Goal: Task Accomplishment & Management: Use online tool/utility

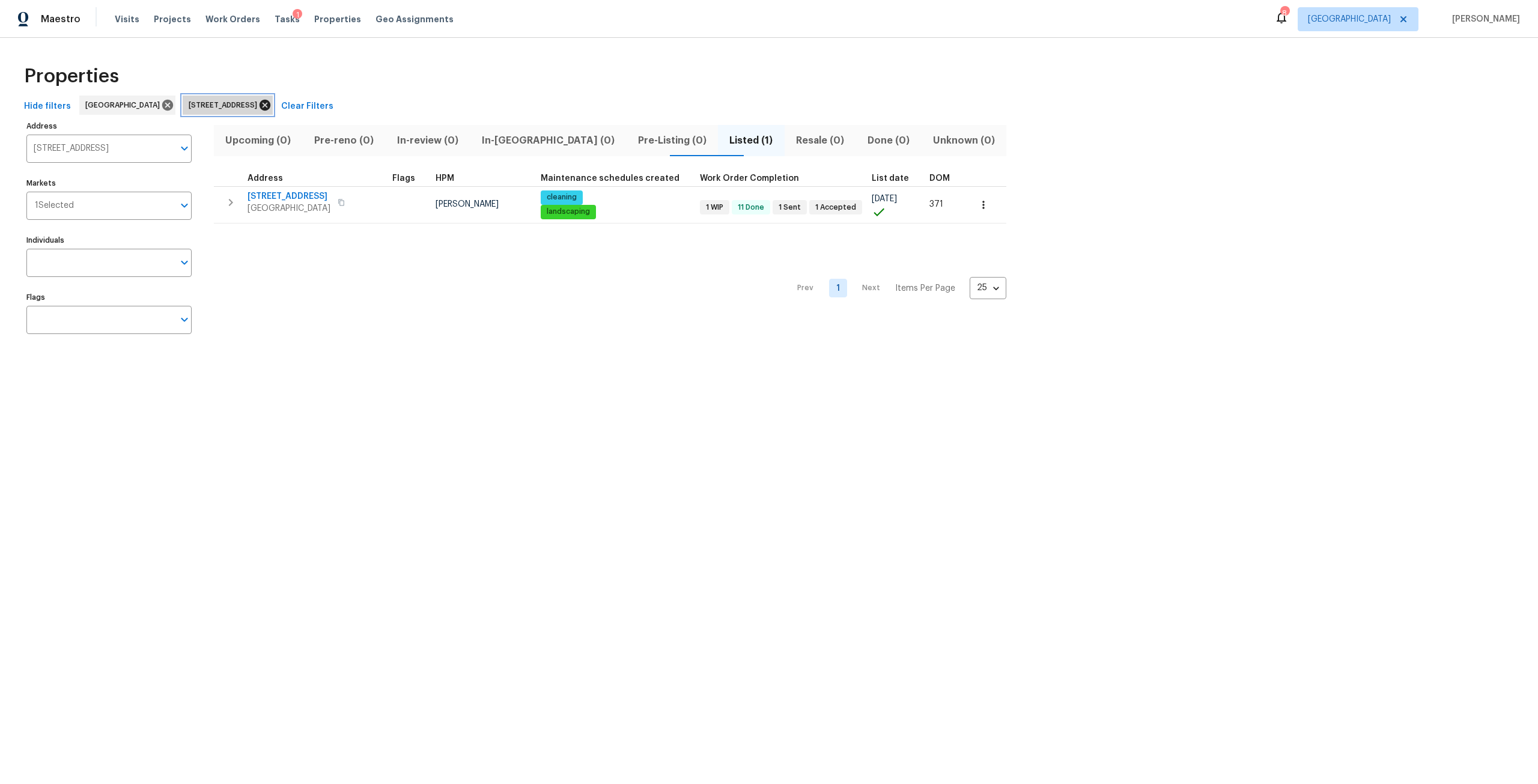
click at [271, 110] on icon at bounding box center [265, 106] width 11 height 11
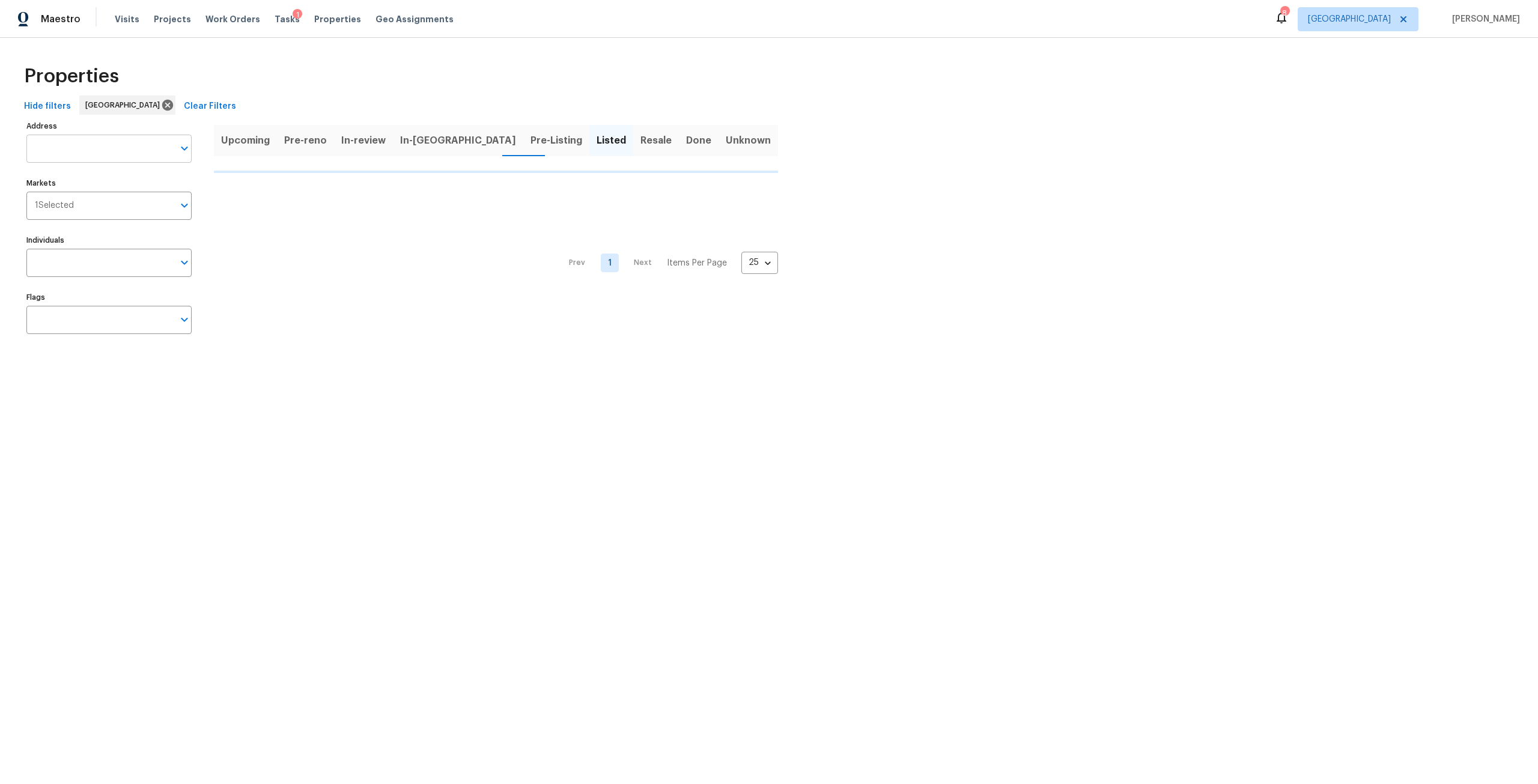
click at [100, 146] on input "Address" at bounding box center [100, 149] width 148 height 29
click at [51, 138] on input "Address" at bounding box center [100, 149] width 148 height 29
type input "5902 covered creek"
click at [109, 150] on input "Address" at bounding box center [100, 149] width 148 height 29
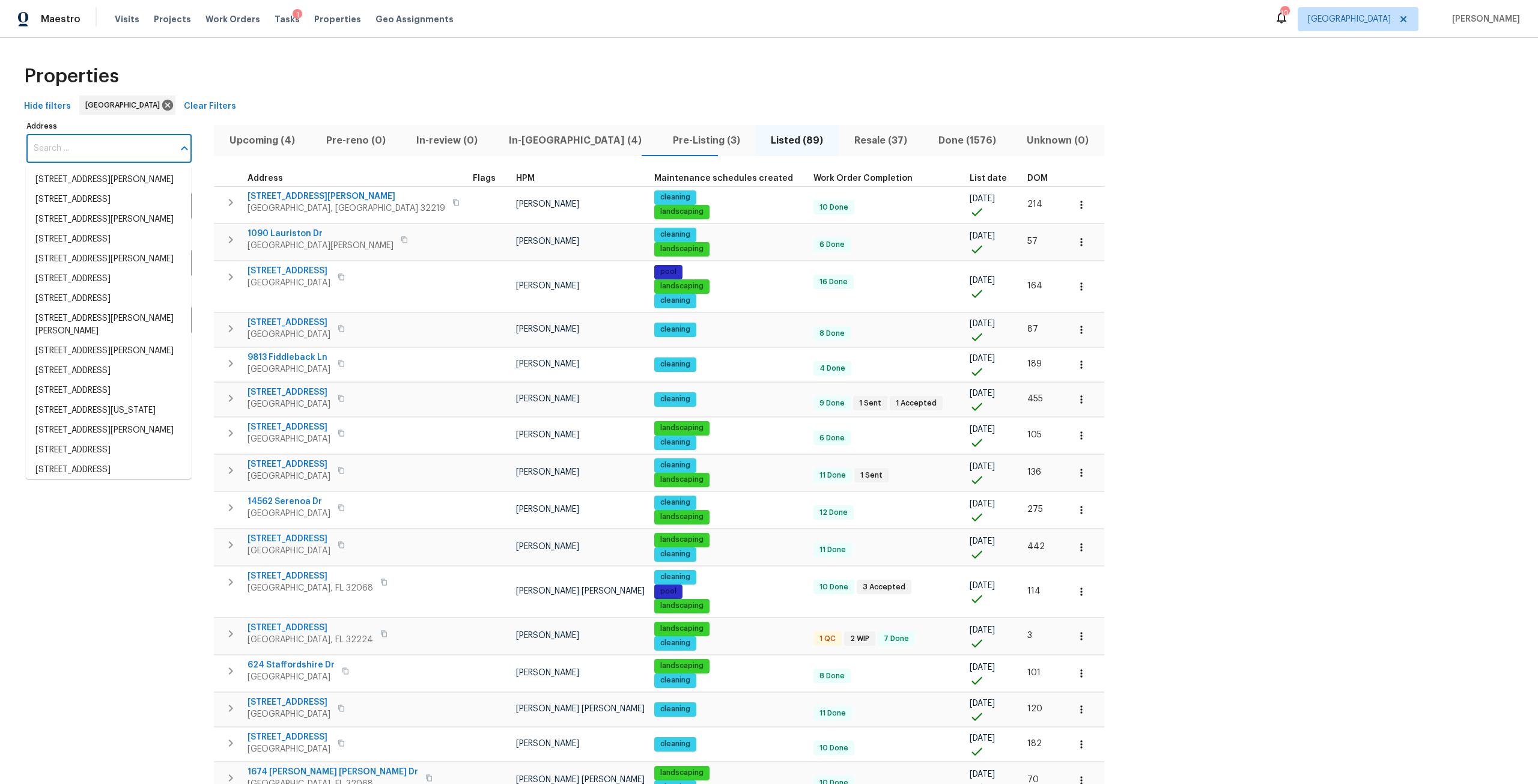
click at [109, 150] on input "Address" at bounding box center [100, 149] width 148 height 29
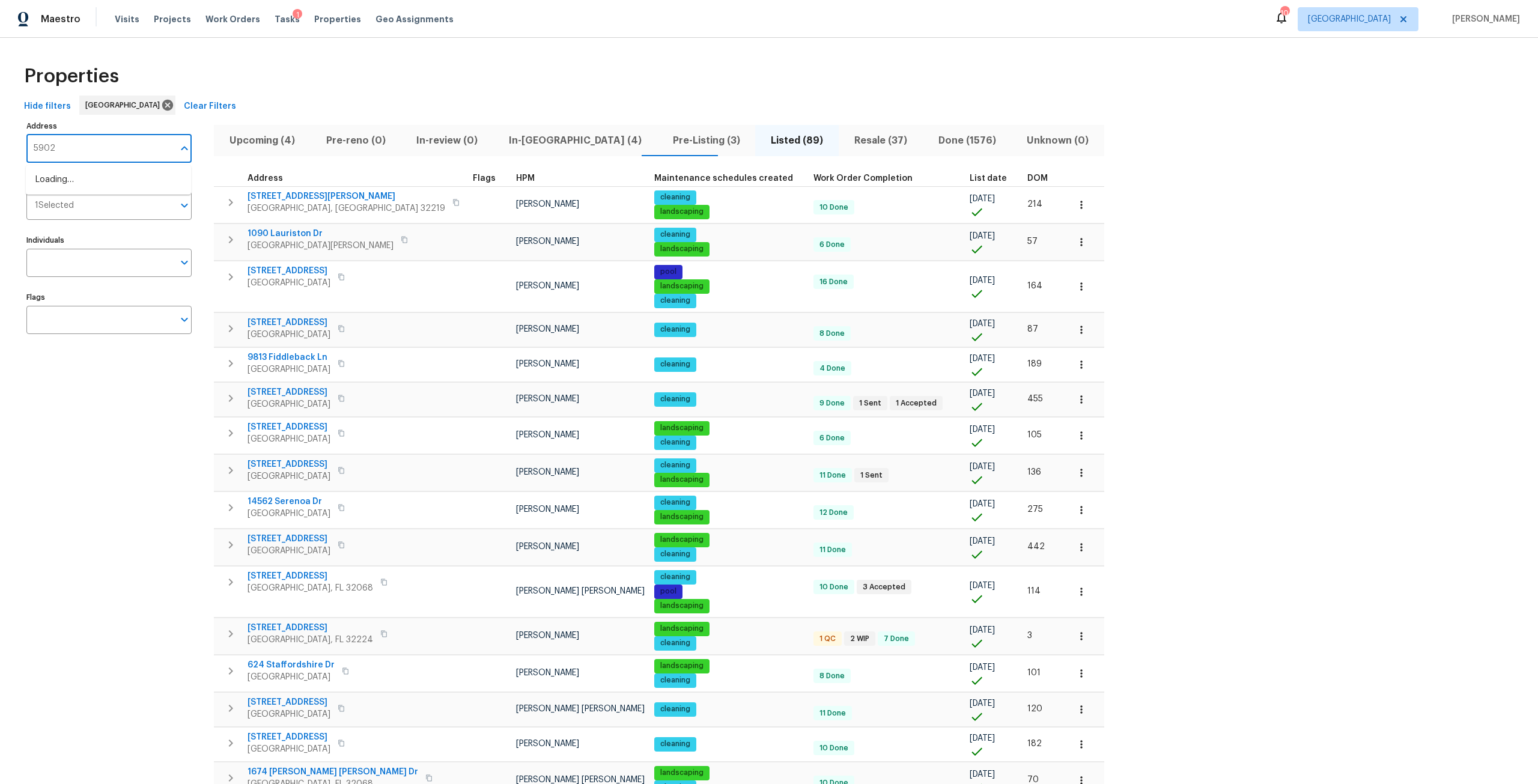
type input "5902"
click at [100, 209] on li "5902 Covered Creek Ln Jacksonville FL 32277" at bounding box center [109, 199] width 165 height 20
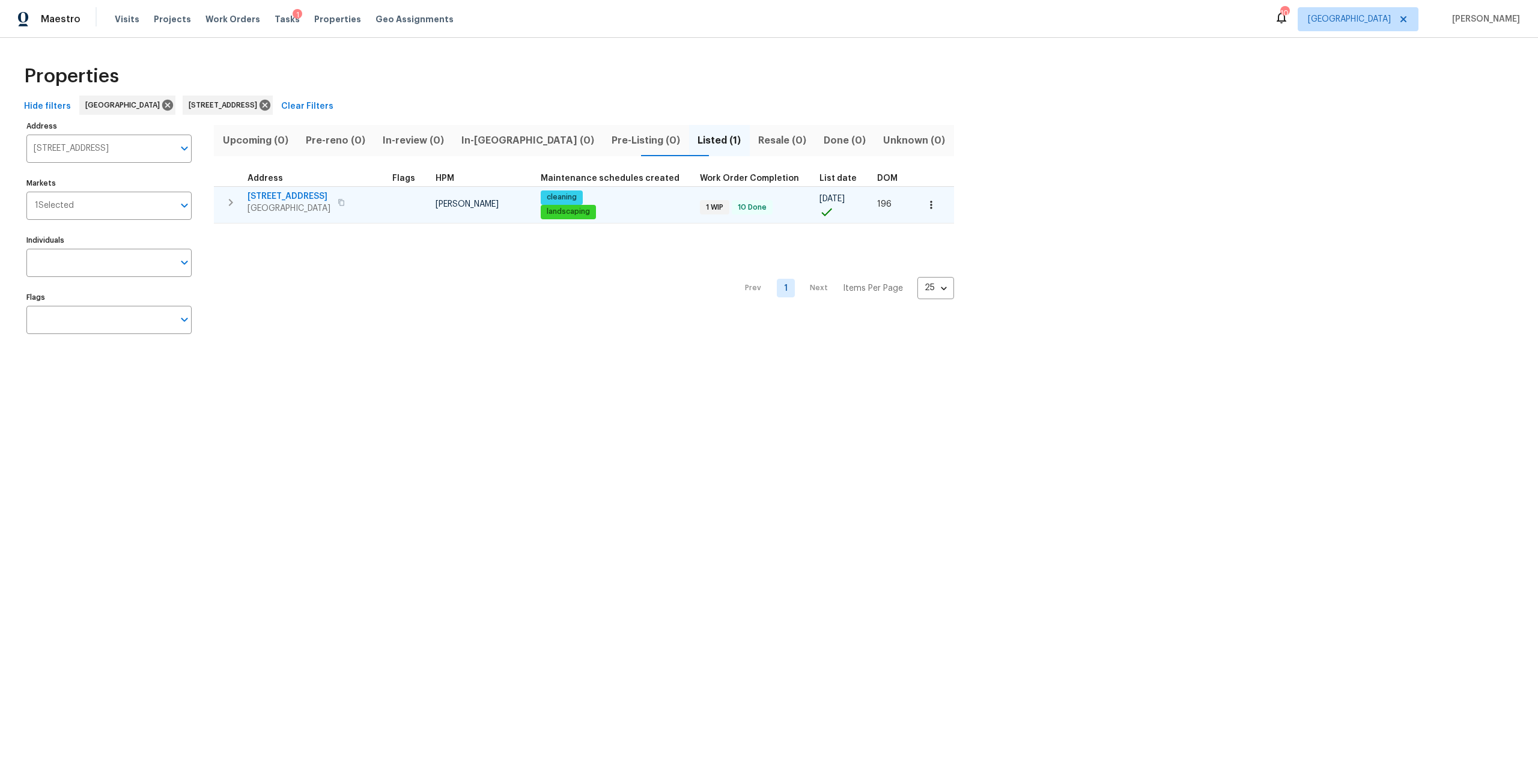
click at [921, 213] on button "button" at bounding box center [931, 205] width 26 height 26
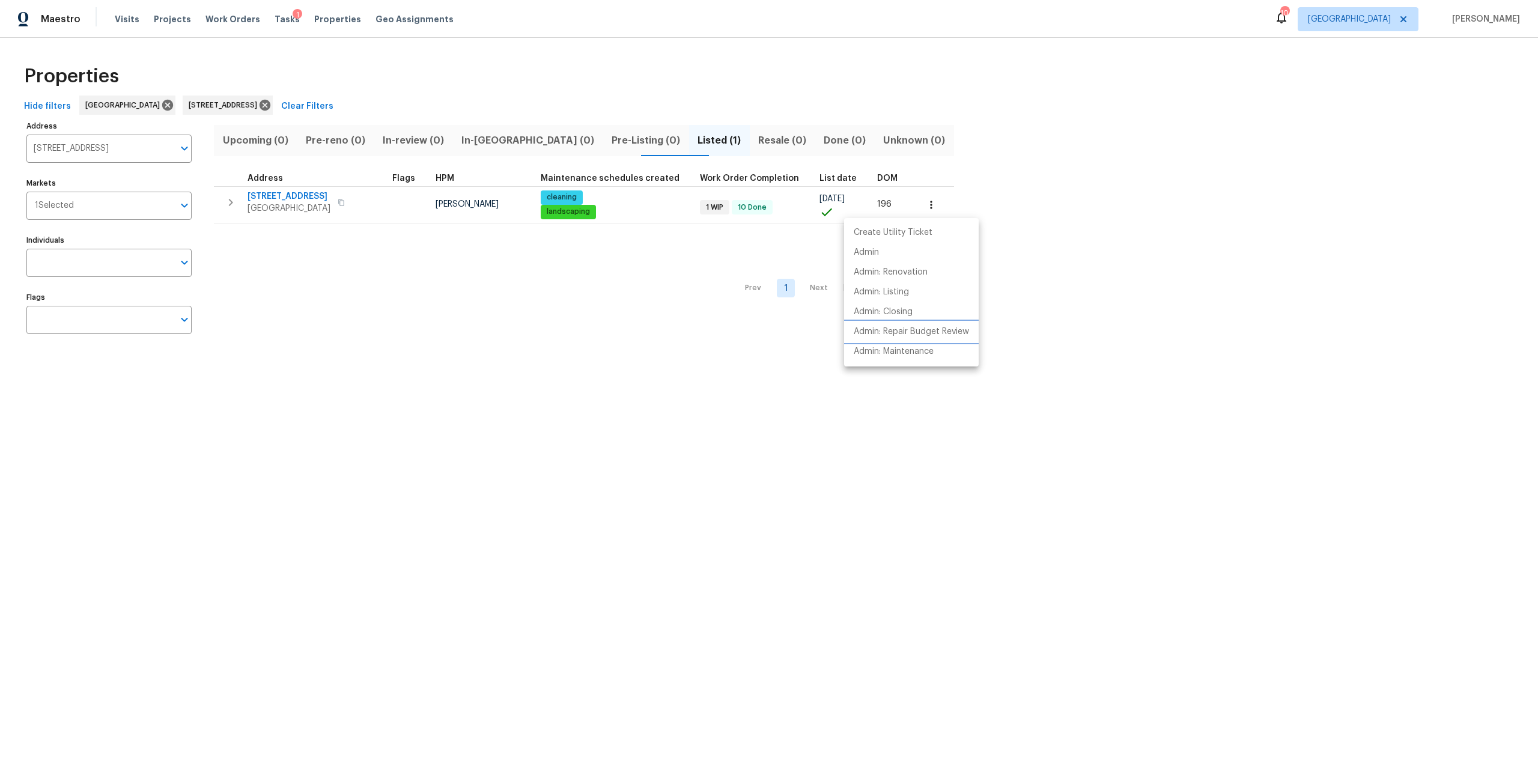
click at [920, 337] on p "Admin: Repair Budget Review" at bounding box center [911, 332] width 115 height 13
click at [295, 202] on div at bounding box center [769, 392] width 1538 height 784
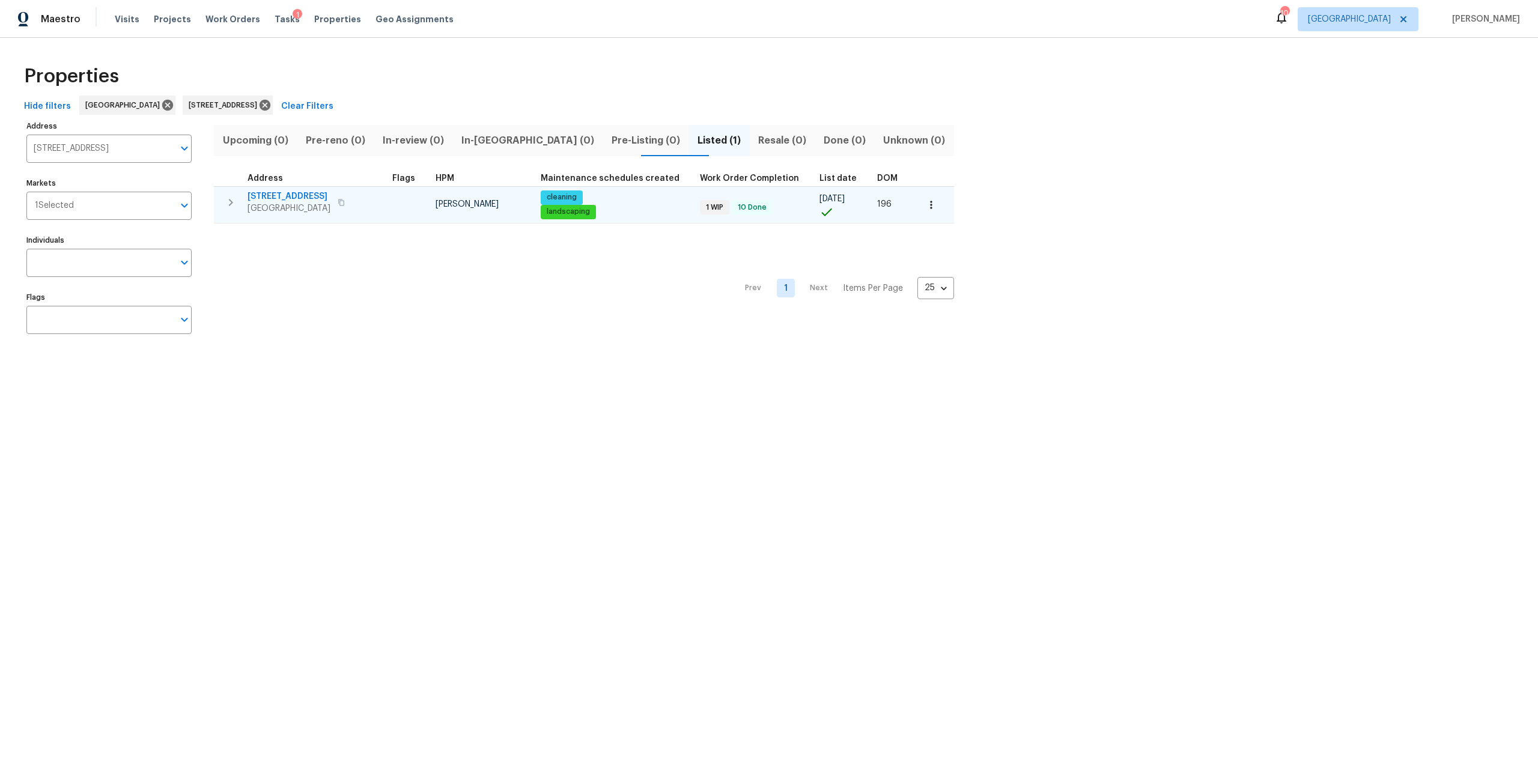
click at [302, 199] on span "5902 Covered Creek Ln" at bounding box center [289, 196] width 83 height 12
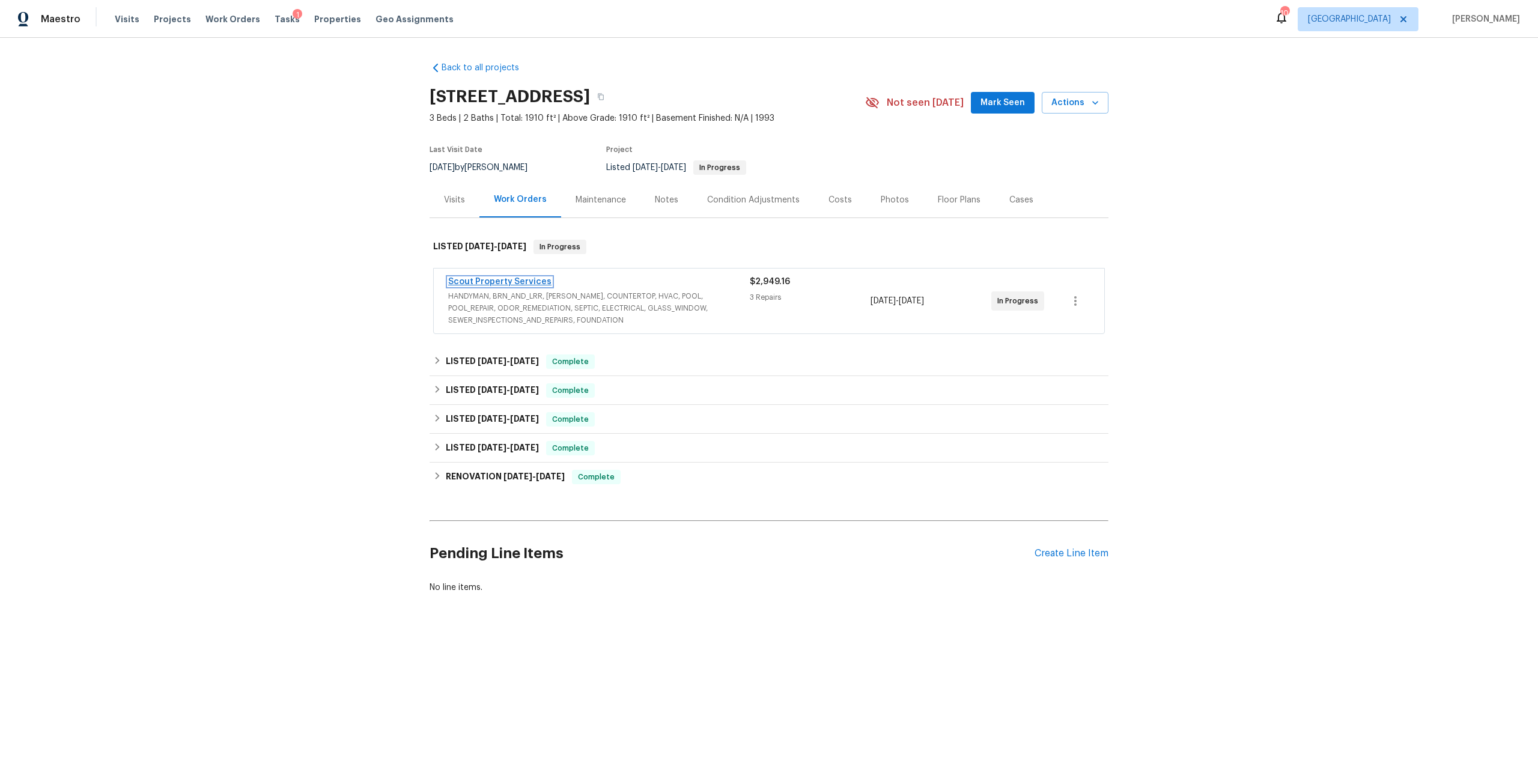
click at [533, 282] on link "Scout Property Services" at bounding box center [500, 282] width 103 height 9
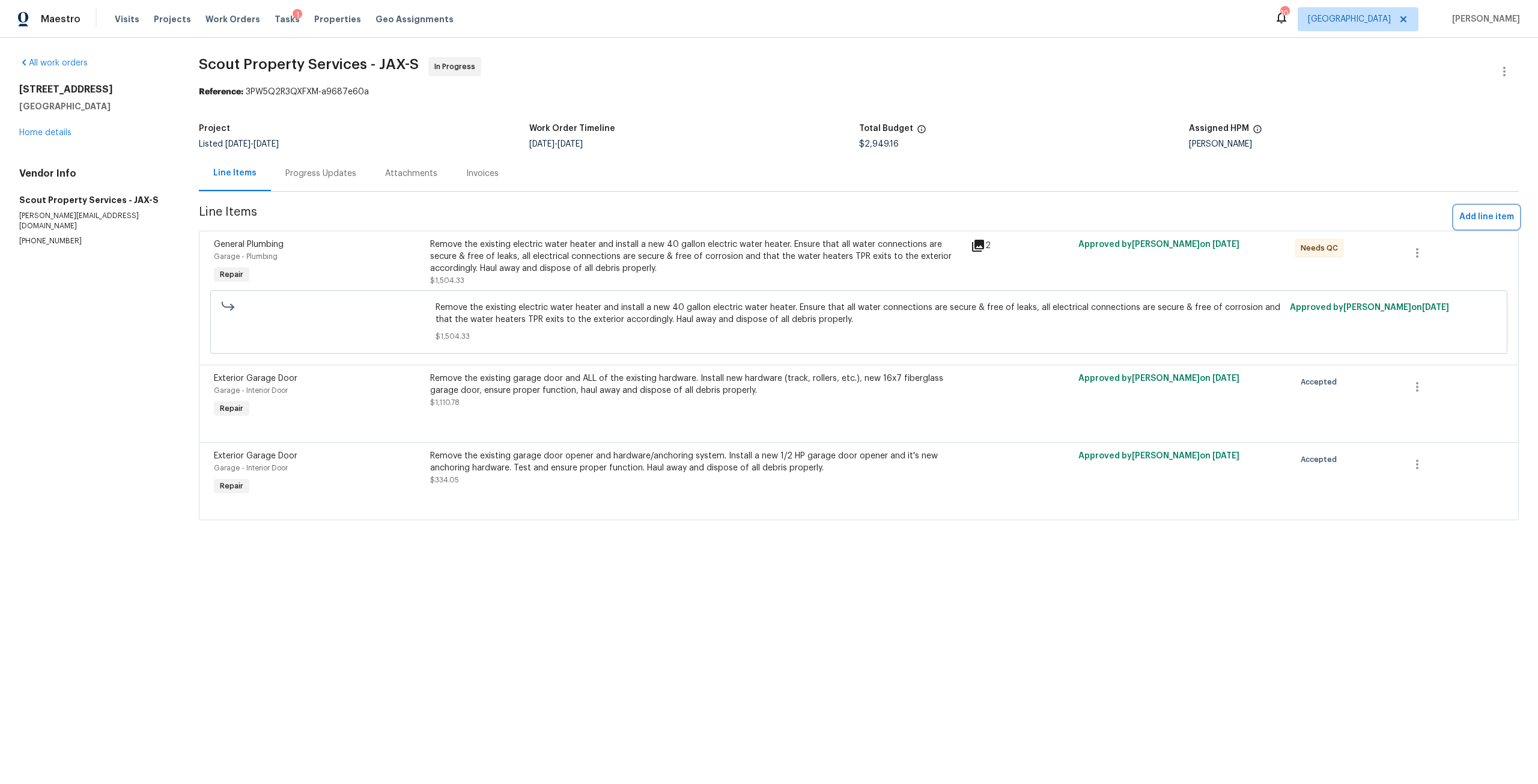
click at [1460, 215] on span "Add line item" at bounding box center [1486, 217] width 55 height 15
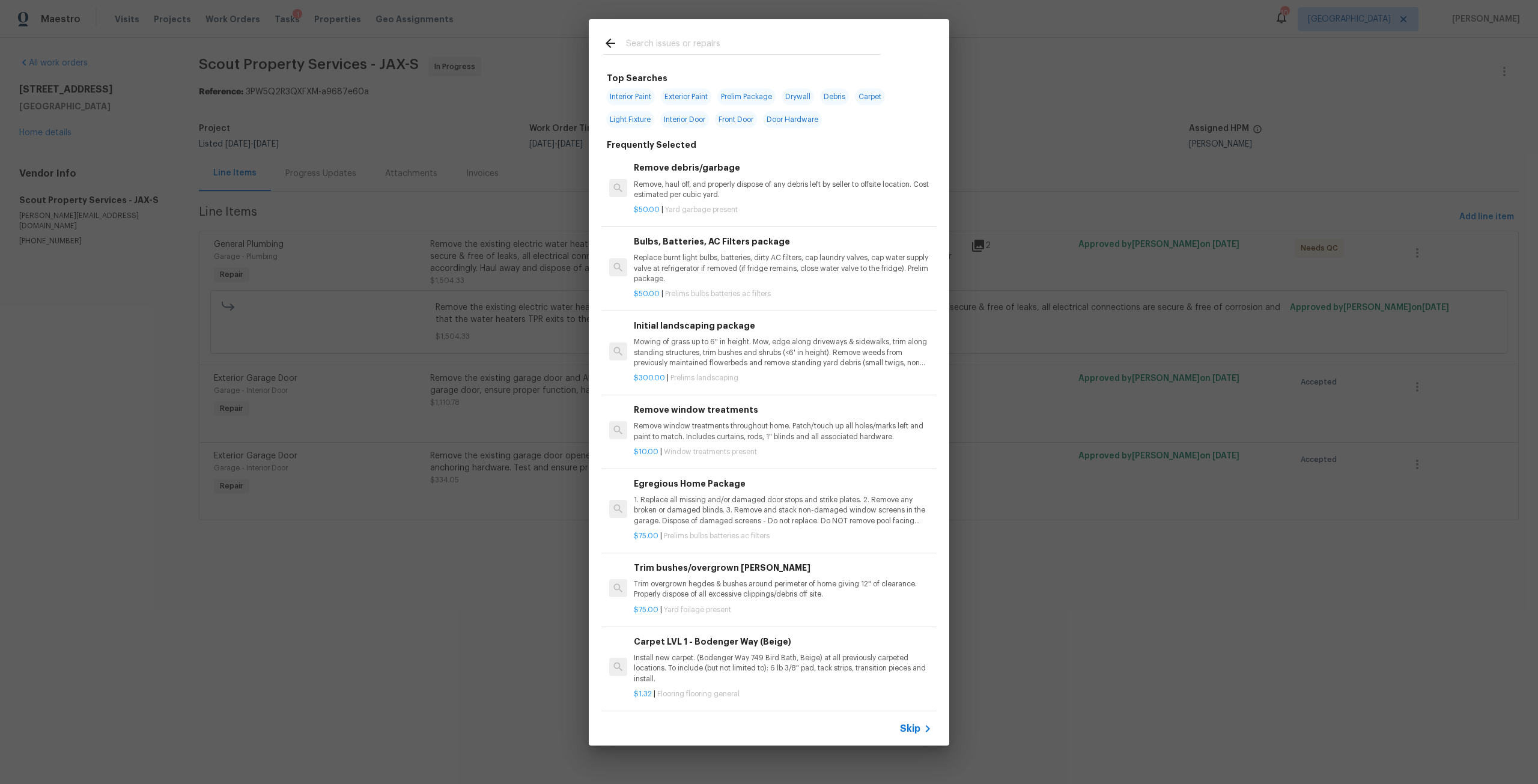
click at [671, 50] on input "text" at bounding box center [753, 44] width 255 height 18
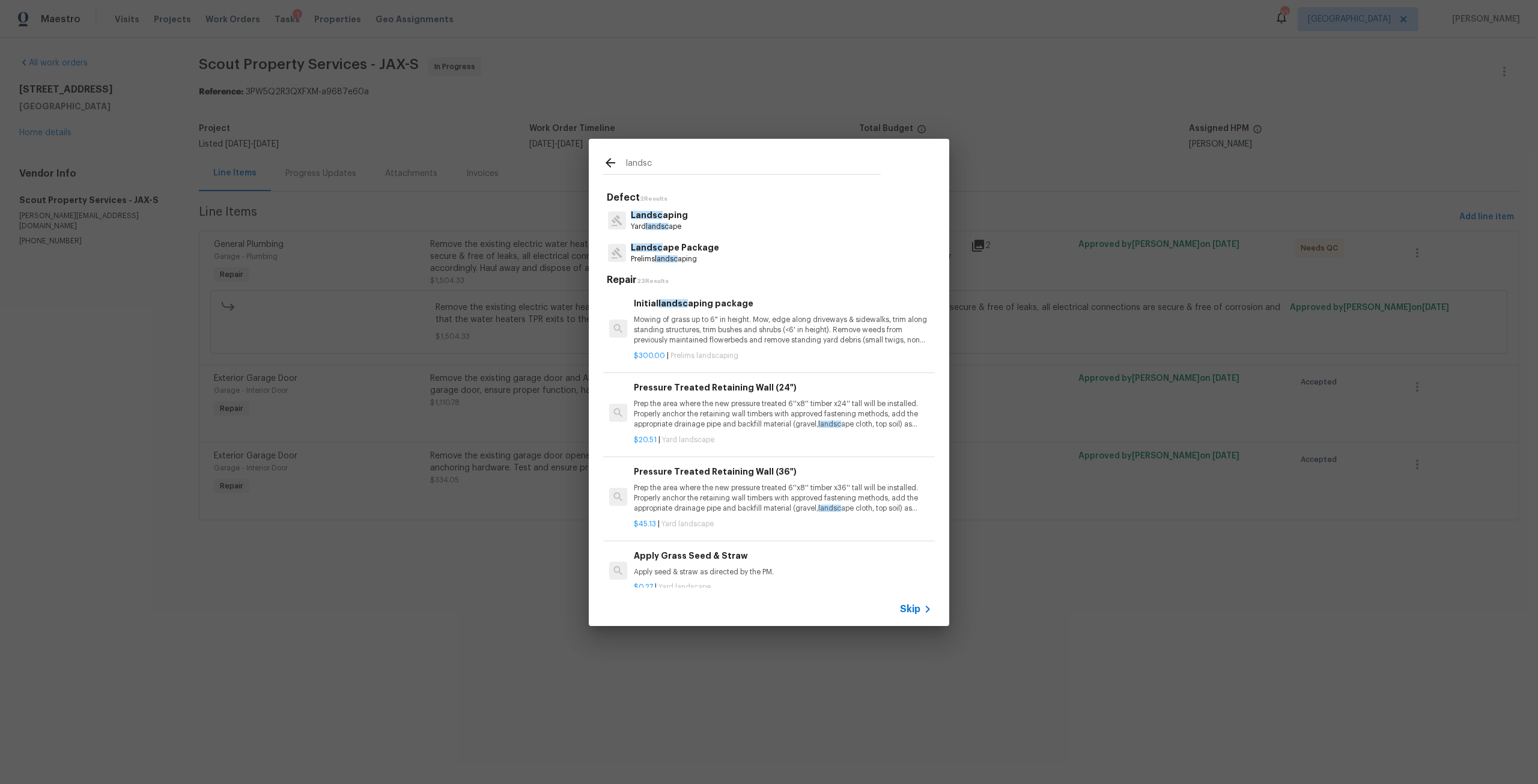
type input "landsc"
click at [679, 221] on p "Landsc aping" at bounding box center [659, 216] width 57 height 13
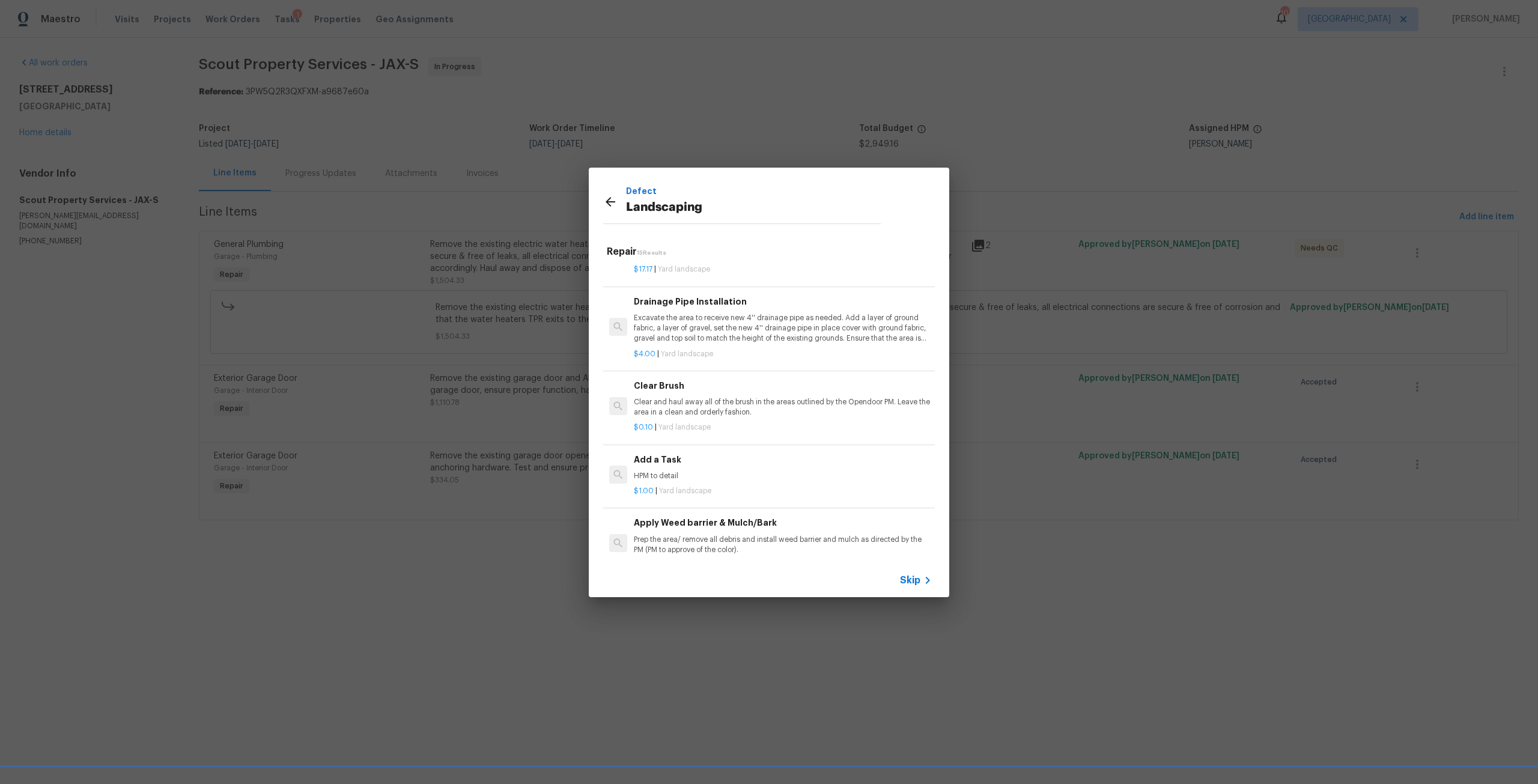
scroll to position [378, 0]
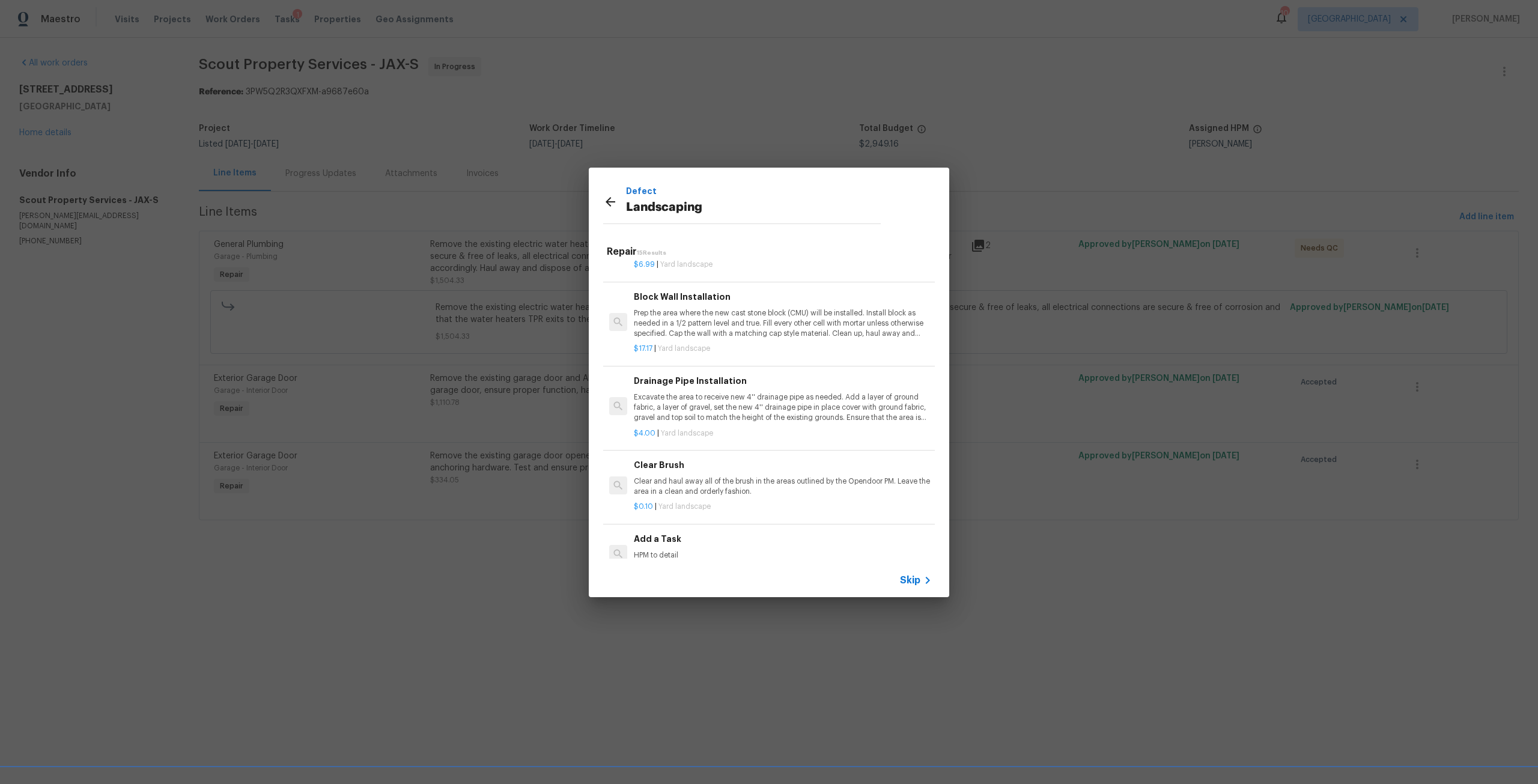
drag, startPoint x: 717, startPoint y: 469, endPoint x: 729, endPoint y: 466, distance: 12.4
click at [729, 466] on h6 "Clear Brush" at bounding box center [783, 465] width 298 height 13
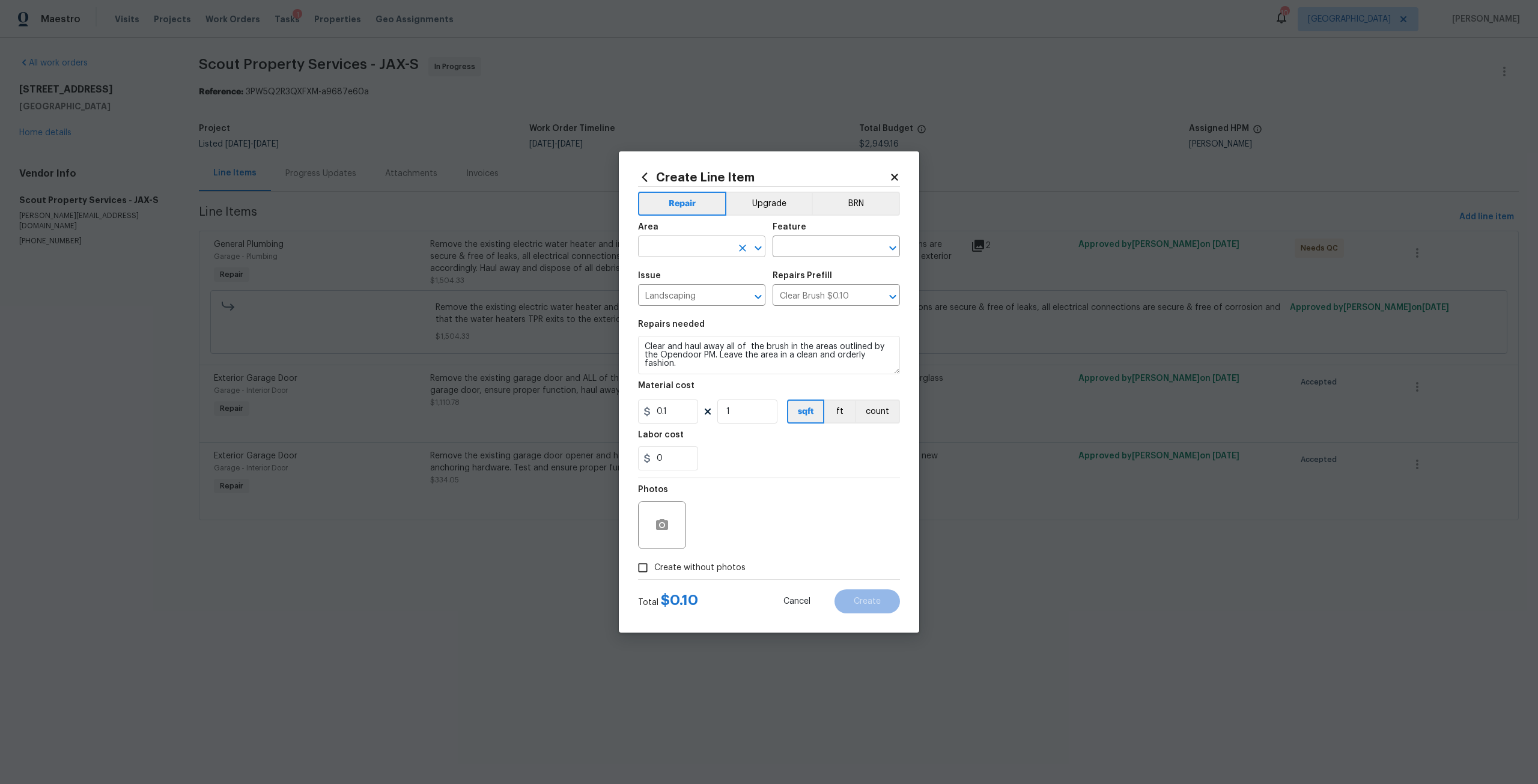
click at [660, 239] on input "text" at bounding box center [685, 248] width 94 height 18
click at [706, 279] on li "Exterior Addition" at bounding box center [702, 274] width 128 height 20
click at [754, 245] on icon "Open" at bounding box center [759, 248] width 14 height 14
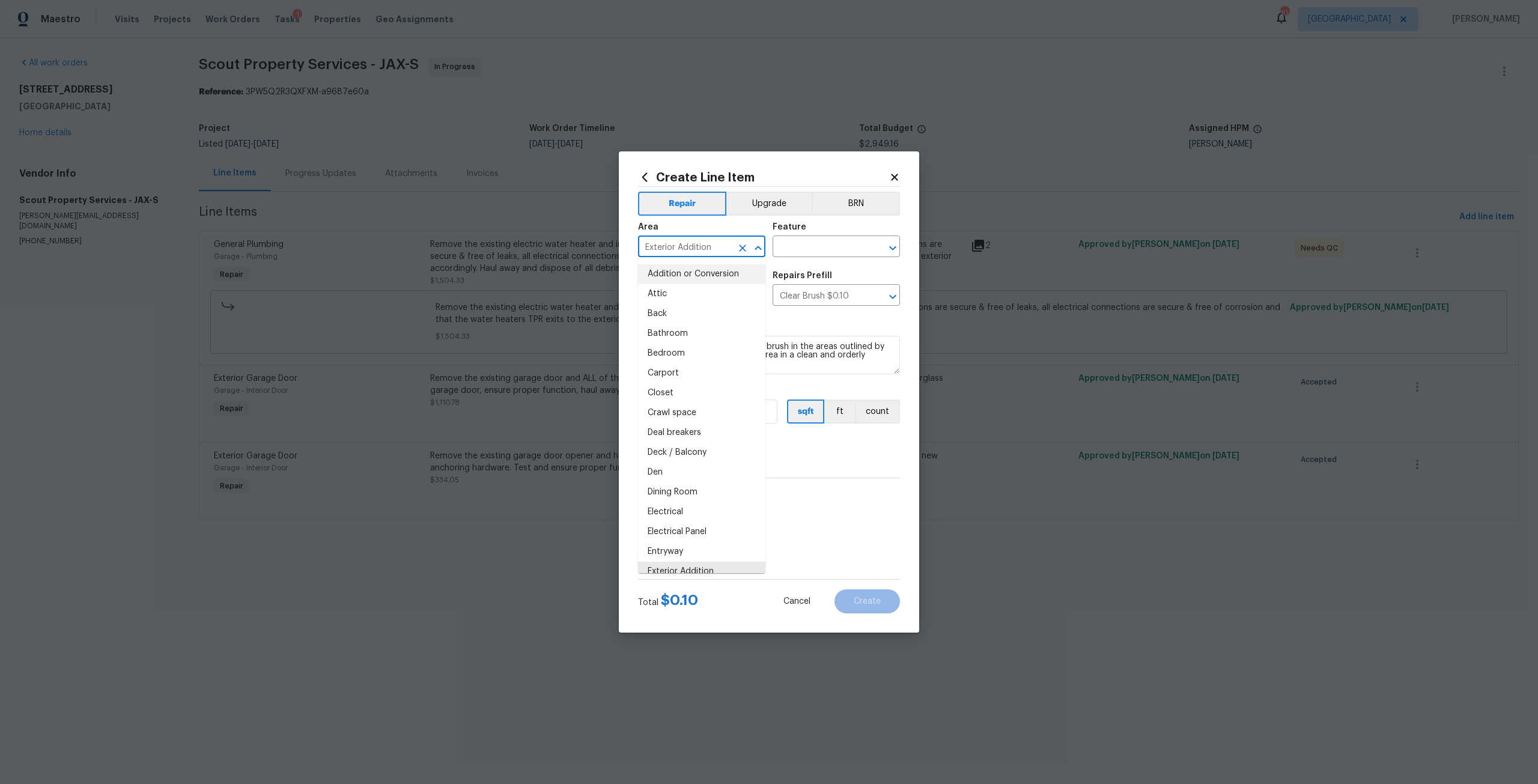
drag, startPoint x: 711, startPoint y: 248, endPoint x: 679, endPoint y: 252, distance: 32.2
click at [679, 252] on input "Exterior Addition" at bounding box center [685, 248] width 94 height 18
click at [712, 297] on li "Exterior Overall" at bounding box center [702, 294] width 128 height 20
type input "Exterior Overall"
click at [813, 252] on input "text" at bounding box center [820, 248] width 94 height 18
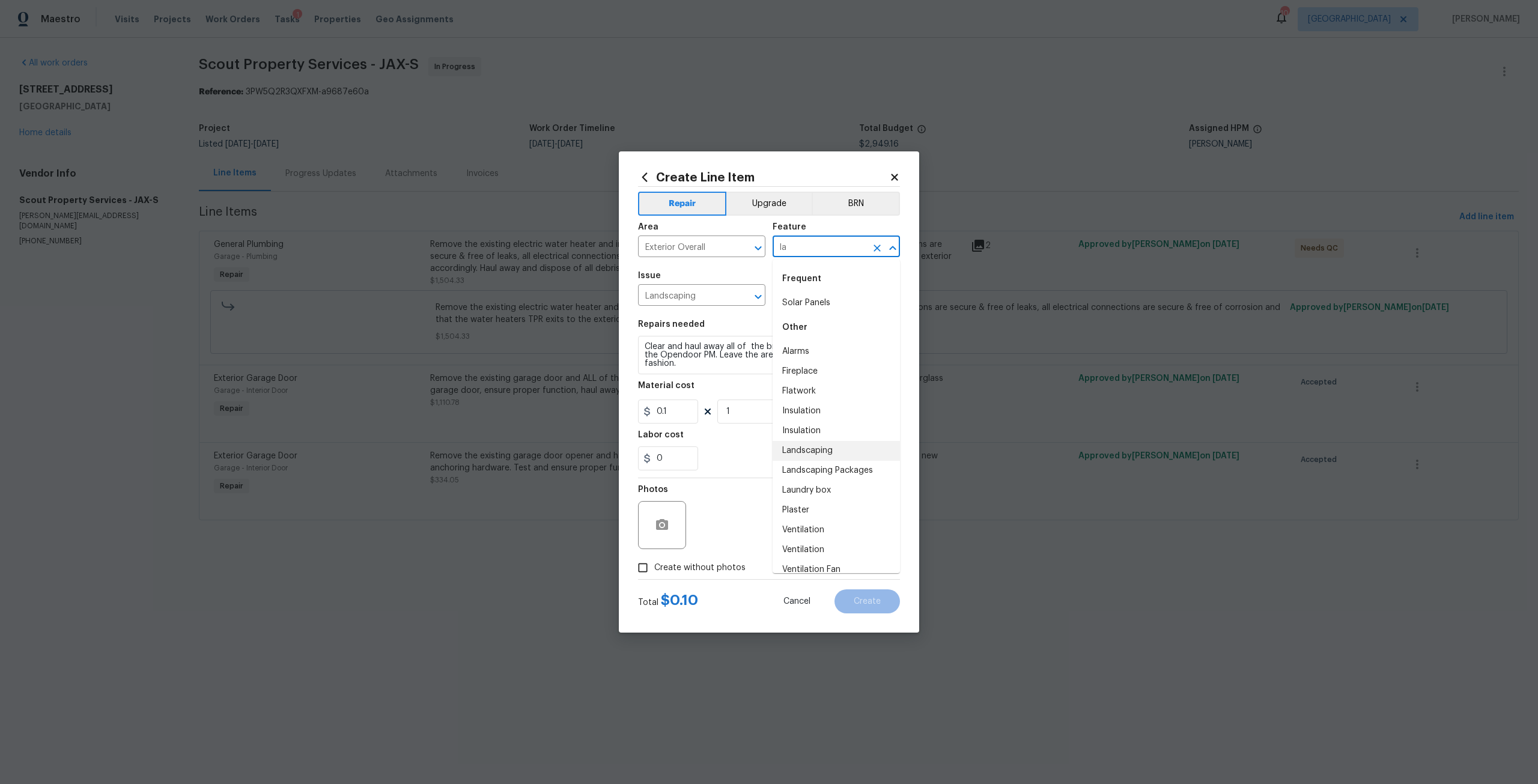
click at [816, 449] on li "Landscaping" at bounding box center [836, 451] width 128 height 20
type input "Landscaping"
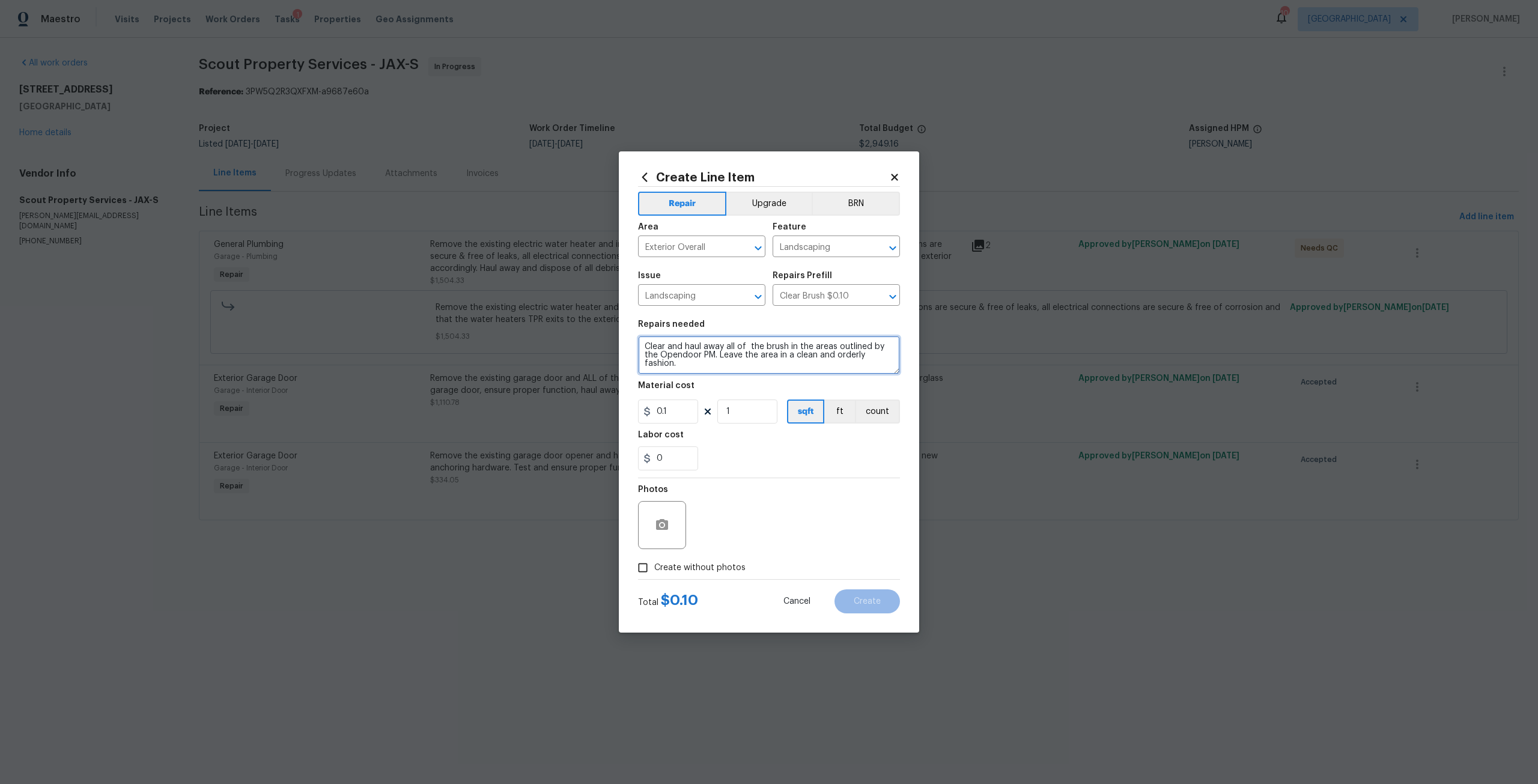
click at [692, 361] on textarea "Clear and haul away all of the brush in the areas outlined by the Opendoor PM. …" at bounding box center [769, 355] width 262 height 38
type textarea "Clear and haul away all of the brush in the areas outlined by the Opendoor PM. …"
drag, startPoint x: 677, startPoint y: 401, endPoint x: 653, endPoint y: 407, distance: 24.7
click at [653, 407] on input "0.1" at bounding box center [668, 412] width 60 height 24
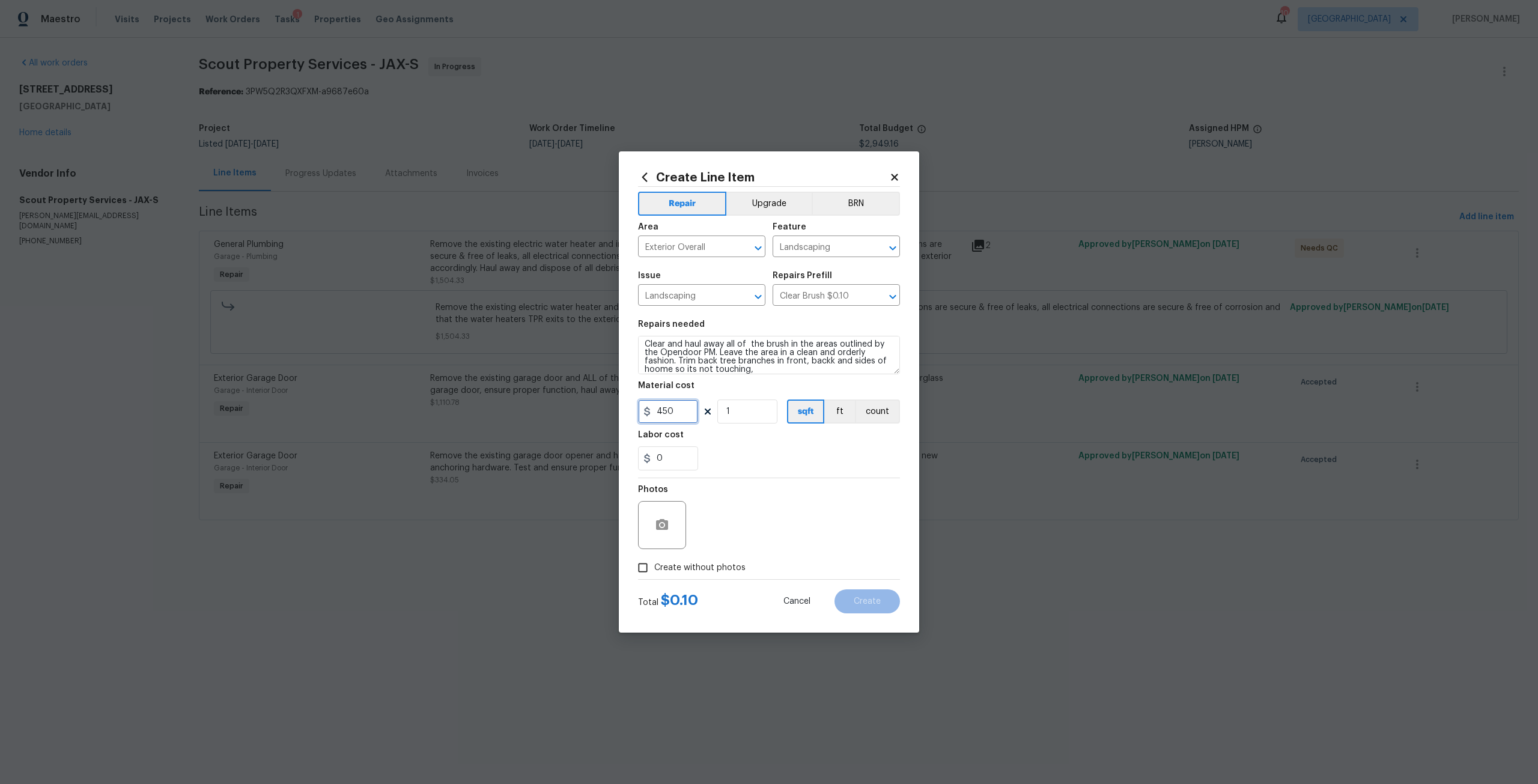
type input "450"
click at [697, 575] on label "Create without photos" at bounding box center [689, 567] width 114 height 23
click at [655, 575] on input "Create without photos" at bounding box center [643, 567] width 23 height 23
checkbox input "true"
click at [818, 514] on textarea at bounding box center [798, 525] width 204 height 48
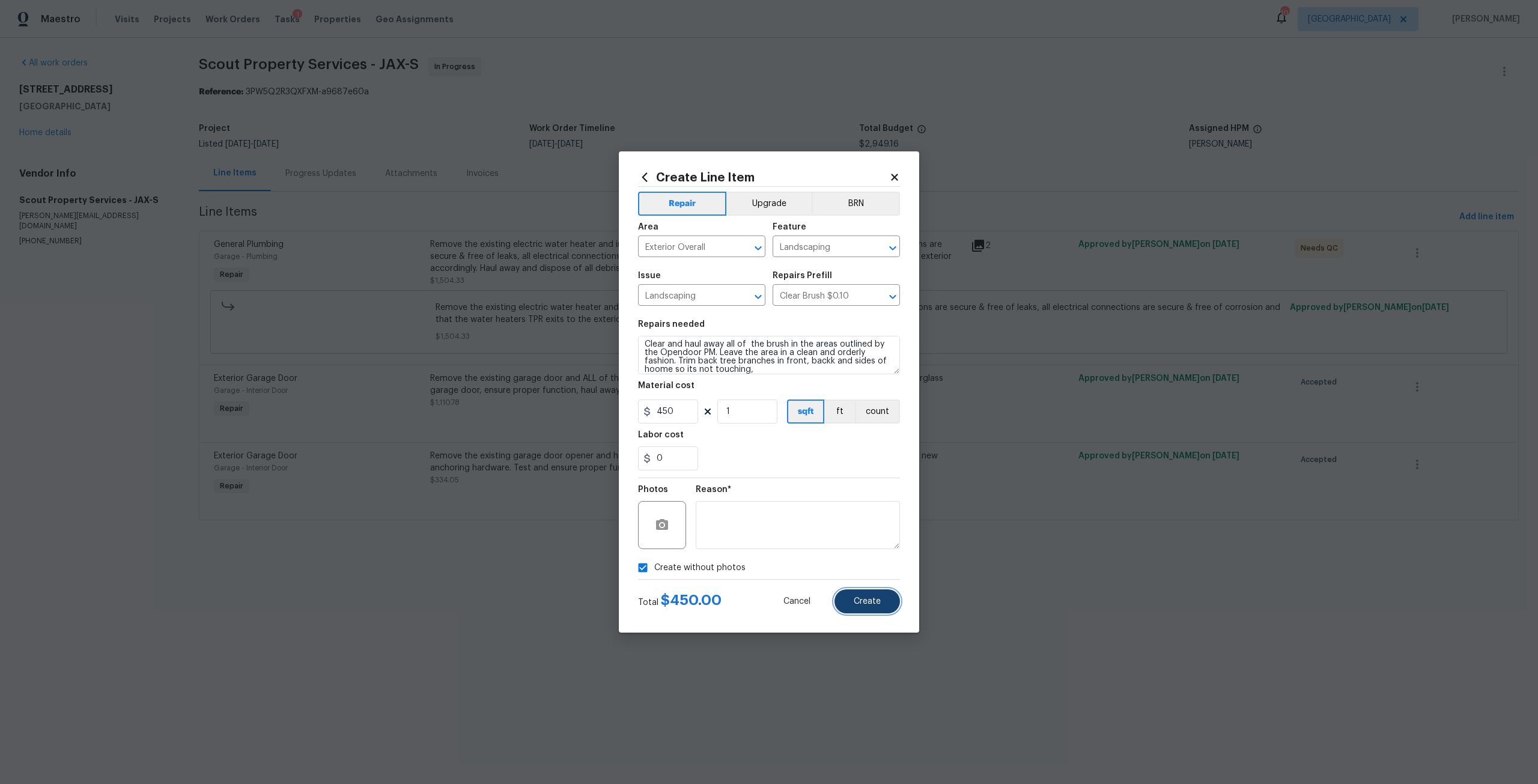
click at [875, 605] on span "Create" at bounding box center [867, 601] width 27 height 9
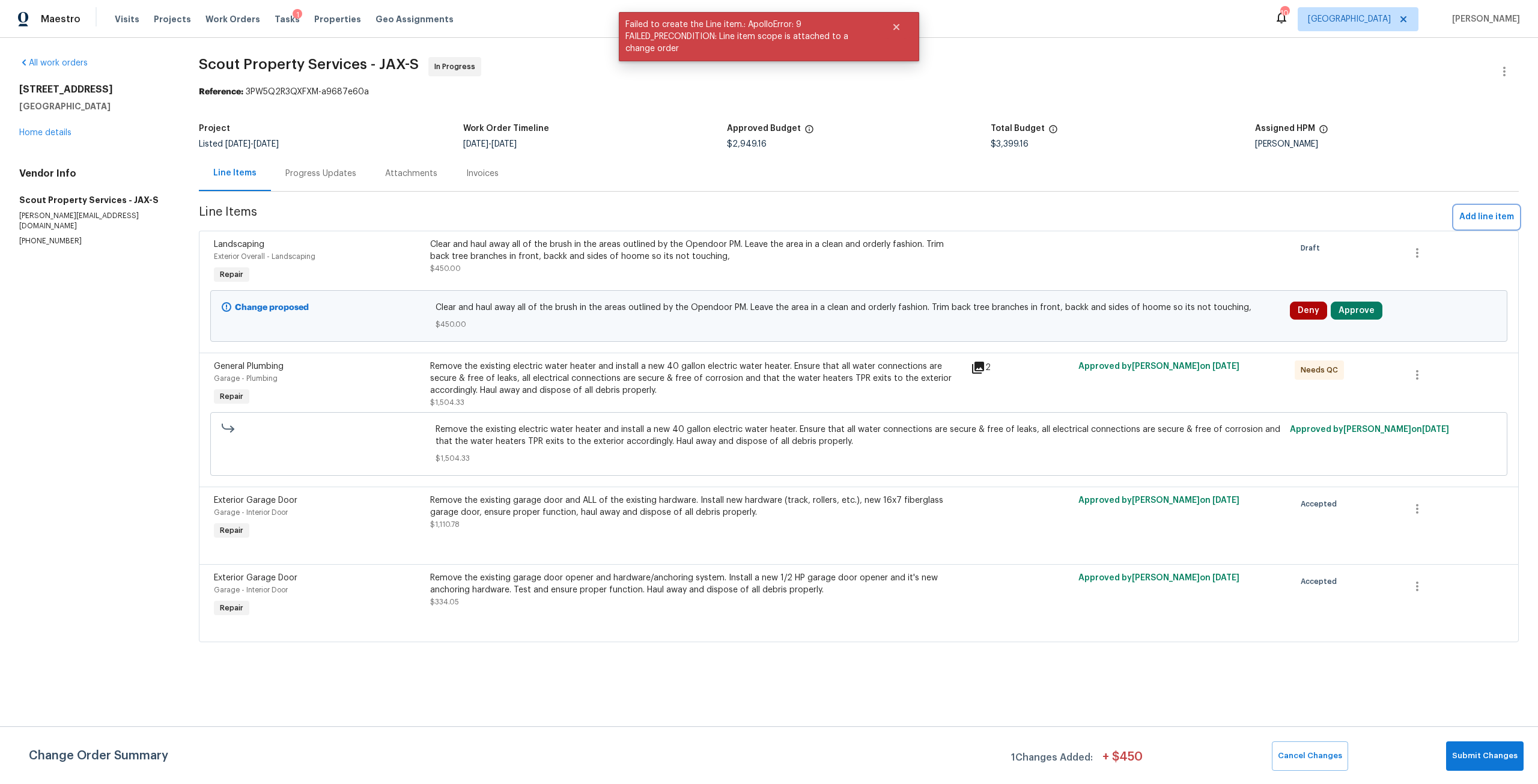
click at [1492, 218] on span "Add line item" at bounding box center [1486, 217] width 55 height 15
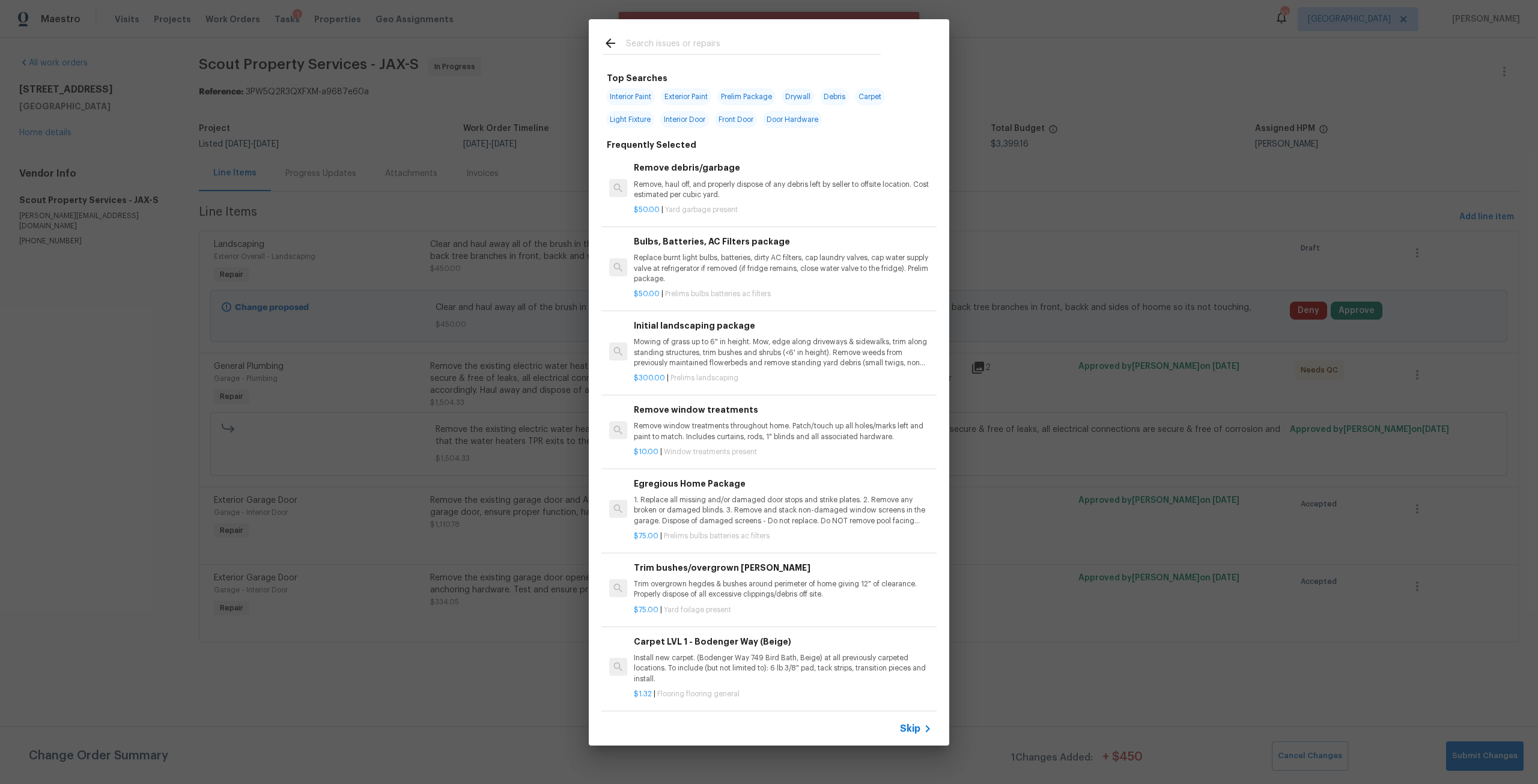
click at [703, 44] on input "text" at bounding box center [753, 44] width 255 height 18
type input "b"
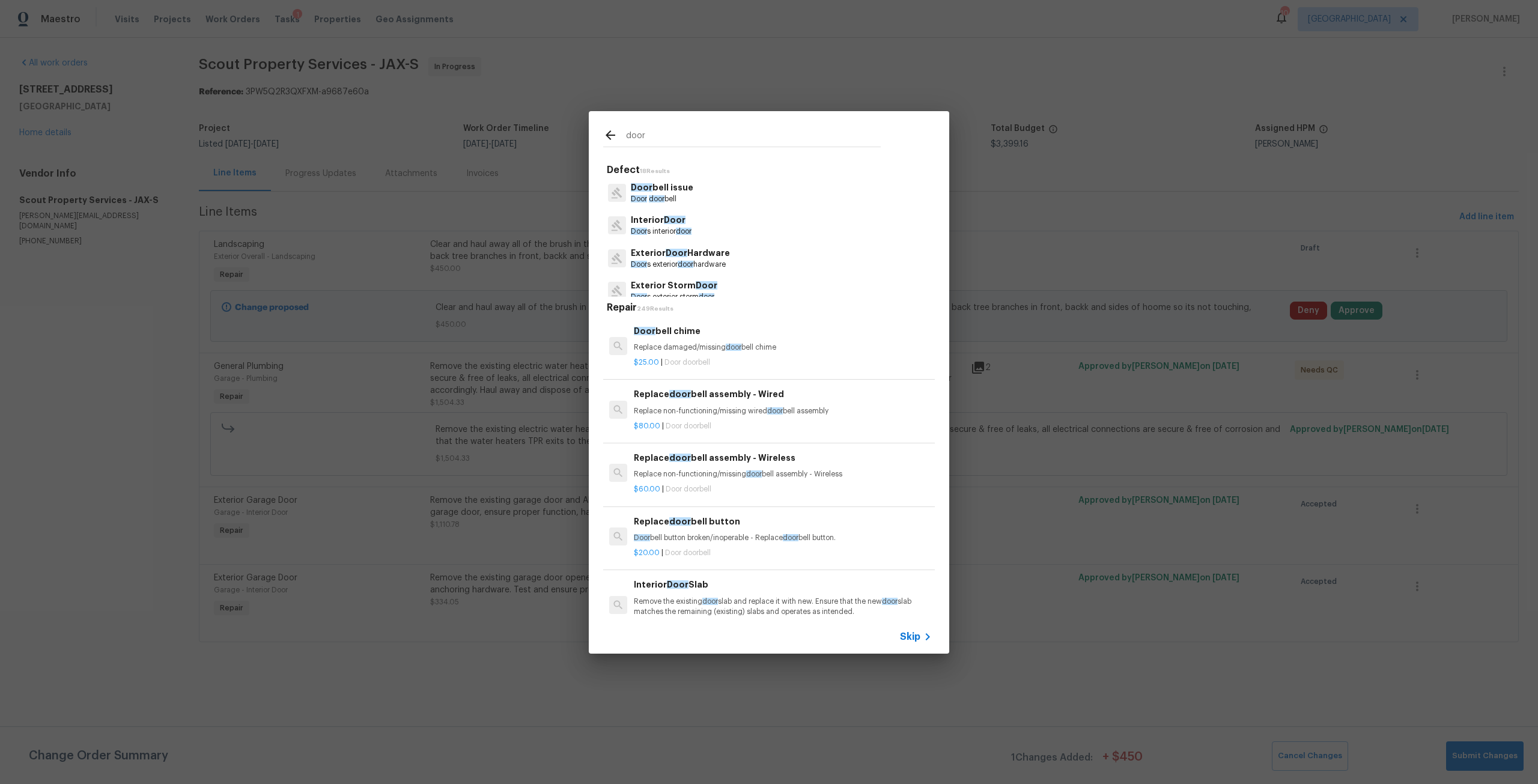
type input "door"
click at [664, 230] on p "Door s interior door" at bounding box center [661, 231] width 60 height 10
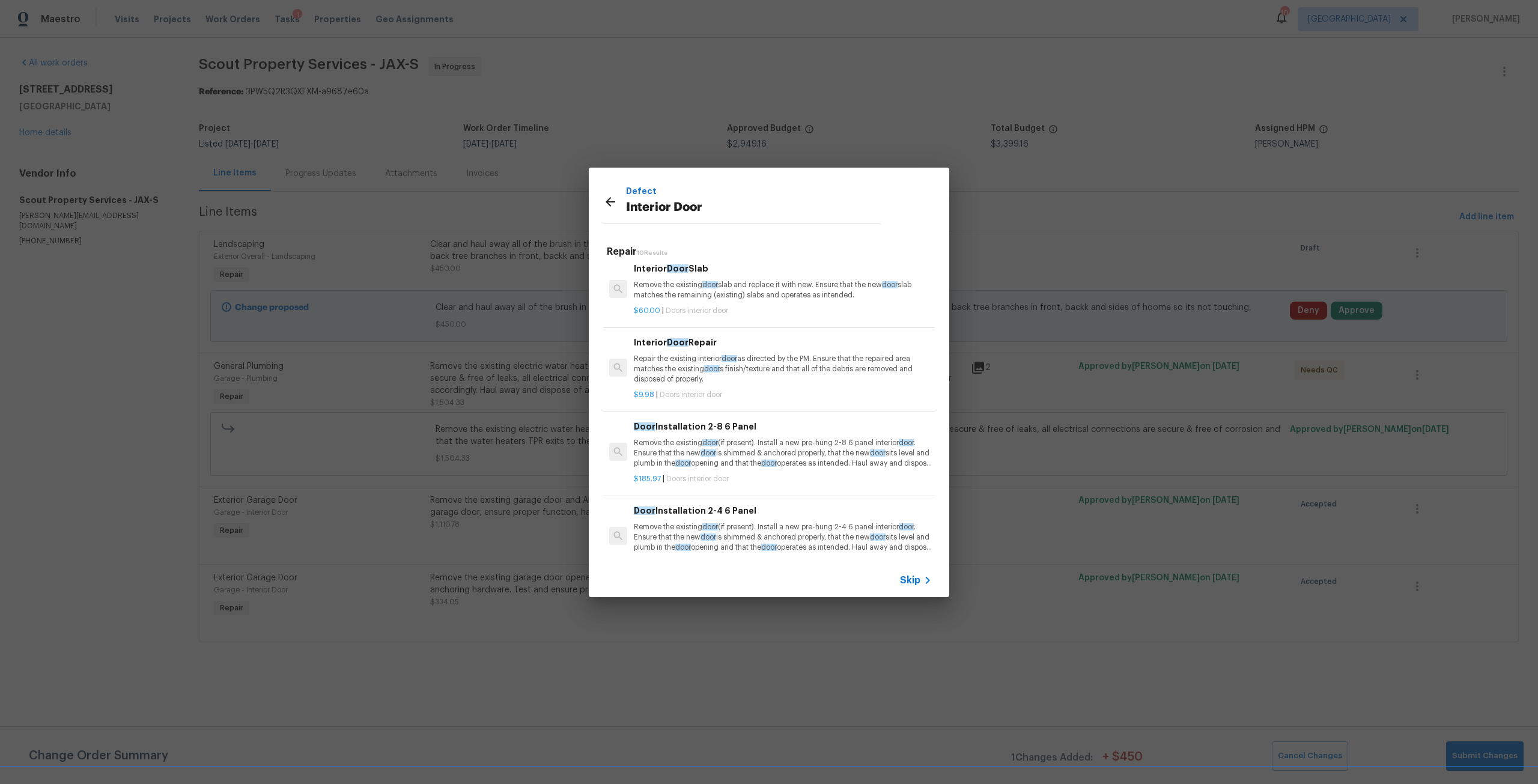
scroll to position [0, 0]
click at [679, 356] on div "Interior Door Repair Repair the existing interior door as directed by the PM. E…" at bounding box center [783, 367] width 298 height 49
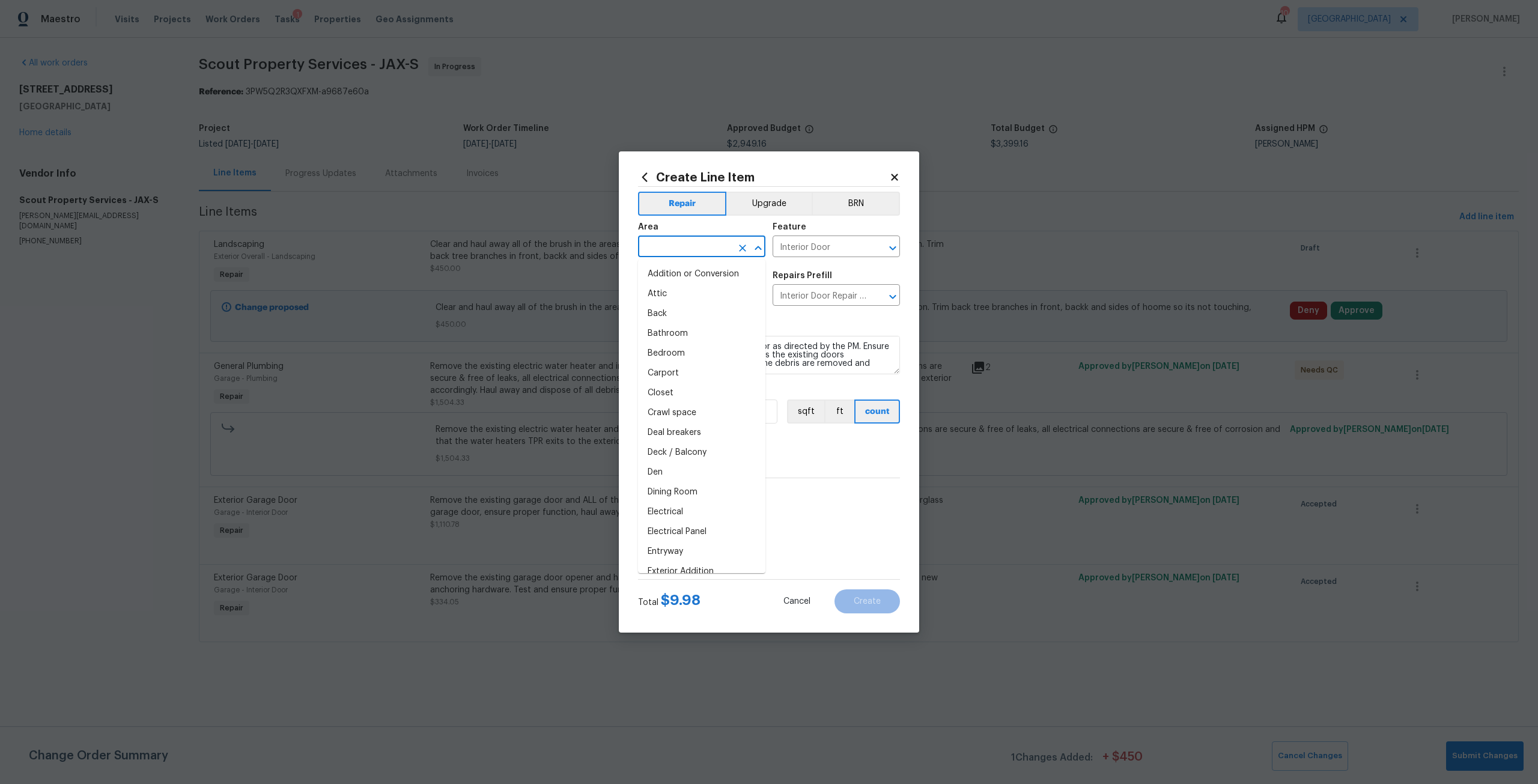
click at [667, 248] on input "text" at bounding box center [685, 248] width 94 height 18
click at [670, 275] on li "Back" at bounding box center [702, 274] width 128 height 20
drag, startPoint x: 685, startPoint y: 239, endPoint x: 627, endPoint y: 247, distance: 58.5
click at [627, 247] on div "Create Line Item Repair Upgrade BRN Area Back ​ Feature Interior Door ​ Issue I…" at bounding box center [769, 392] width 301 height 482
click at [679, 275] on li "Living Room" at bounding box center [702, 274] width 128 height 20
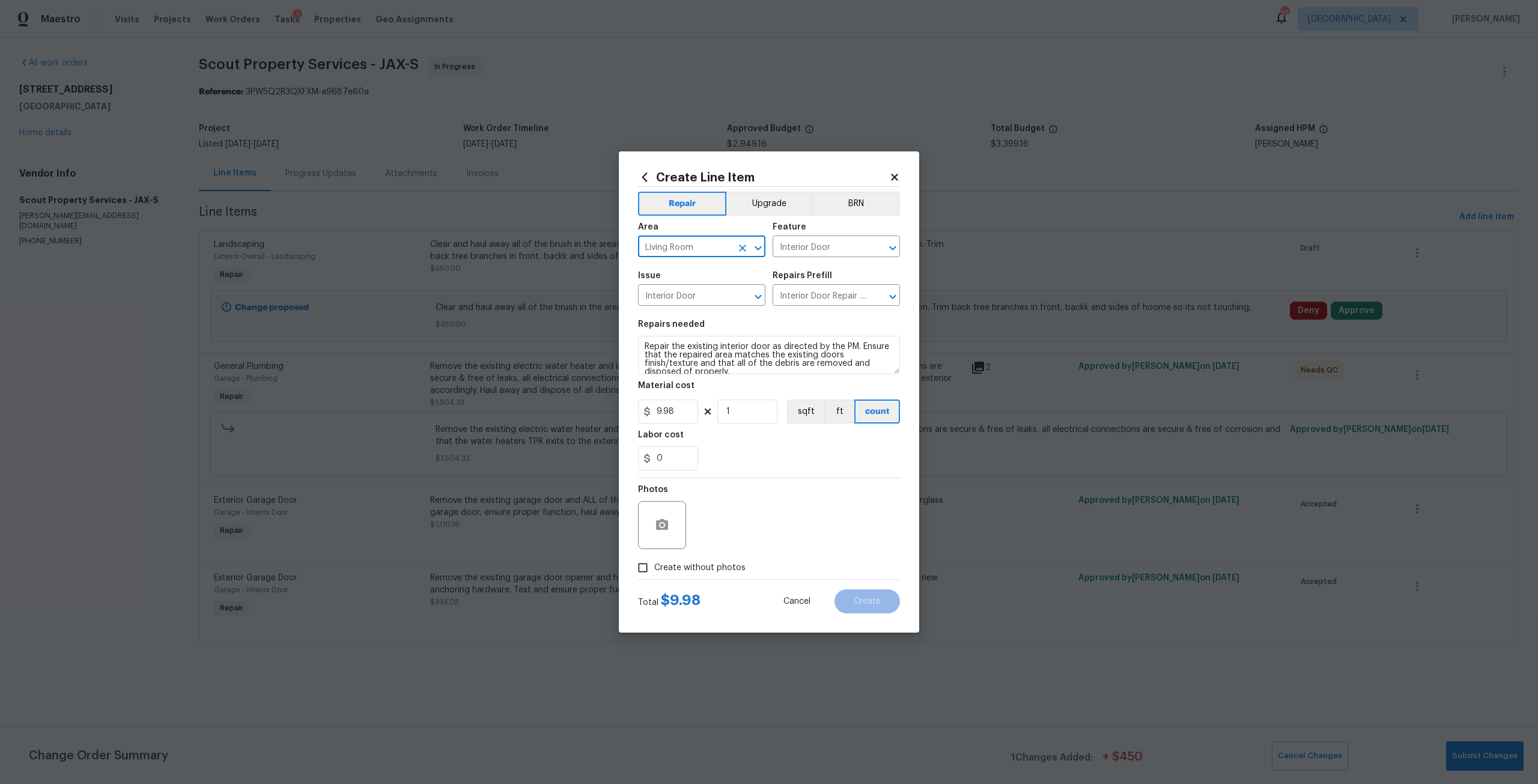
type input "Living Room"
drag, startPoint x: 642, startPoint y: 359, endPoint x: 729, endPoint y: 371, distance: 87.8
click at [729, 371] on textarea "Repair the existing interior door as directed by the PM. Ensure that the repair…" at bounding box center [769, 355] width 262 height 38
click at [739, 368] on textarea "Repair the existing interior door as directed by the PM. Ensure that the repair…" at bounding box center [769, 355] width 262 height 38
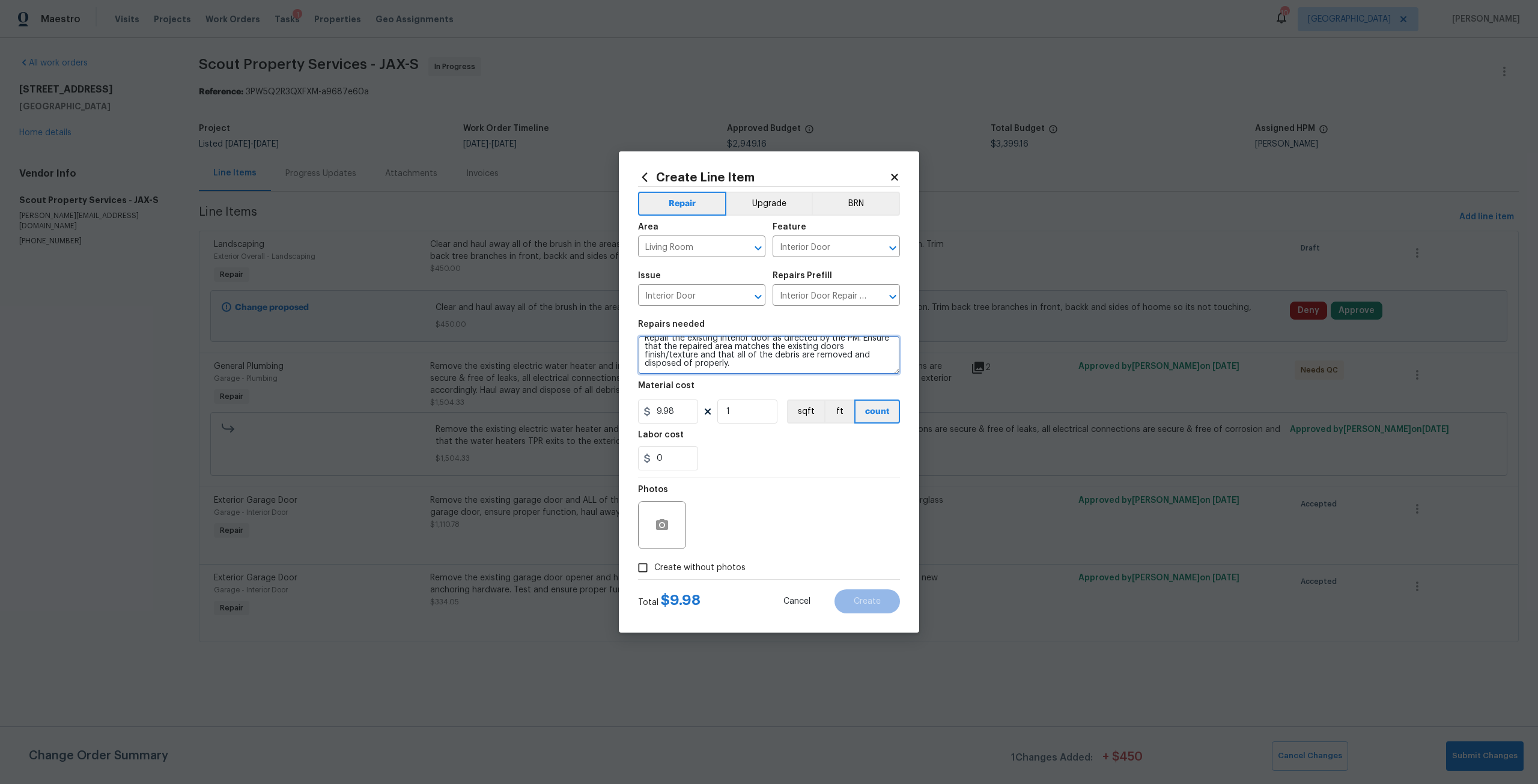
scroll to position [0, 0]
drag, startPoint x: 739, startPoint y: 368, endPoint x: 646, endPoint y: 357, distance: 93.6
click at [646, 357] on textarea "Repair the existing interior door as directed by the PM. Ensure that the repair…" at bounding box center [769, 355] width 262 height 38
type textarea "Repair the existing interior door as directed by the PM. Remove all WDO at door…"
drag, startPoint x: 682, startPoint y: 405, endPoint x: 651, endPoint y: 407, distance: 31.1
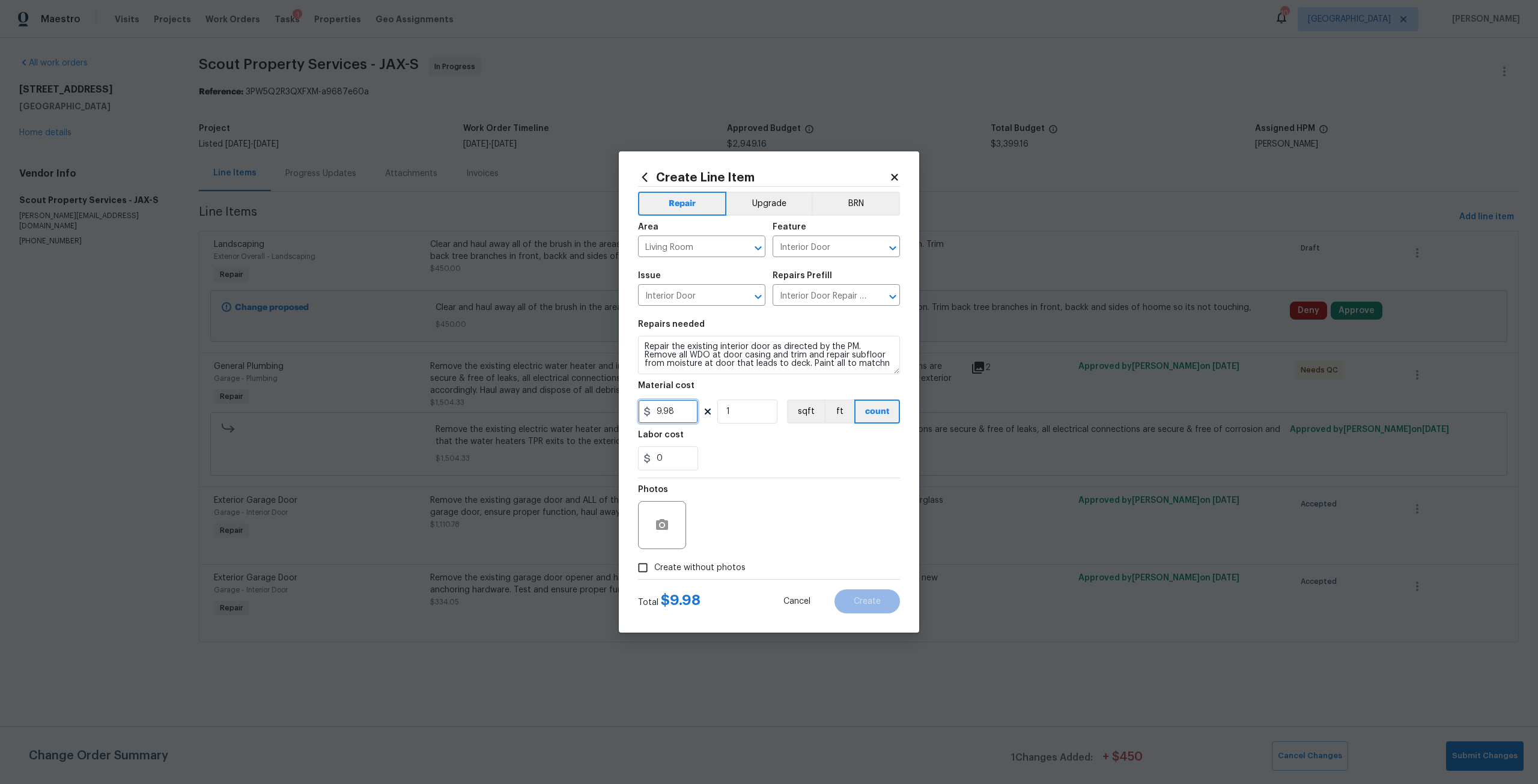
click at [651, 407] on div "9.98" at bounding box center [668, 412] width 60 height 24
type input "400"
click at [709, 573] on span "Create without photos" at bounding box center [700, 568] width 91 height 13
click at [655, 573] on input "Create without photos" at bounding box center [643, 567] width 23 height 23
checkbox input "true"
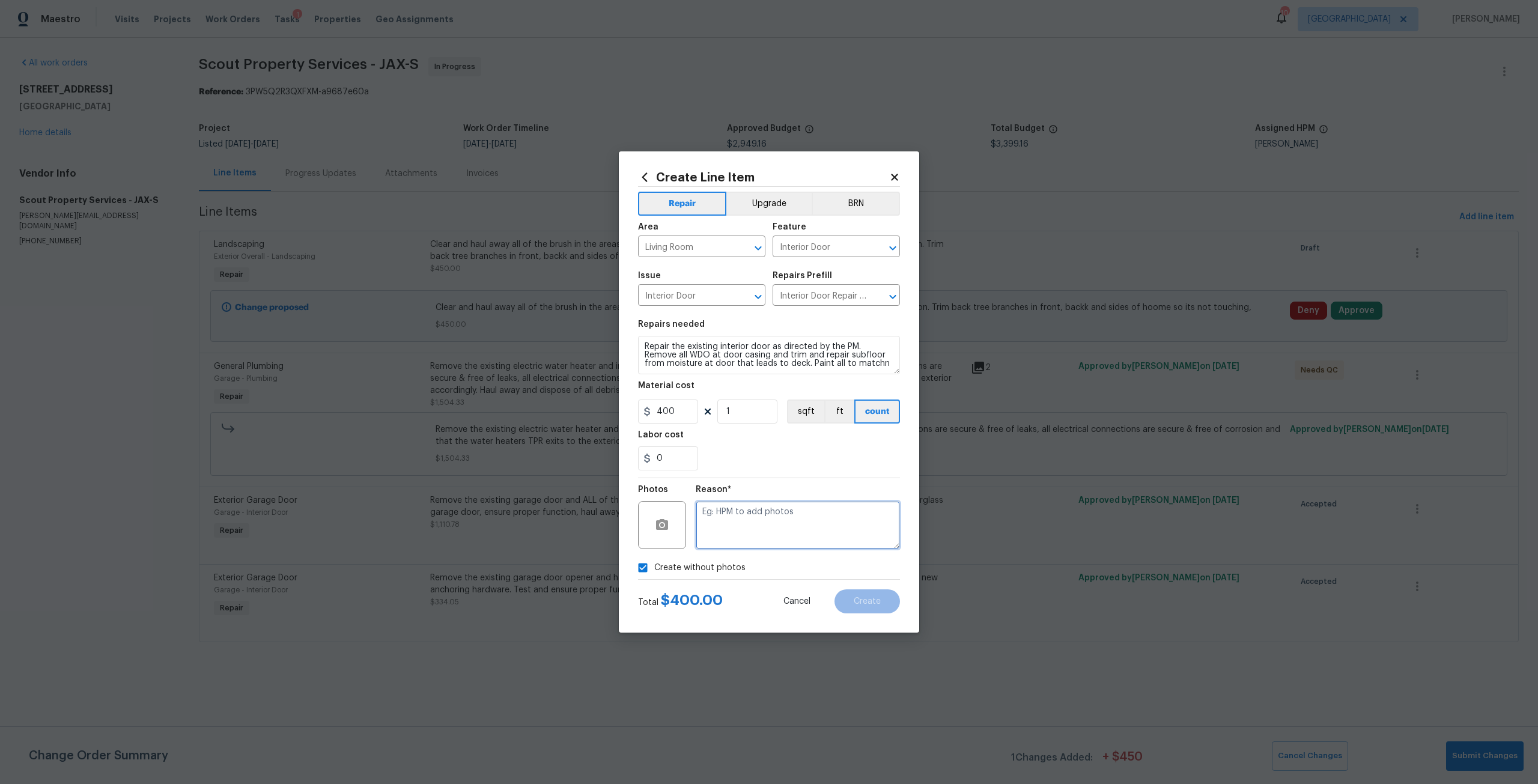
click at [746, 520] on textarea at bounding box center [798, 525] width 204 height 48
click at [845, 592] on button "Create" at bounding box center [867, 601] width 66 height 24
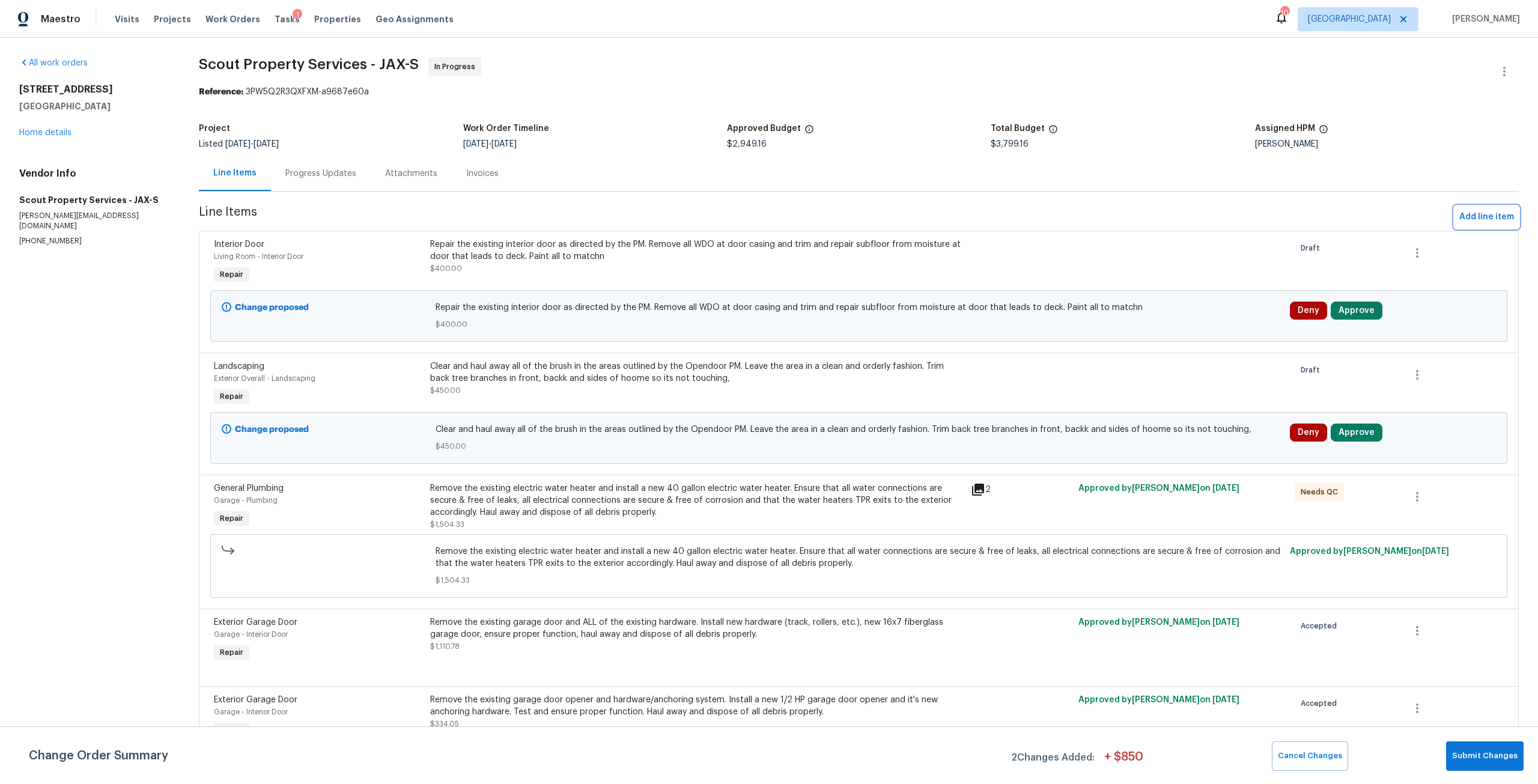
click at [1474, 219] on span "Add line item" at bounding box center [1486, 217] width 55 height 15
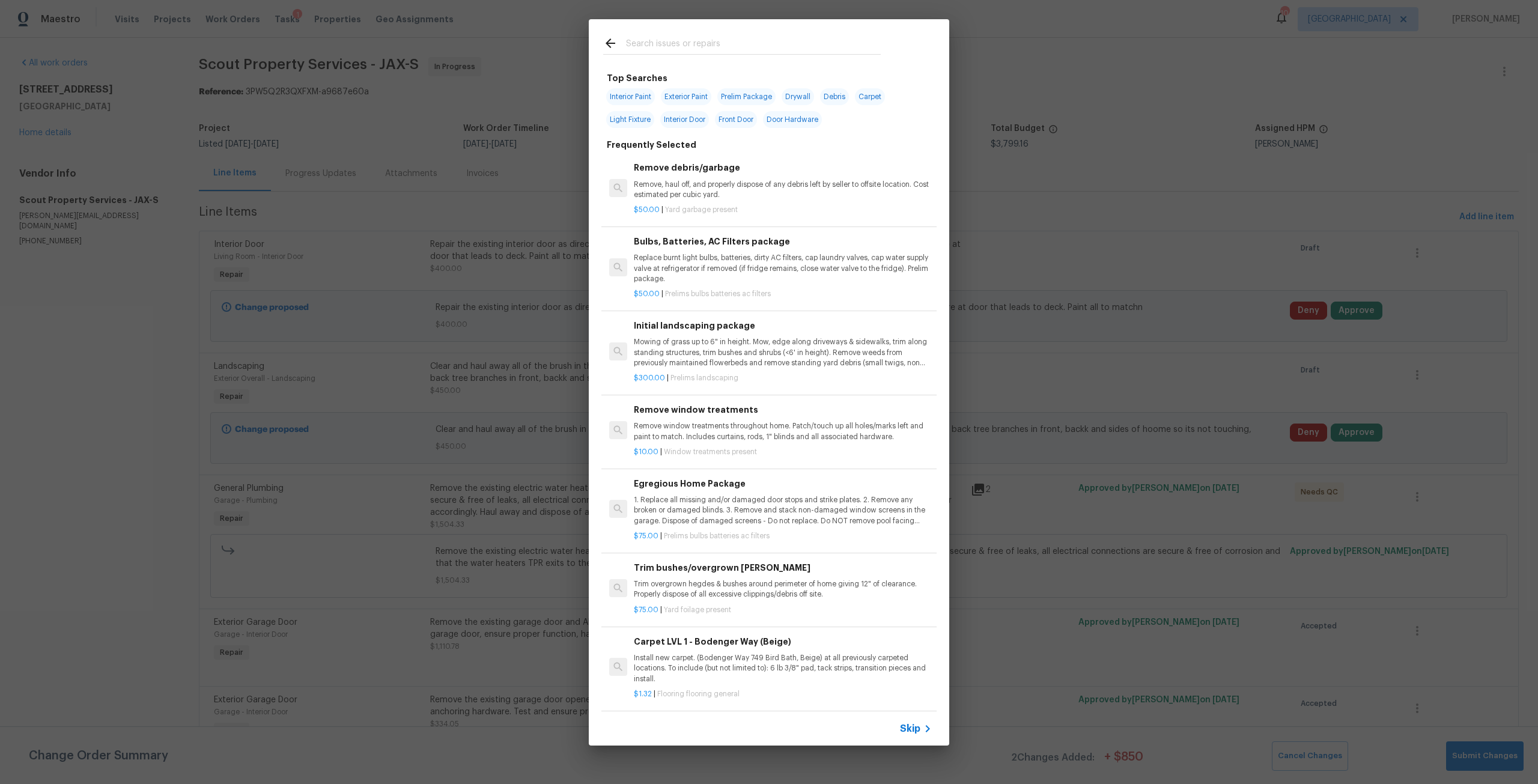
click at [766, 37] on input "text" at bounding box center [753, 44] width 255 height 18
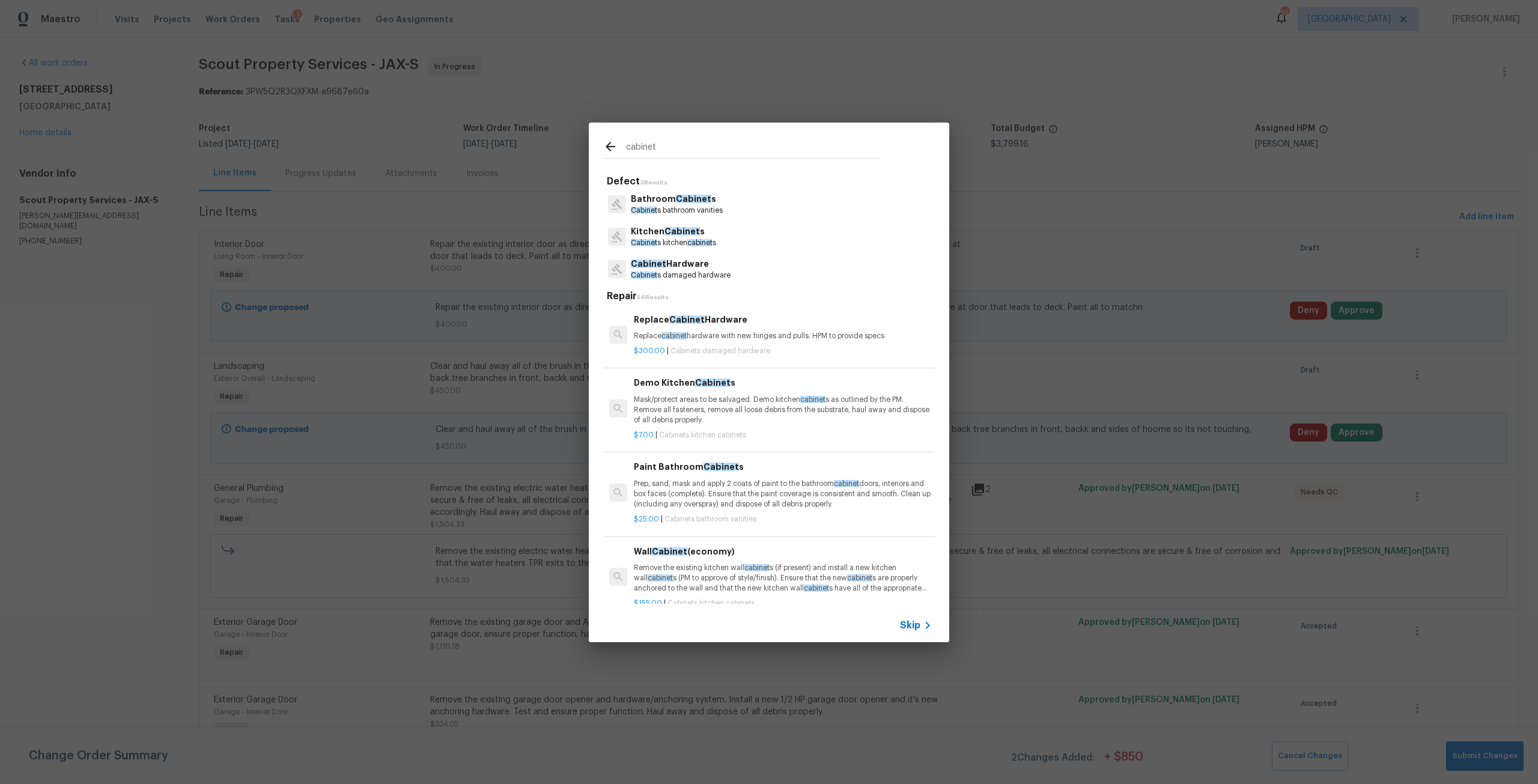
type input "cabinet"
click at [669, 244] on p "Cabinet s kitchen cabinet s" at bounding box center [674, 243] width 86 height 10
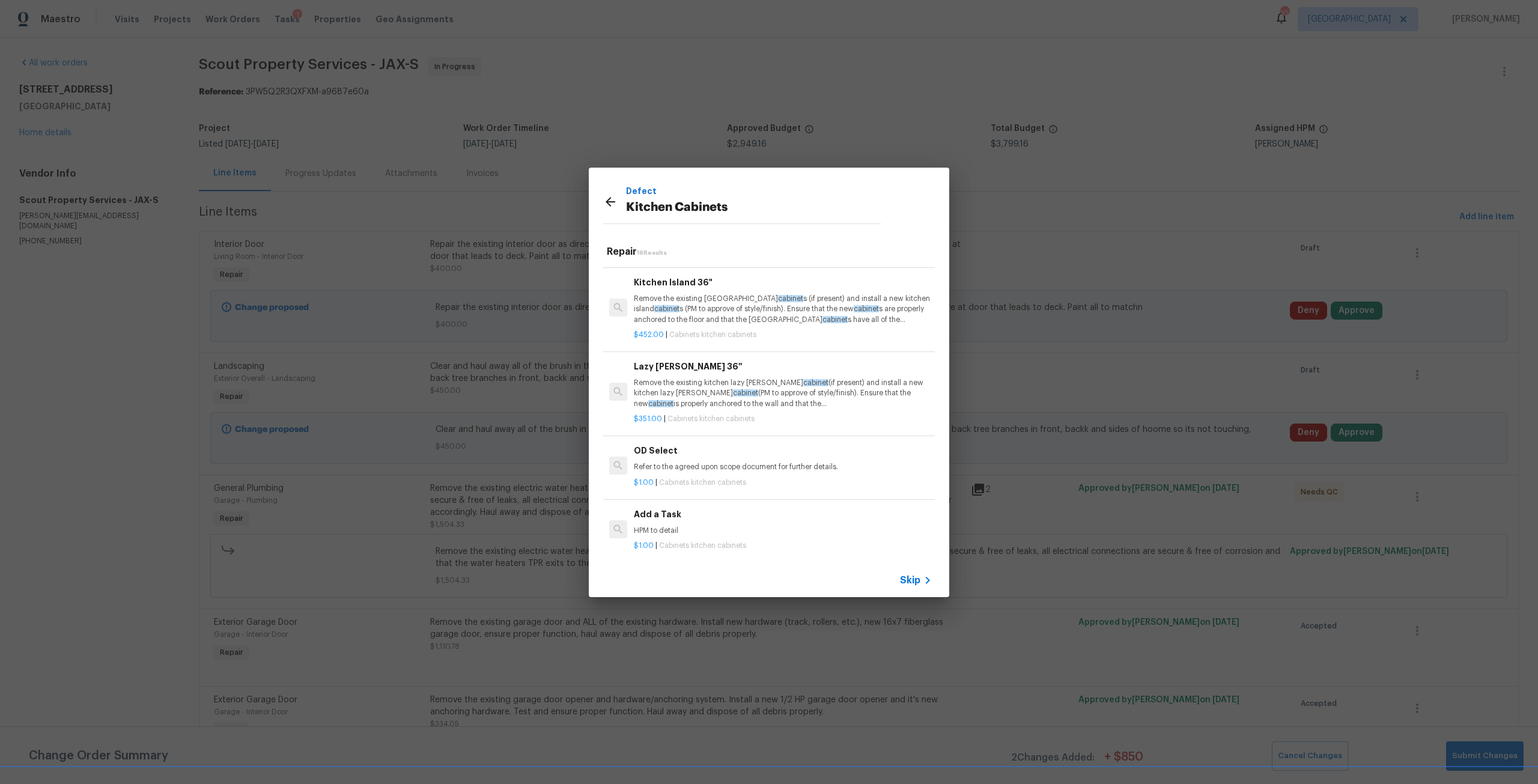
scroll to position [1173, 0]
click at [679, 521] on p "HPM to detail" at bounding box center [783, 526] width 298 height 10
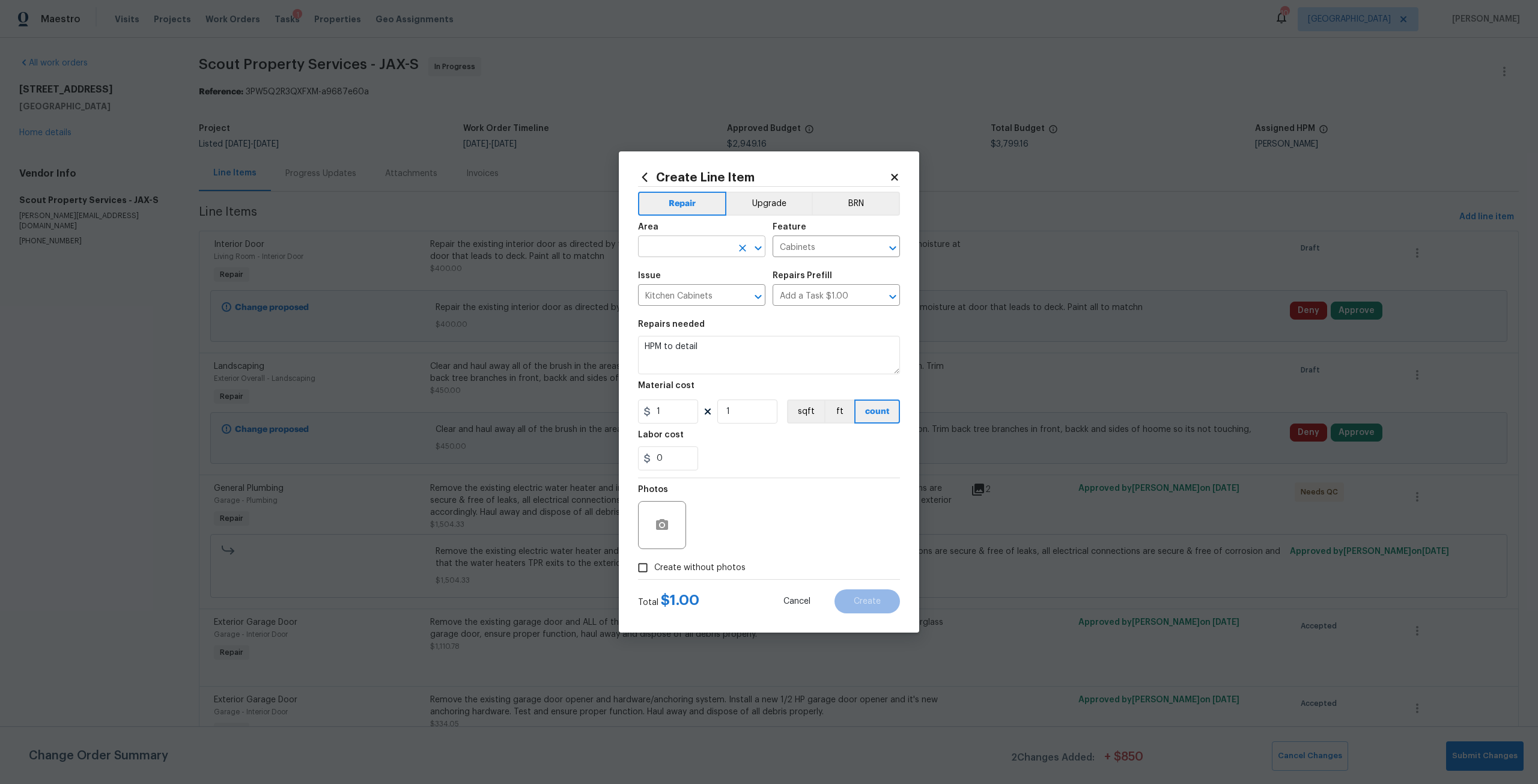
click at [675, 248] on input "text" at bounding box center [685, 248] width 94 height 18
type input "kitchen"
click at [675, 248] on input "text" at bounding box center [685, 248] width 94 height 18
click at [680, 267] on li "Kitchen" at bounding box center [702, 274] width 128 height 20
type input "Kitchen"
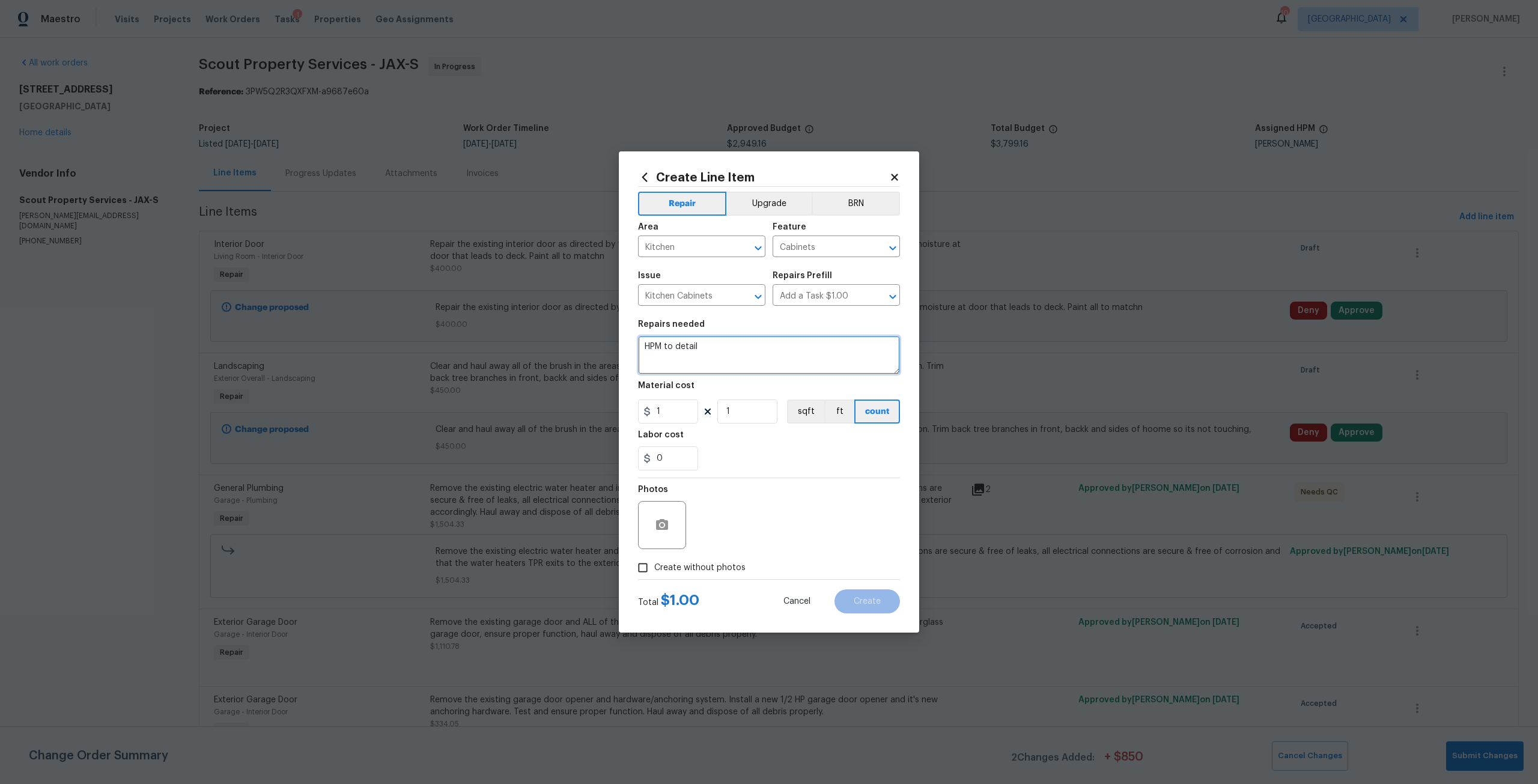
drag, startPoint x: 734, startPoint y: 343, endPoint x: 621, endPoint y: 352, distance: 113.4
click at [621, 352] on div "Create Line Item Repair Upgrade BRN Area Kitchen ​ Feature Cabinets ​ Issue Kit…" at bounding box center [769, 392] width 301 height 482
type textarea "Repair kitchen cabinets next to dishwasher, wall is hanging and not secure."
click at [674, 412] on input "1" at bounding box center [668, 412] width 60 height 24
type input "150"
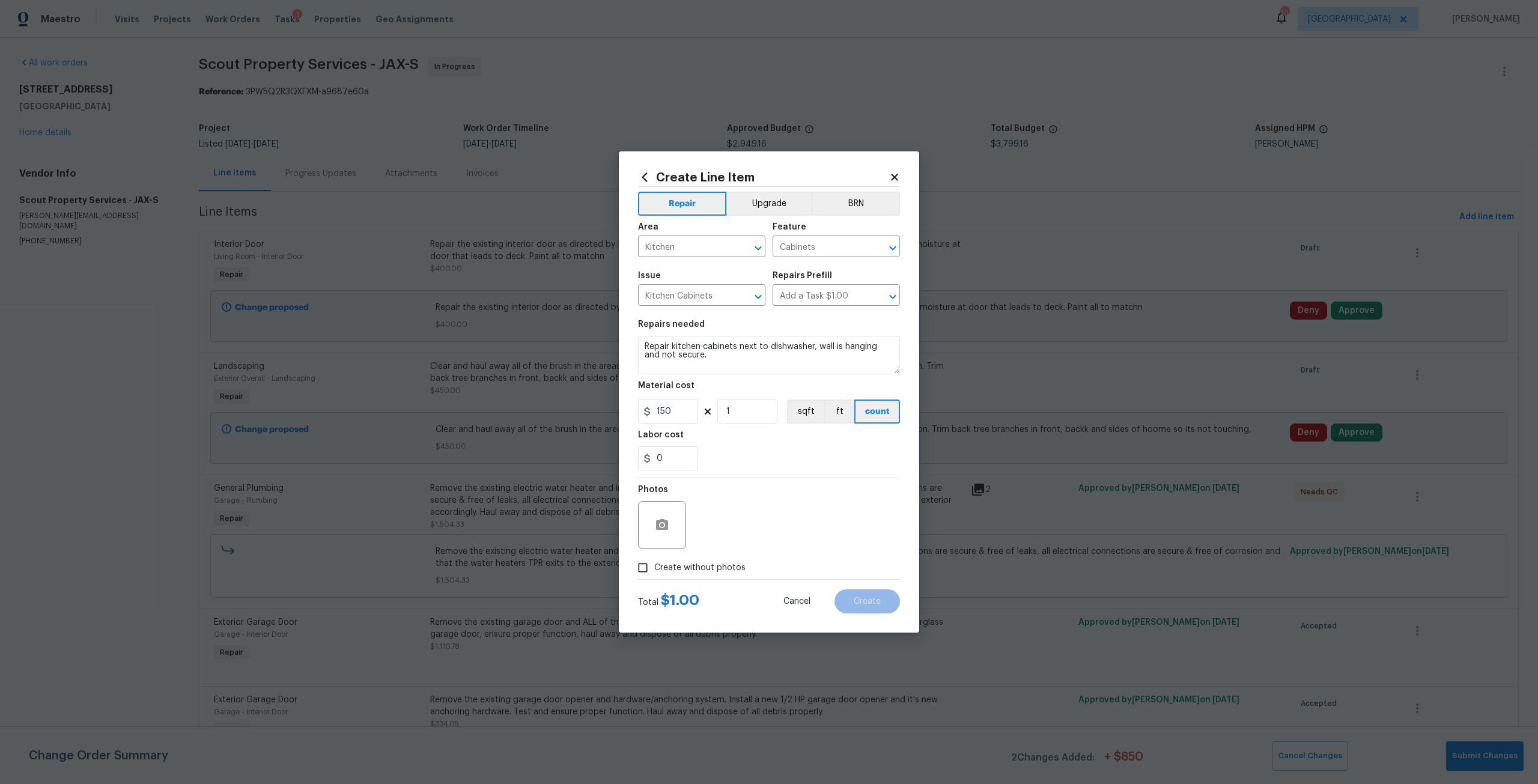
click at [723, 567] on span "Create without photos" at bounding box center [700, 568] width 91 height 13
click at [655, 567] on input "Create without photos" at bounding box center [643, 567] width 23 height 23
checkbox input "true"
click at [734, 537] on textarea at bounding box center [798, 525] width 204 height 48
click at [865, 595] on button "Create" at bounding box center [867, 601] width 66 height 24
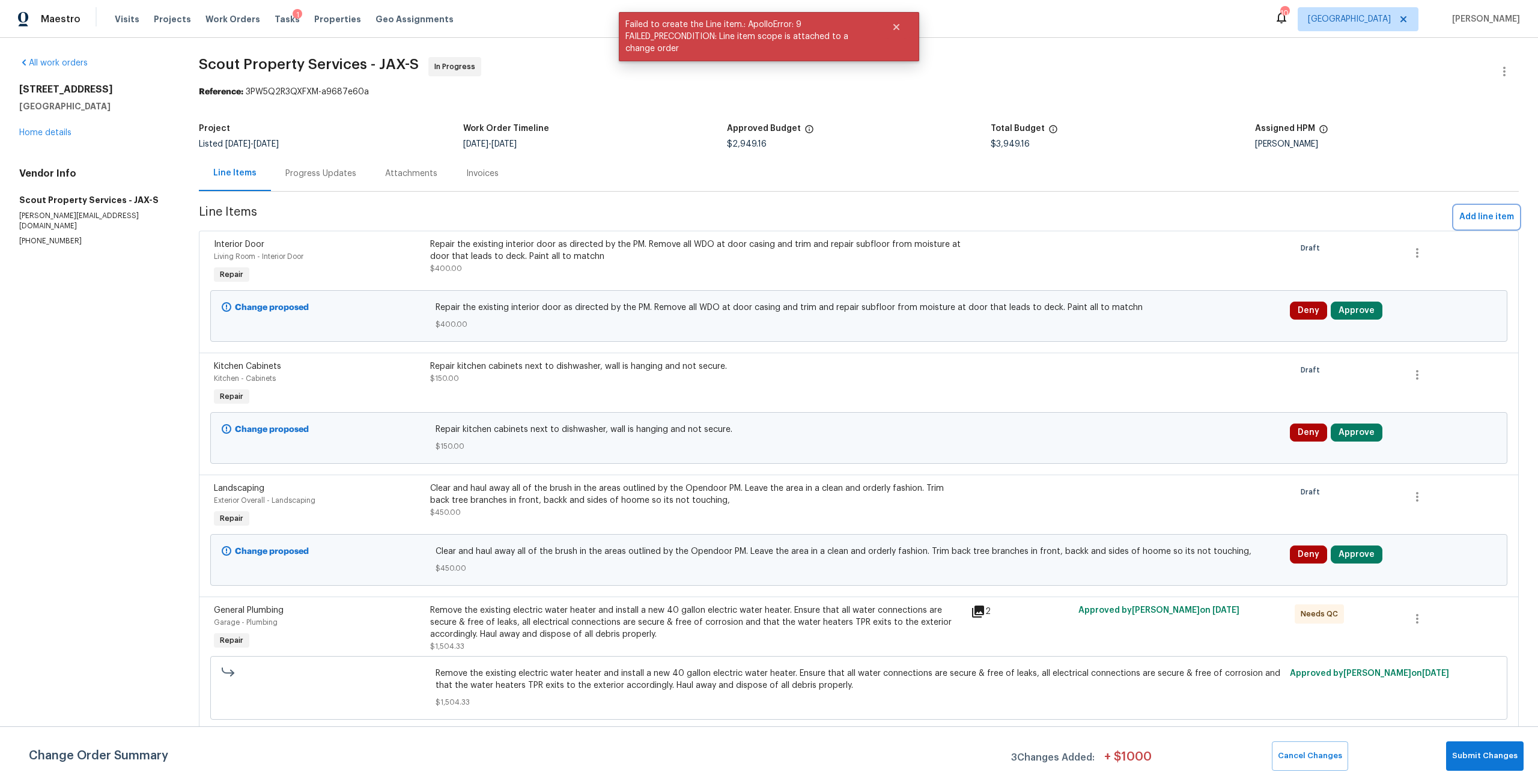
click at [1478, 220] on span "Add line item" at bounding box center [1486, 217] width 55 height 15
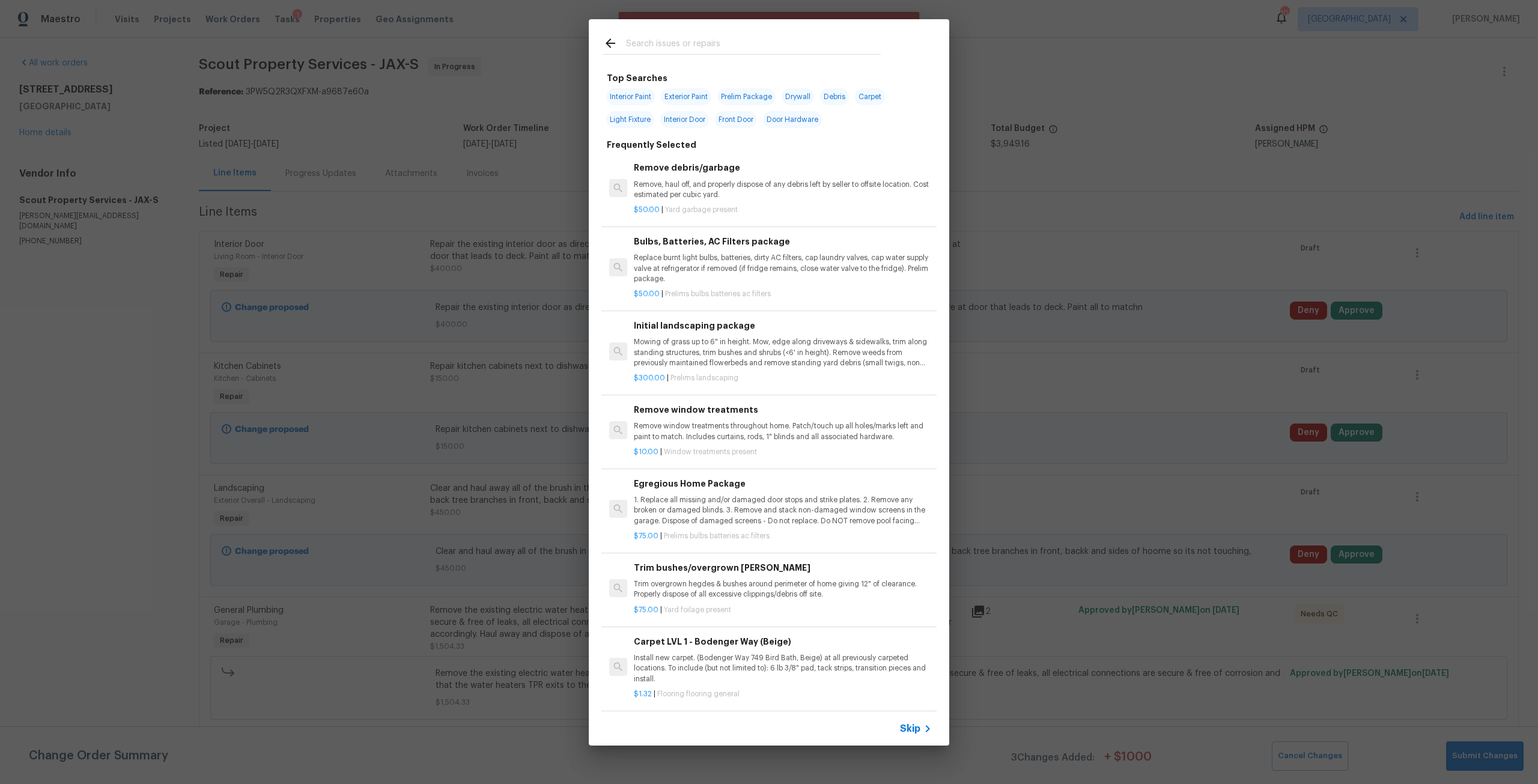
click at [686, 53] on input "text" at bounding box center [753, 44] width 255 height 18
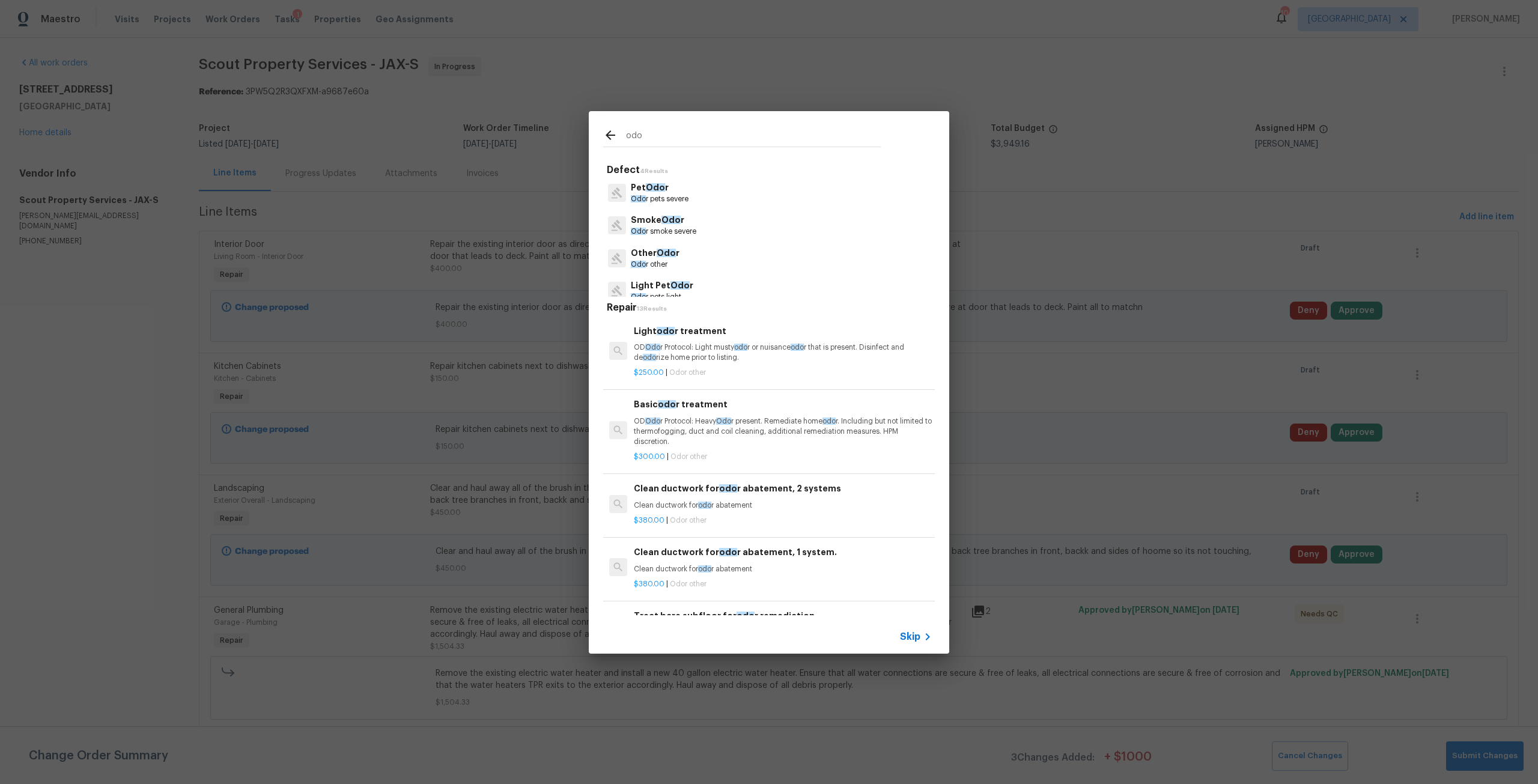
type input "odo"
click at [661, 183] on p "Pet Odo r" at bounding box center [659, 188] width 58 height 13
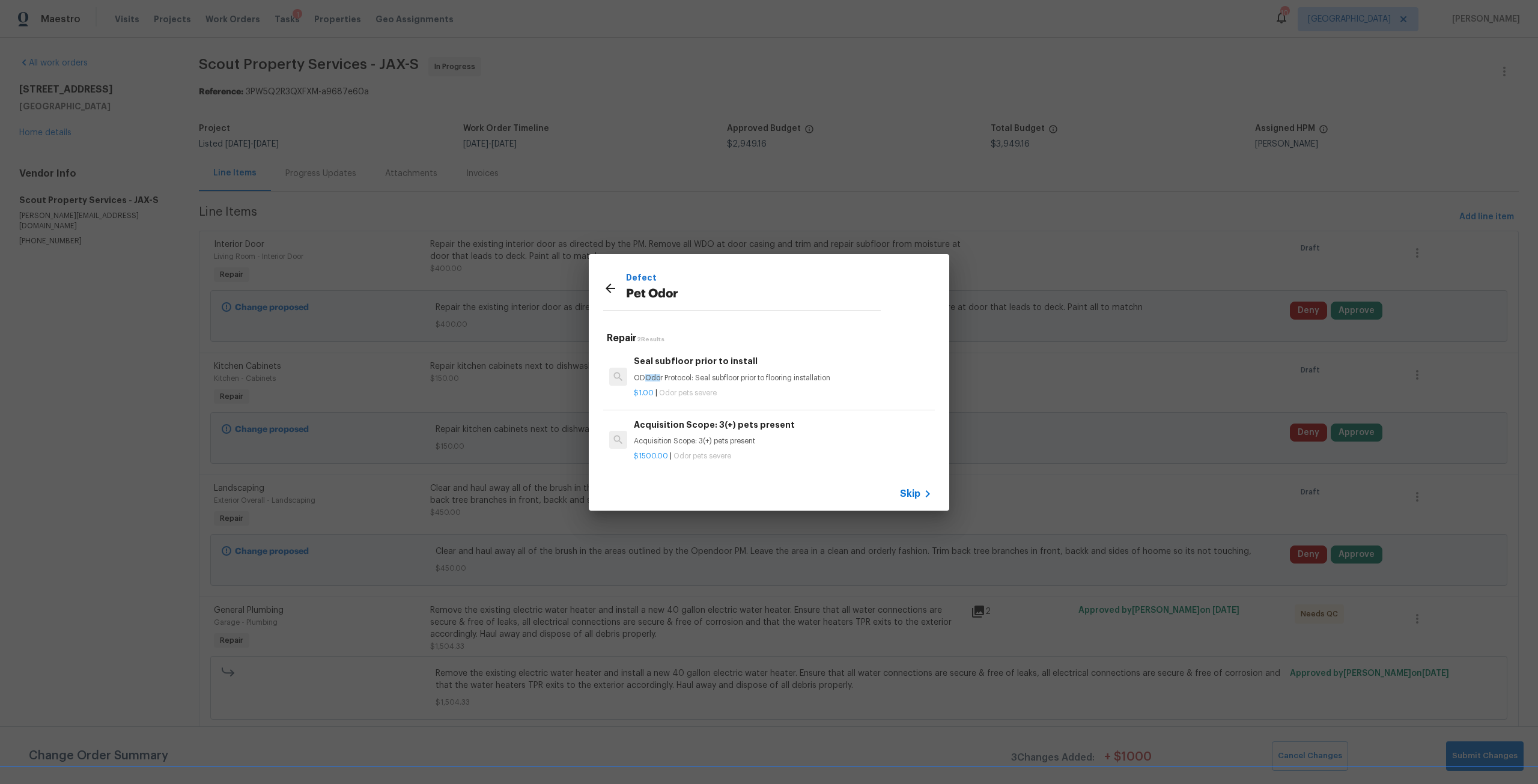
click at [600, 290] on div "Defect Pet Odor" at bounding box center [742, 288] width 306 height 68
click at [606, 286] on icon at bounding box center [610, 288] width 14 height 14
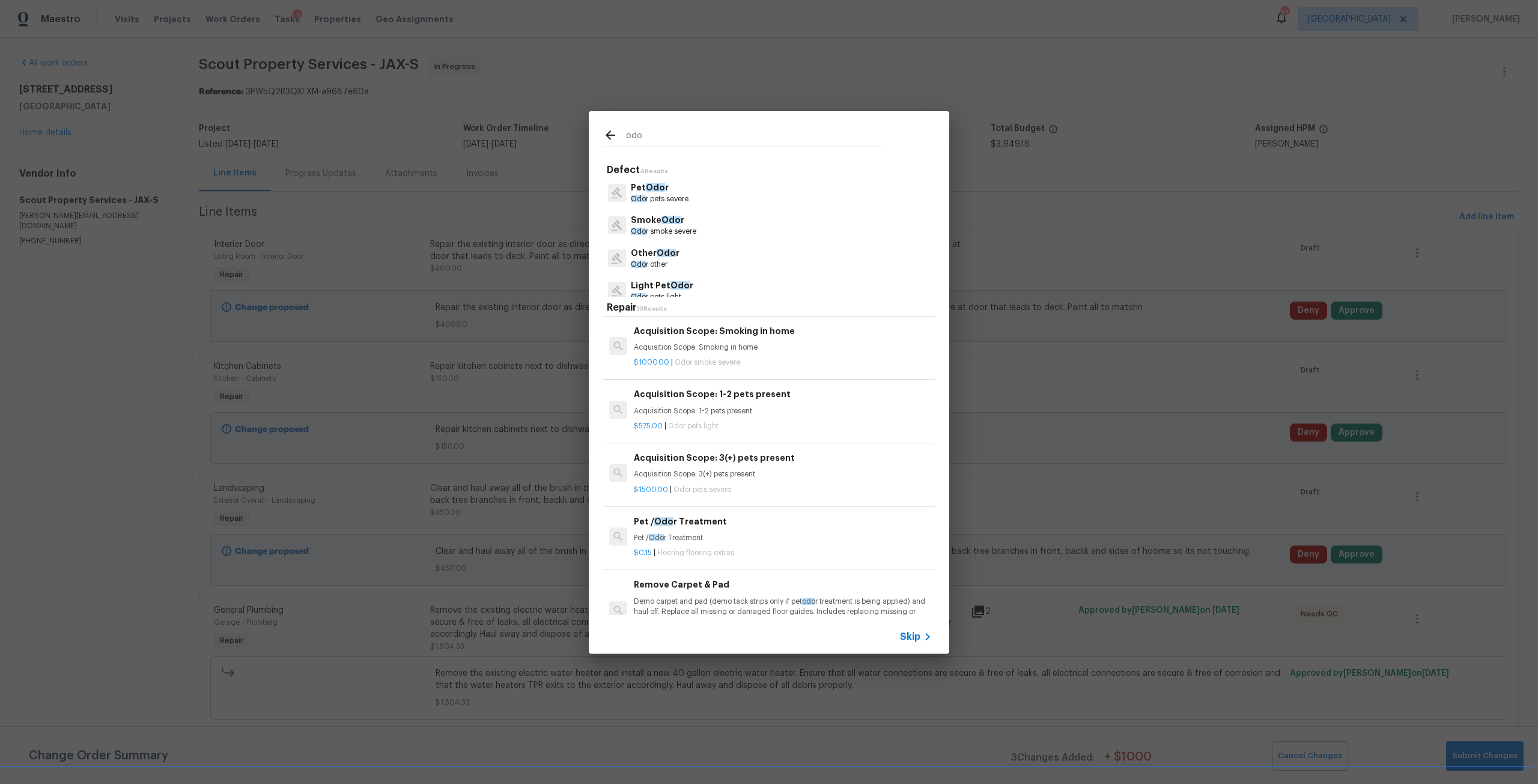
scroll to position [540, 0]
click at [692, 401] on div "Acquisition Scope: 1-2 pets present Acquisition Scope: 1-2 pets present" at bounding box center [783, 400] width 298 height 29
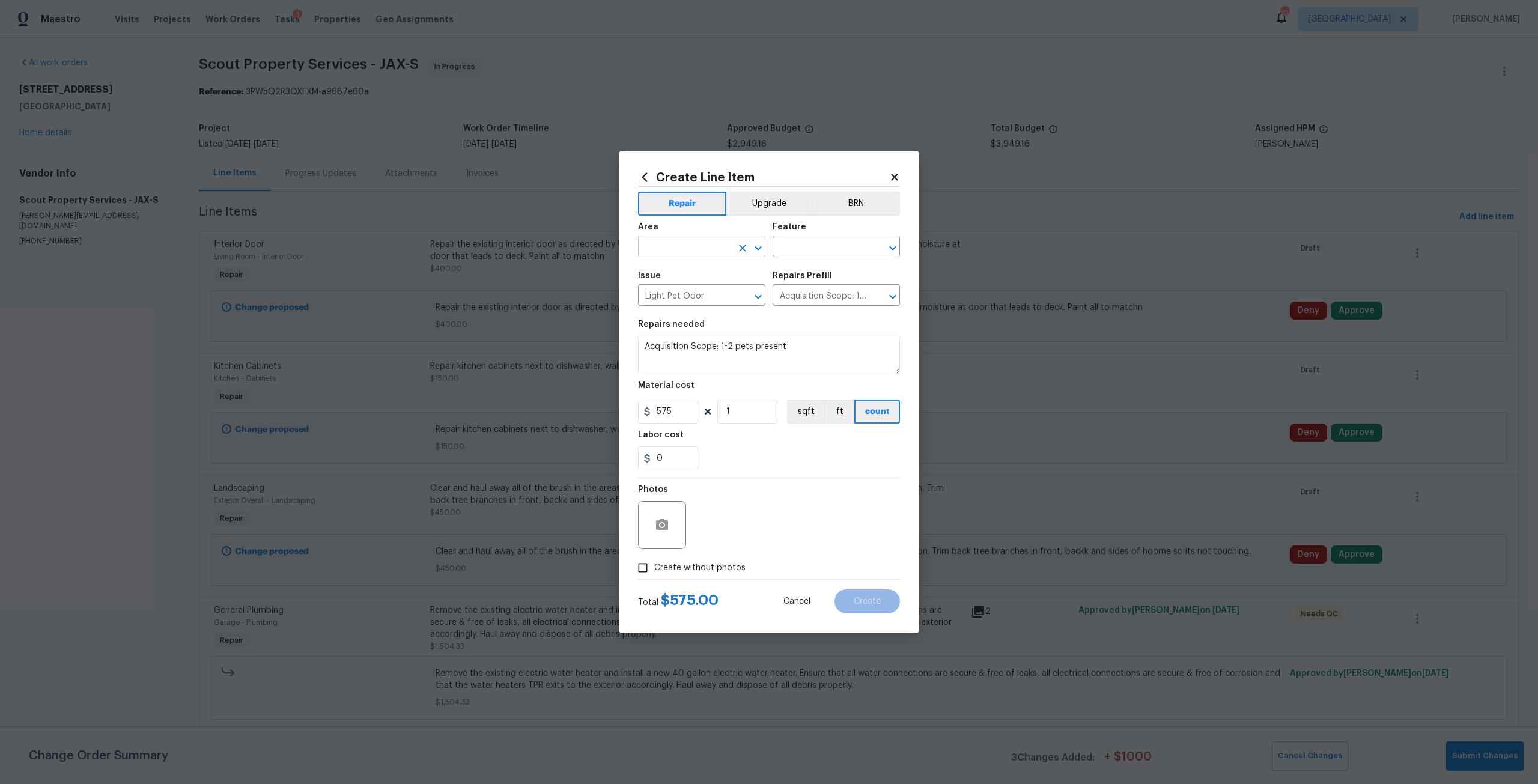
click at [669, 252] on input "text" at bounding box center [685, 248] width 94 height 18
click at [726, 294] on li "Interior Overall" at bounding box center [702, 294] width 128 height 20
type input "Interior Overall"
click at [794, 255] on input "text" at bounding box center [820, 248] width 94 height 18
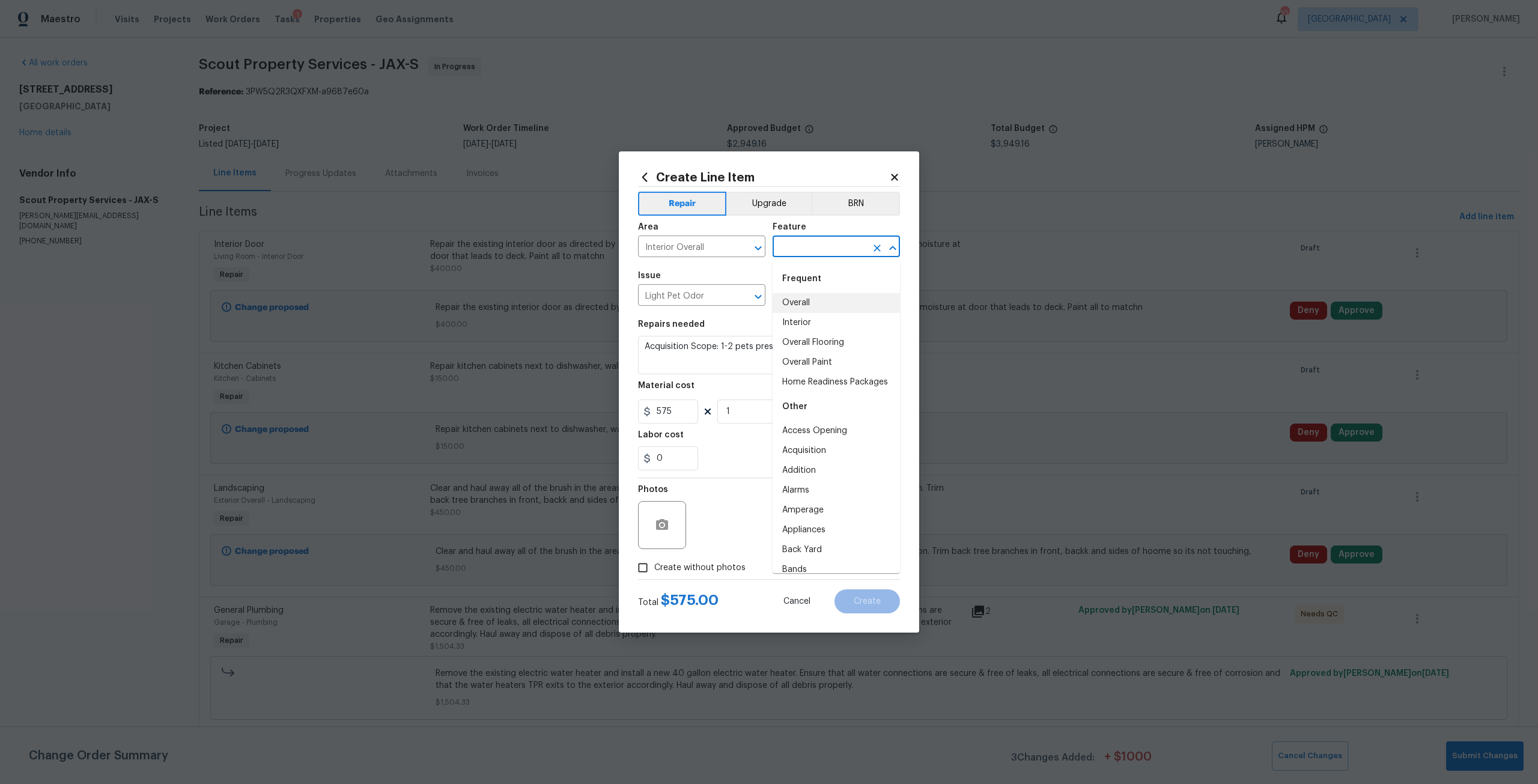
click at [812, 306] on li "Overall" at bounding box center [836, 303] width 128 height 20
type input "Overall"
click at [714, 559] on label "Create without photos" at bounding box center [689, 567] width 114 height 23
click at [655, 559] on input "Create without photos" at bounding box center [643, 567] width 23 height 23
checkbox input "true"
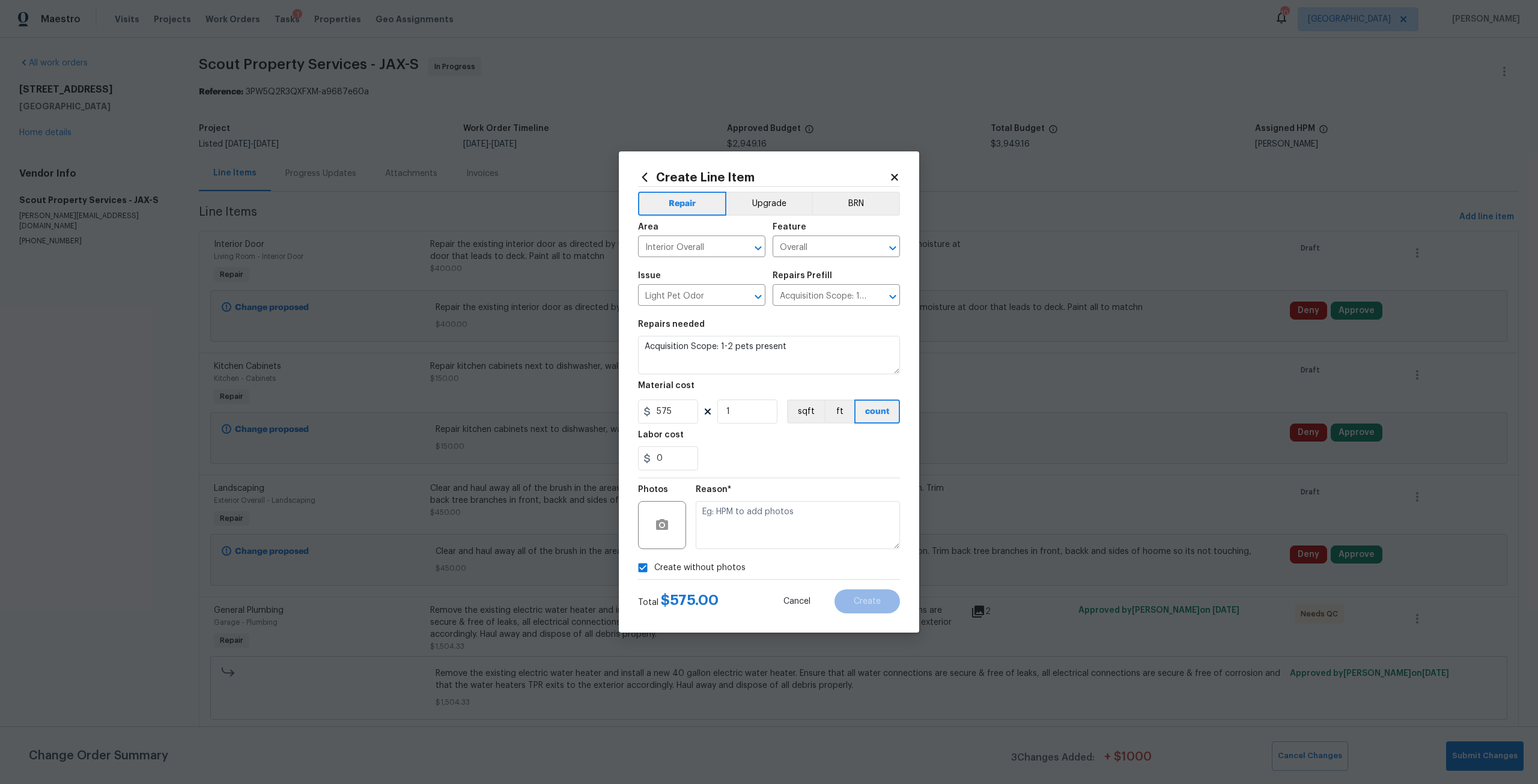
click at [752, 492] on div "Reason*" at bounding box center [798, 494] width 204 height 16
click at [781, 510] on textarea at bounding box center [798, 525] width 204 height 48
click at [852, 593] on button "Create" at bounding box center [867, 601] width 66 height 24
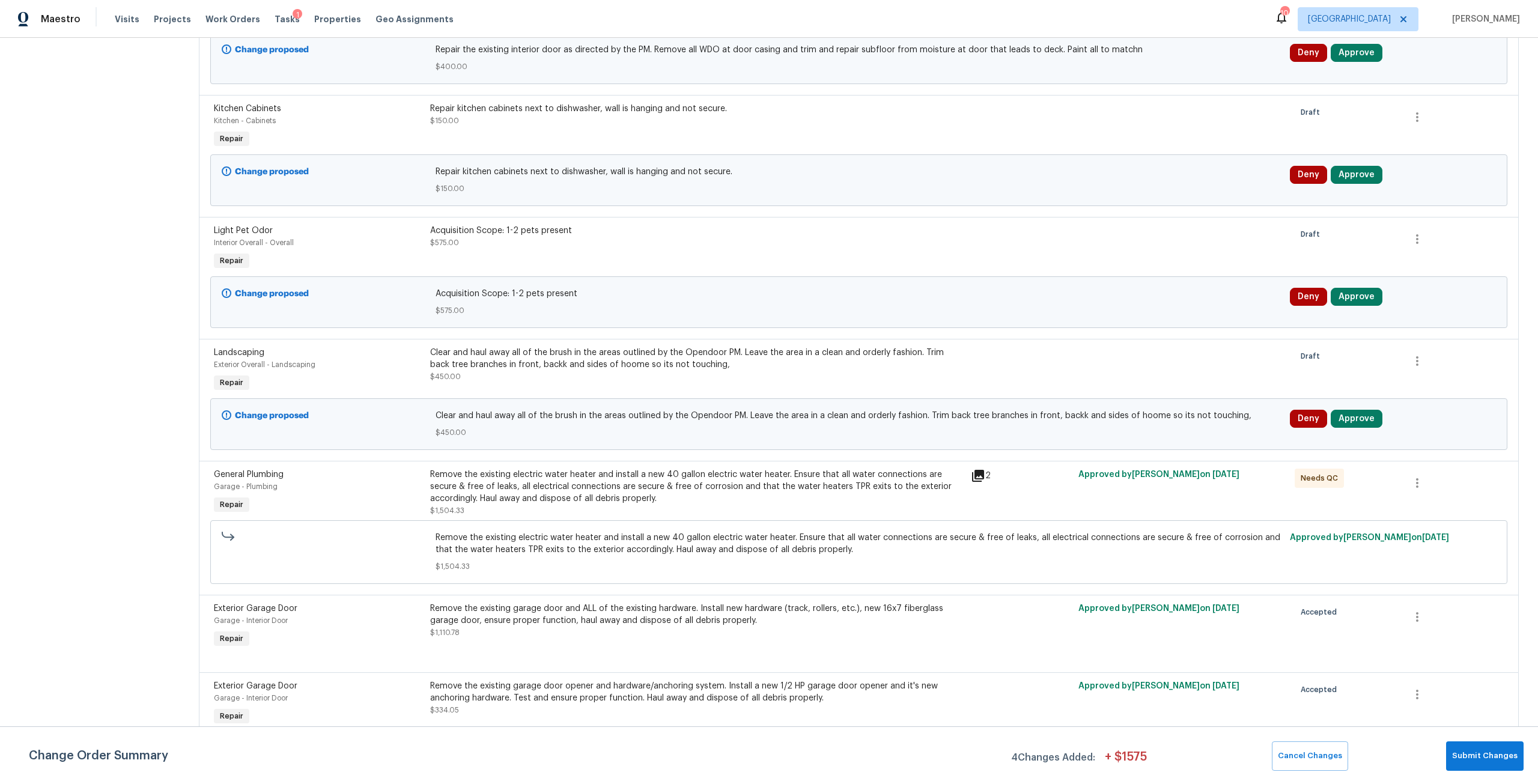
scroll to position [0, 0]
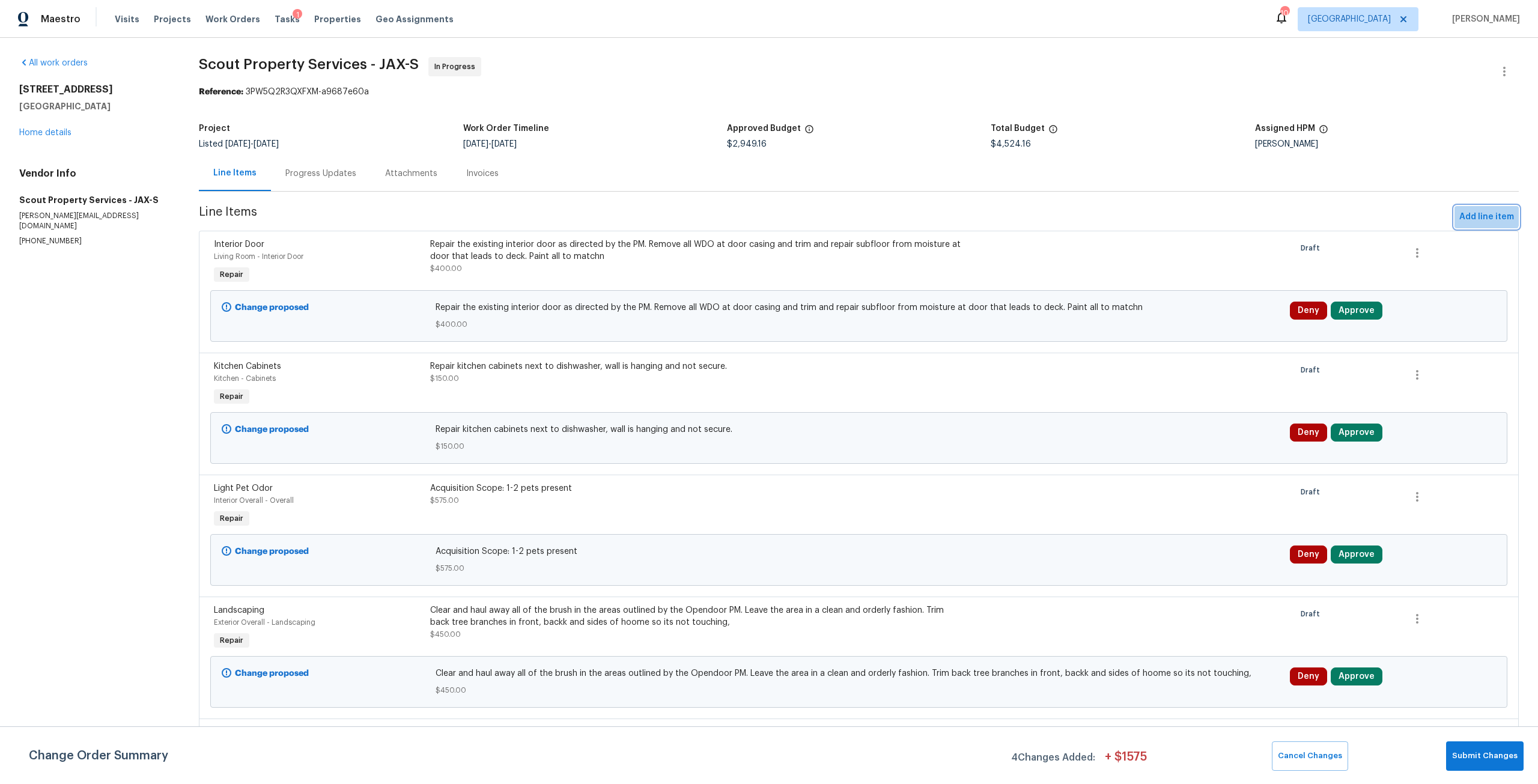
click at [1476, 214] on span "Add line item" at bounding box center [1486, 217] width 55 height 15
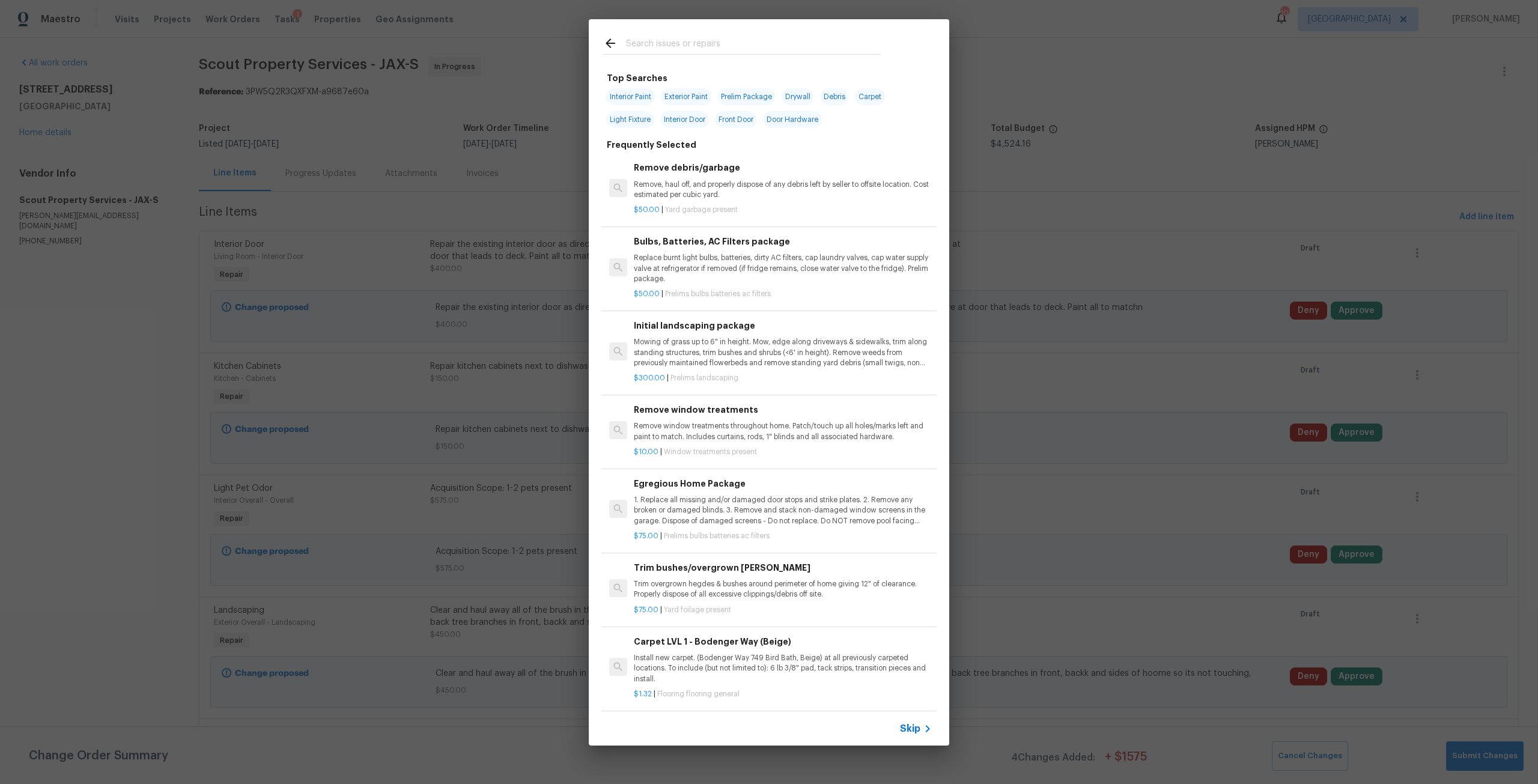
click at [773, 49] on input "text" at bounding box center [753, 44] width 255 height 18
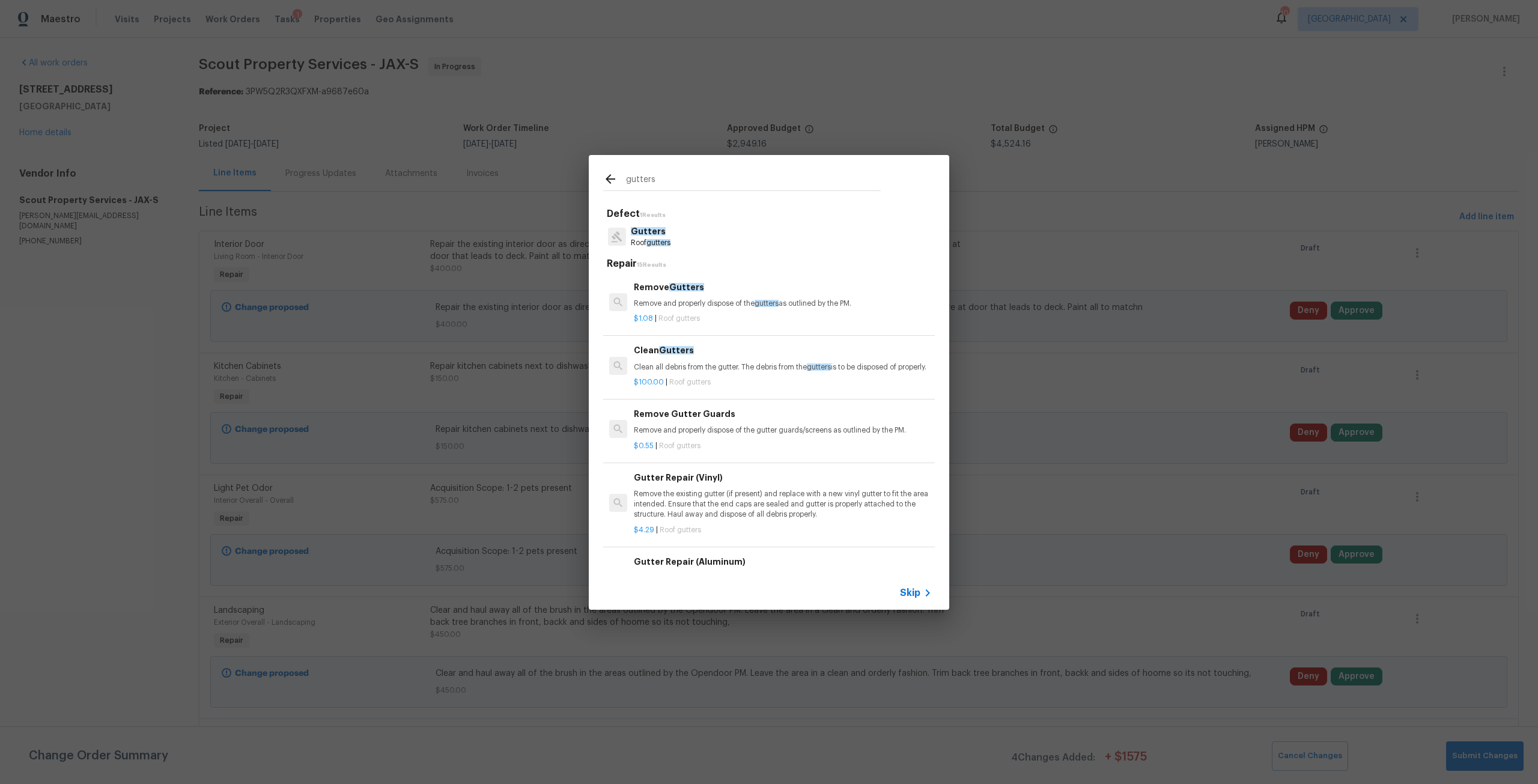
type input "gutters"
click at [695, 366] on p "Clean all debris from the gutter. The debris from the gutters is to be disposed…" at bounding box center [783, 367] width 298 height 10
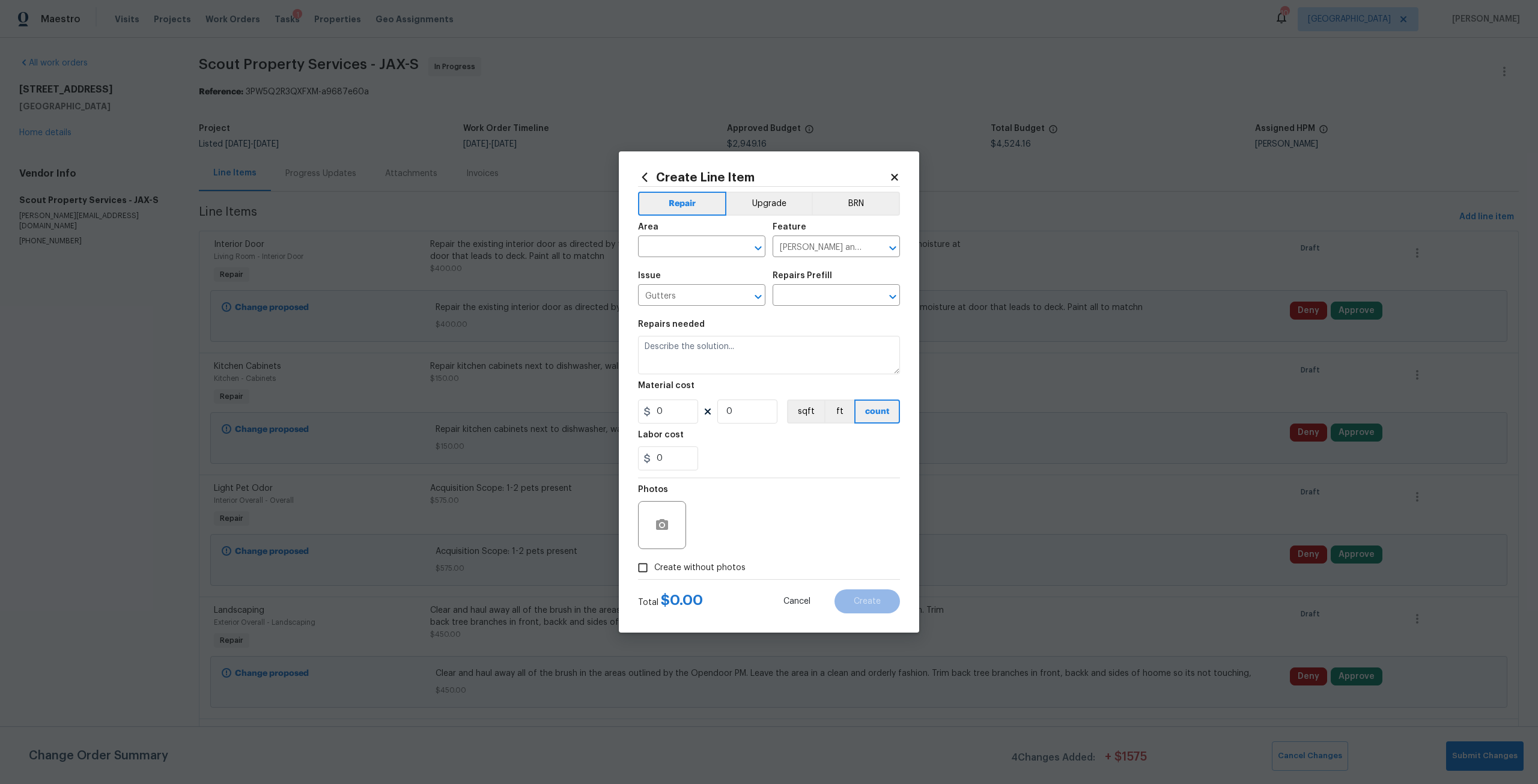
type input "Clean Gutters $100.00"
type textarea "Clean all debris from the gutter. The debris from the gutters is to be disposed…"
type input "100"
type input "1"
click at [689, 252] on input "text" at bounding box center [685, 248] width 94 height 18
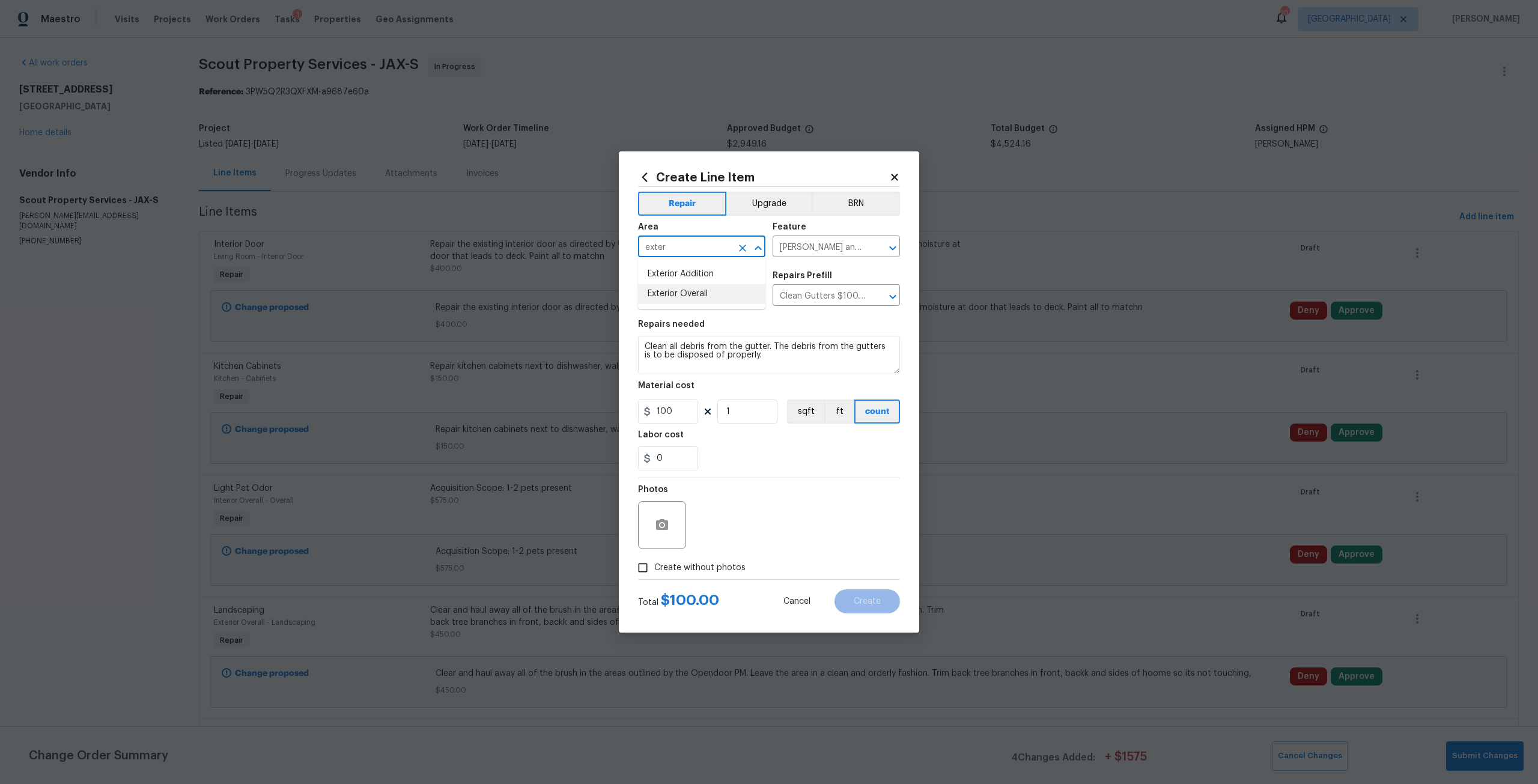
click at [682, 298] on li "Exterior Overall" at bounding box center [702, 294] width 128 height 20
type input "Exterior Overall"
click at [737, 418] on input "1" at bounding box center [748, 412] width 60 height 24
type input "2"
click at [732, 571] on span "Create without photos" at bounding box center [700, 568] width 91 height 13
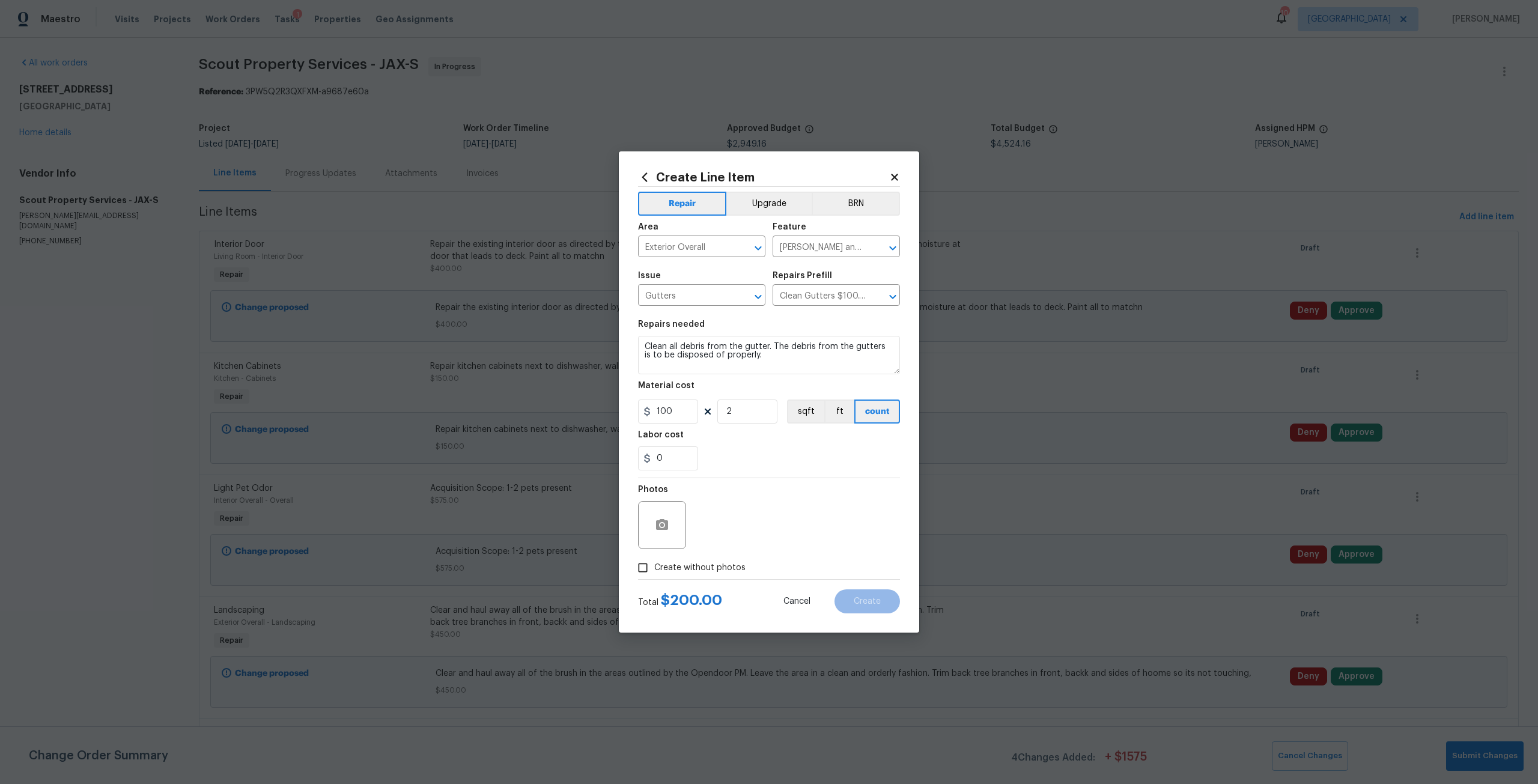
click at [655, 571] on input "Create without photos" at bounding box center [643, 567] width 23 height 23
checkbox input "true"
click at [747, 514] on textarea at bounding box center [798, 525] width 204 height 48
click at [850, 595] on button "Create" at bounding box center [867, 601] width 66 height 24
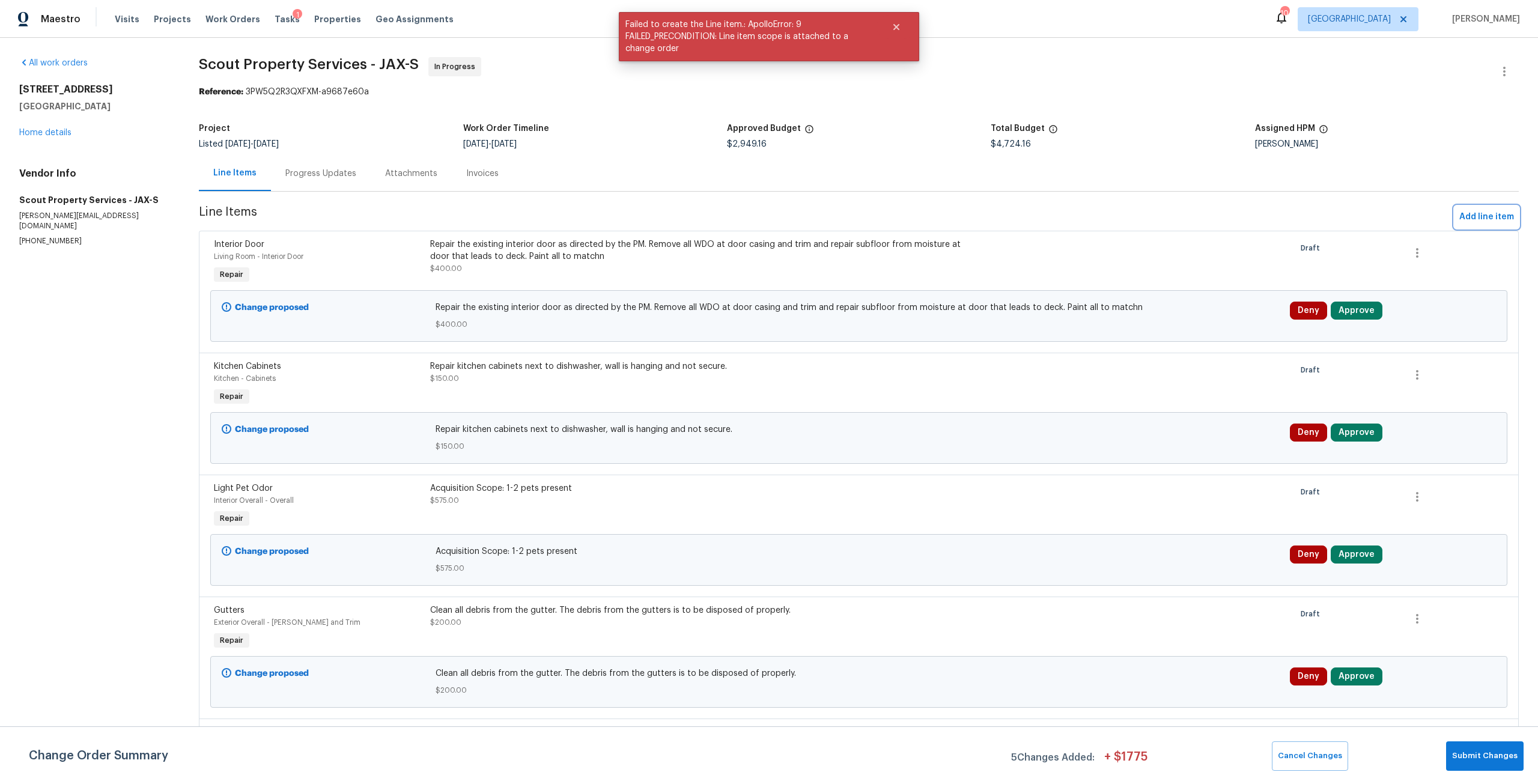
click at [1496, 213] on span "Add line item" at bounding box center [1486, 217] width 55 height 15
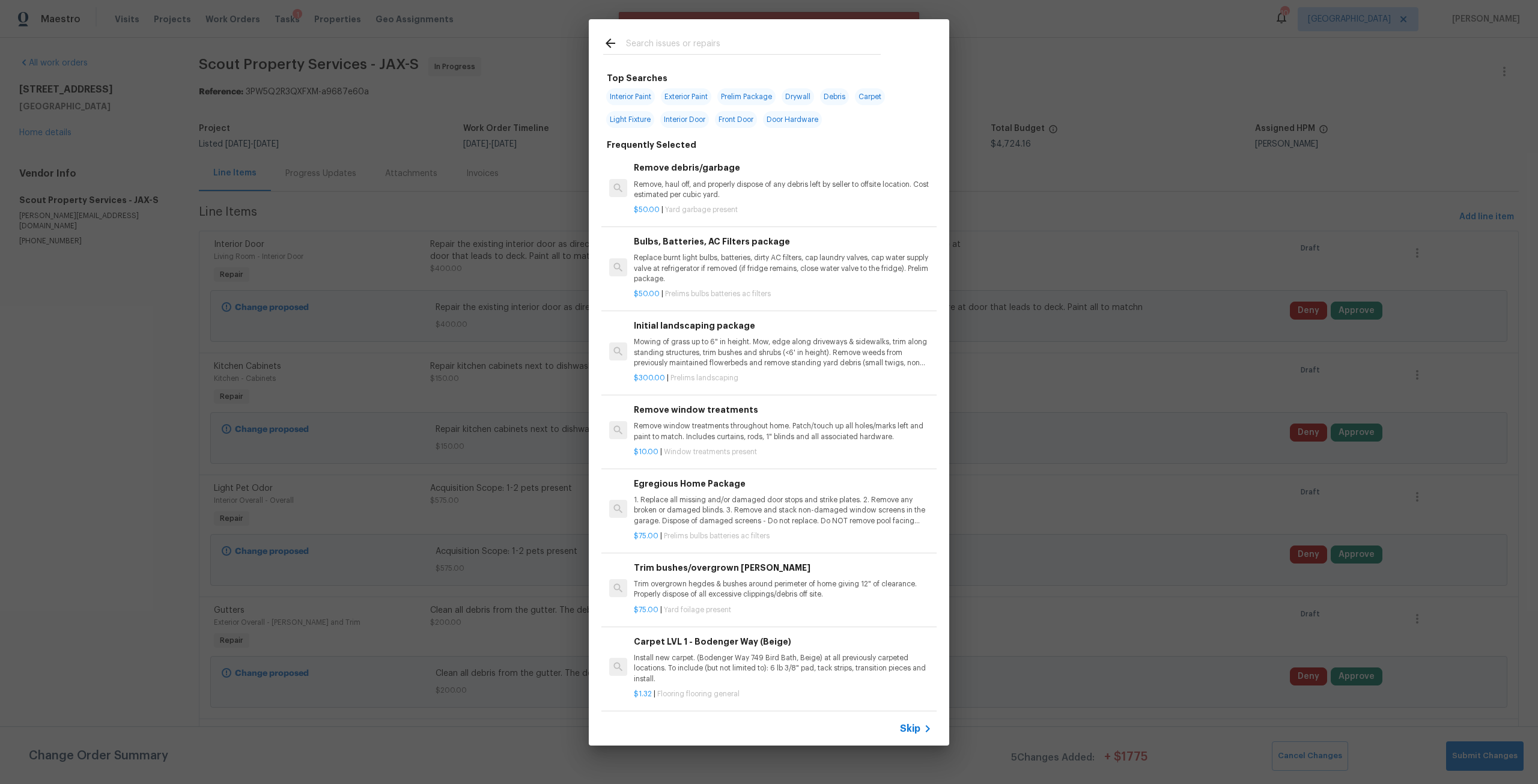
click at [748, 47] on input "text" at bounding box center [753, 44] width 255 height 18
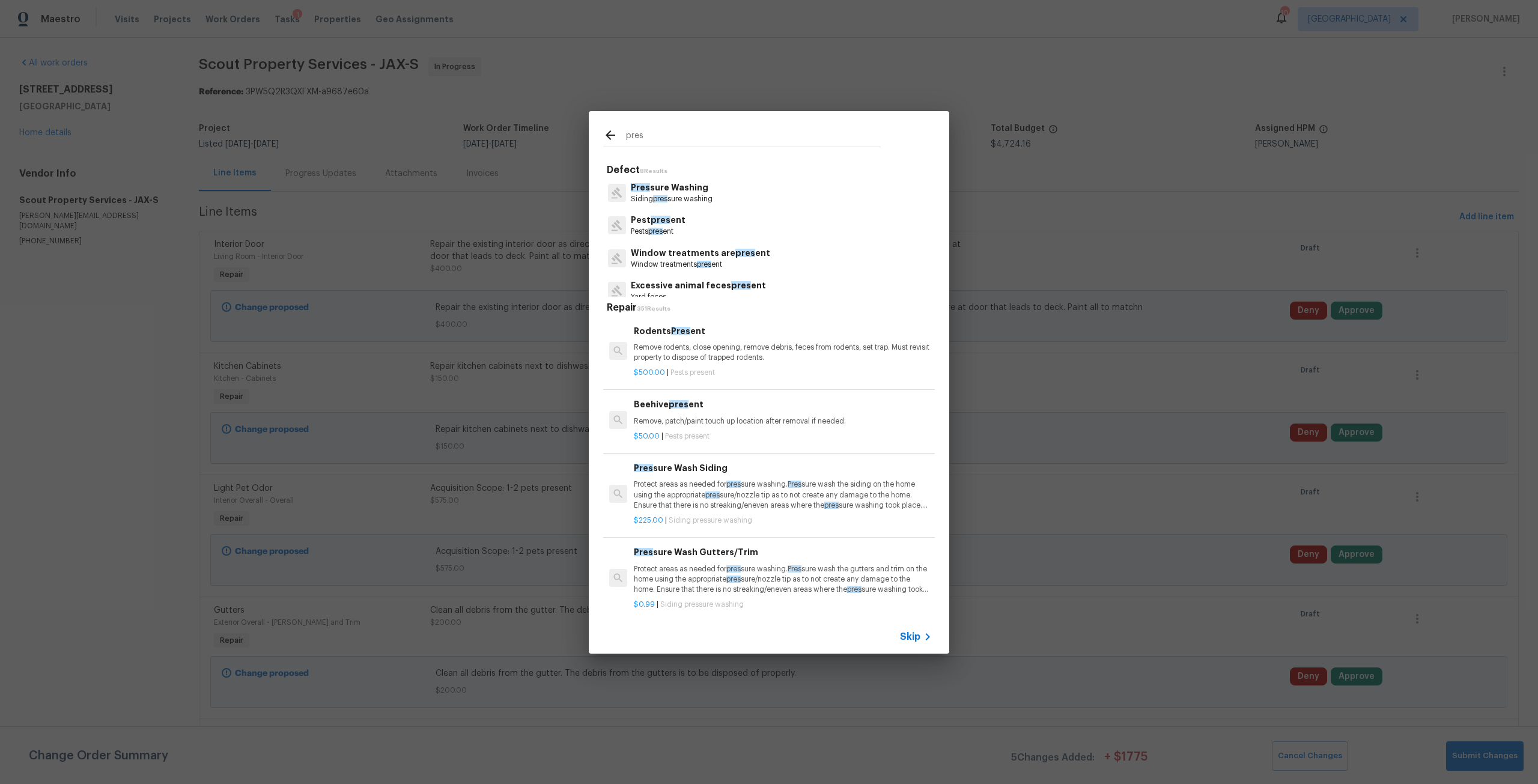
type input "pres"
click at [692, 190] on p "Pres sure Washing" at bounding box center [671, 188] width 82 height 13
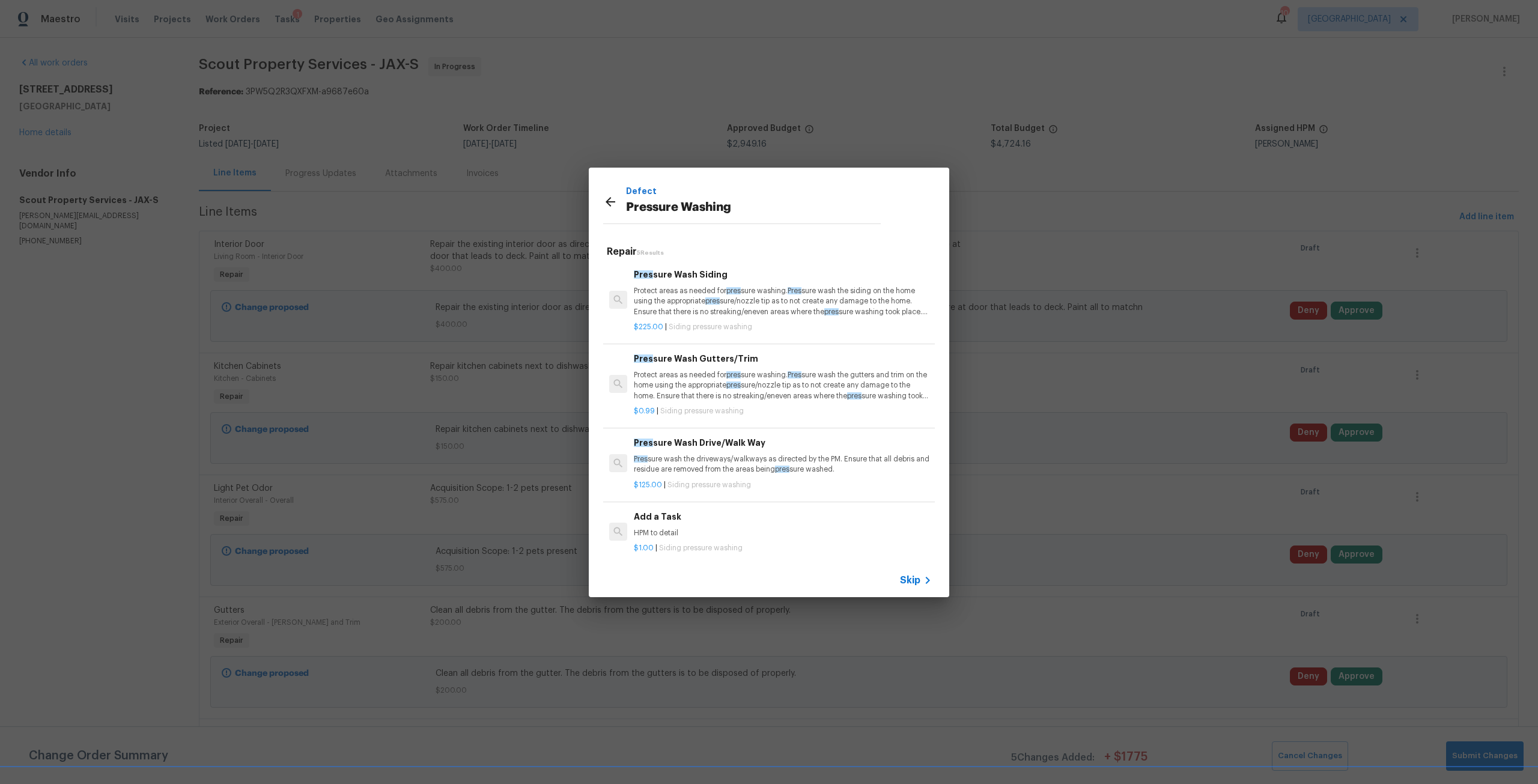
click at [699, 316] on p "Protect areas as needed for pres sure washing. Pres sure wash the siding on the…" at bounding box center [783, 301] width 298 height 31
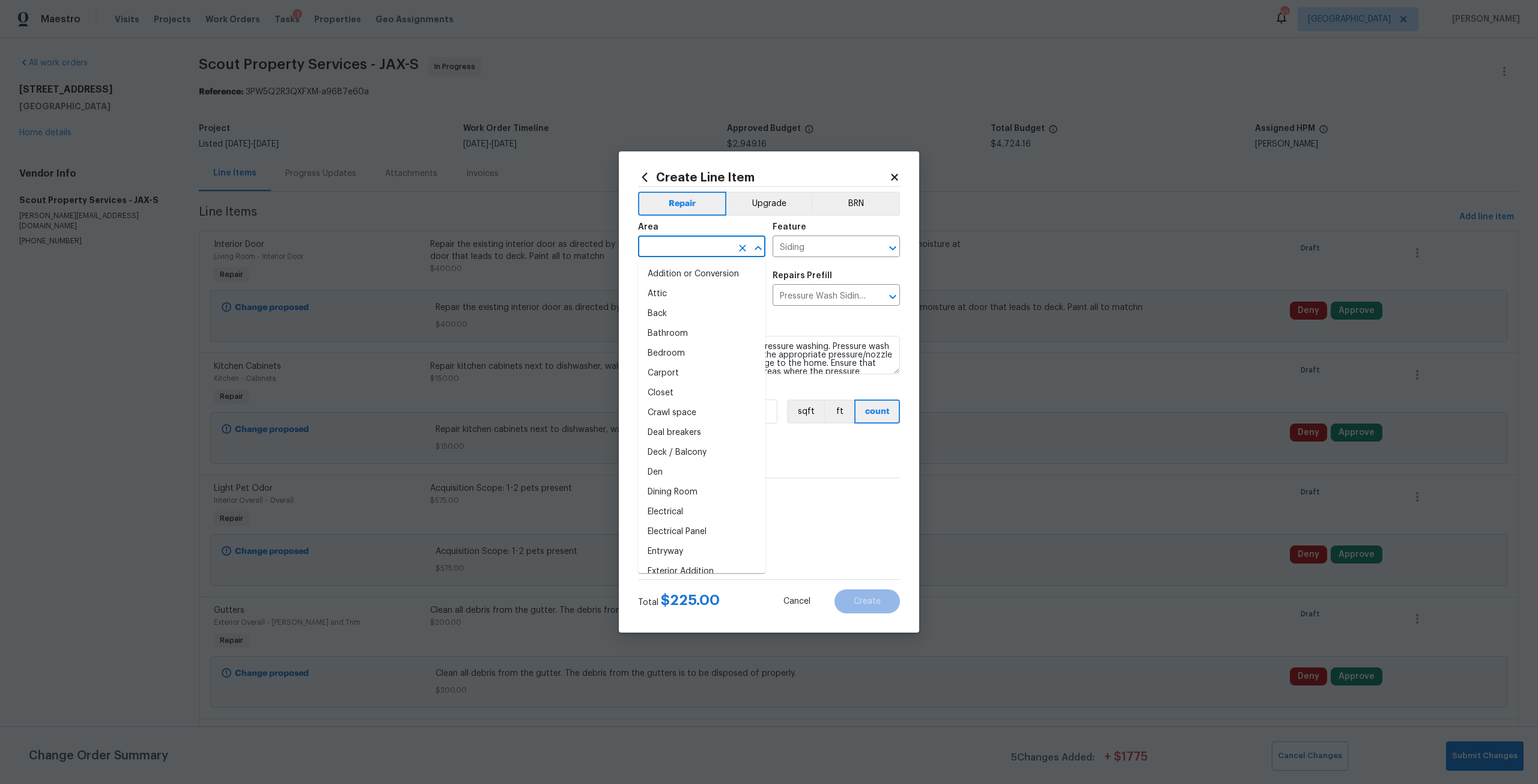
click at [686, 254] on input "text" at bounding box center [685, 248] width 94 height 18
click at [704, 296] on li "Exterior Overall" at bounding box center [702, 294] width 128 height 20
type input "Exterior Overall"
click at [699, 573] on span "Create without photos" at bounding box center [700, 568] width 91 height 13
click at [655, 573] on input "Create without photos" at bounding box center [643, 567] width 23 height 23
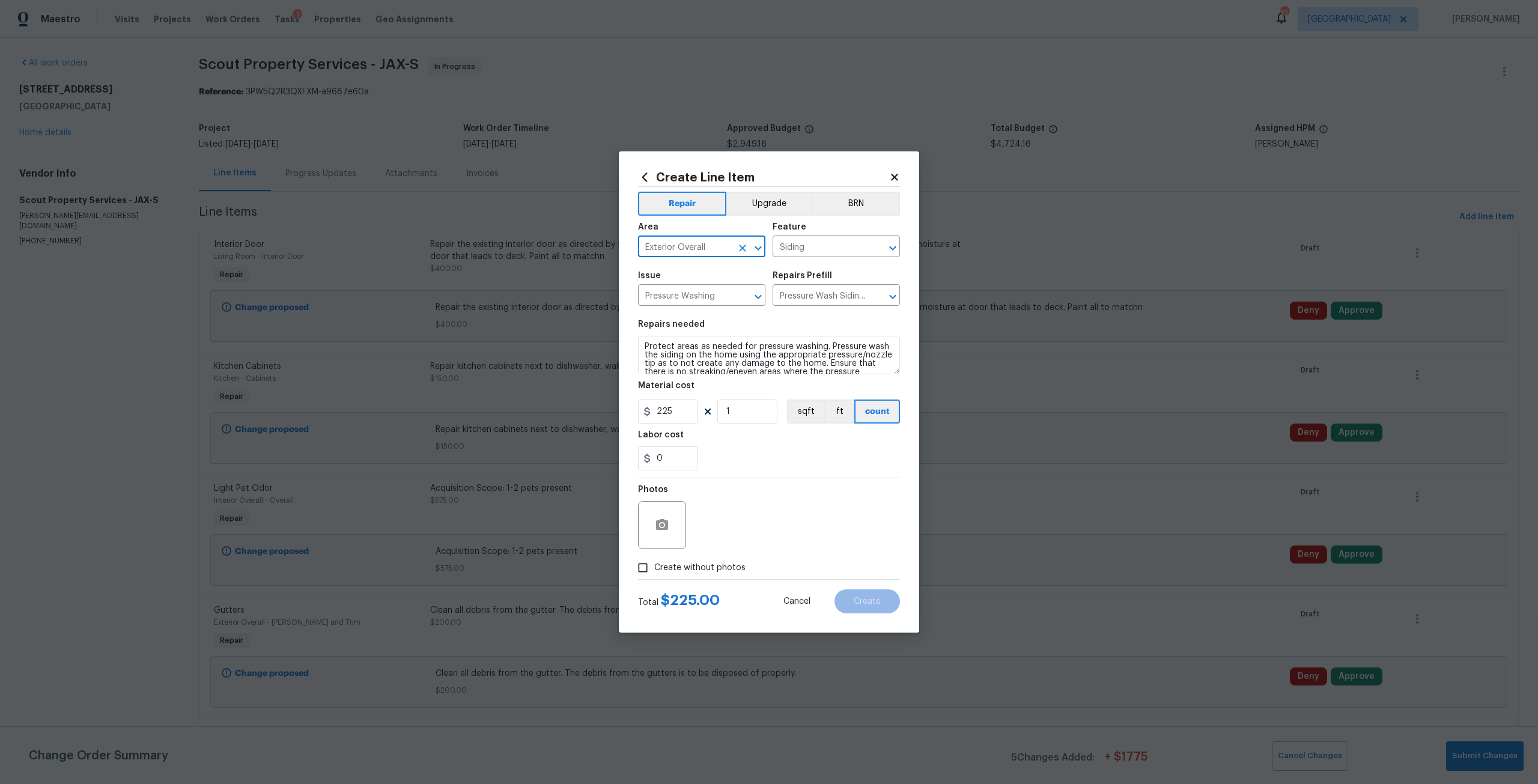
checkbox input "true"
click at [732, 497] on div "Reason*" at bounding box center [798, 494] width 204 height 16
click at [753, 519] on textarea at bounding box center [798, 525] width 204 height 48
click at [863, 613] on button "Create" at bounding box center [867, 601] width 66 height 24
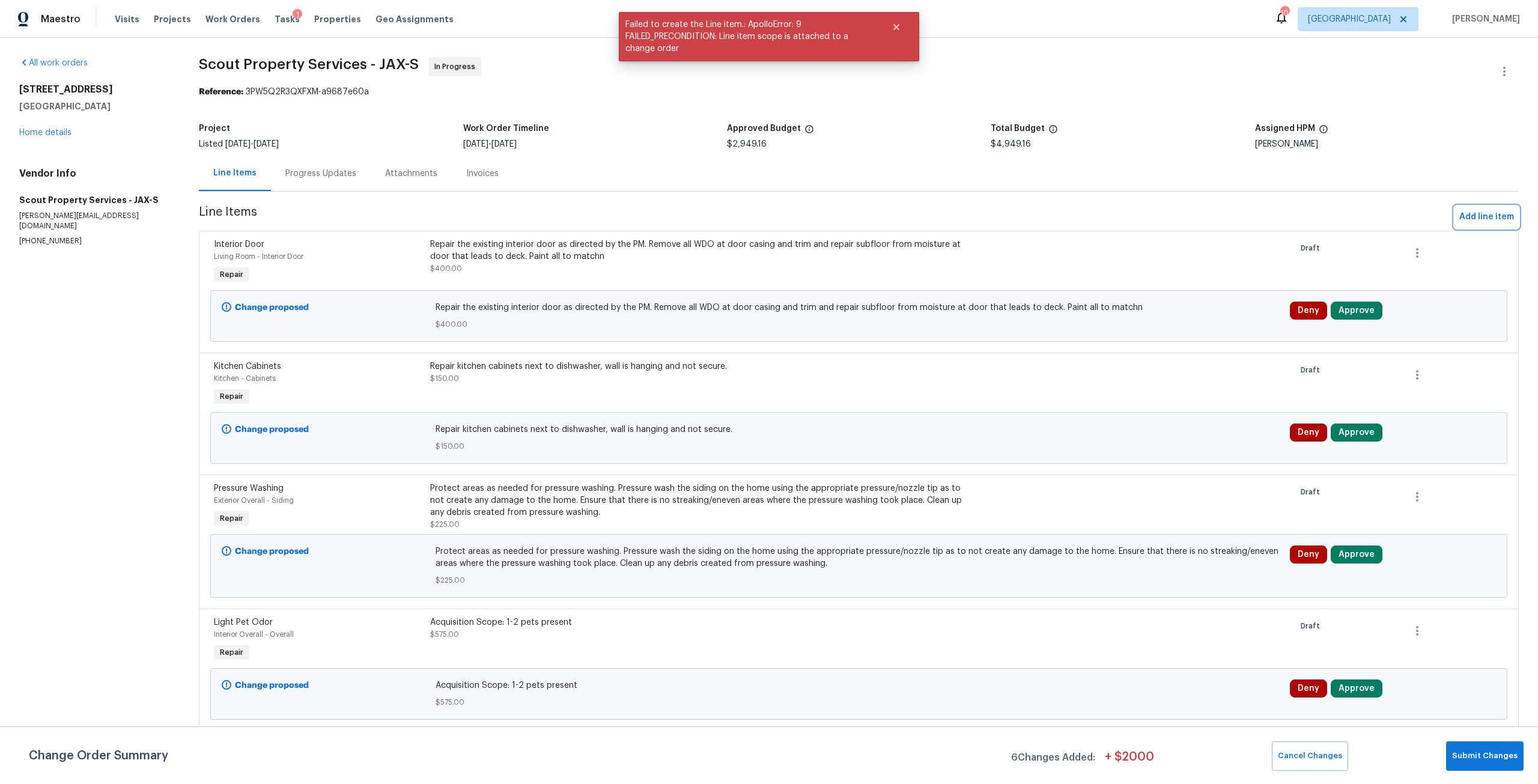
click at [1481, 214] on span "Add line item" at bounding box center [1486, 217] width 55 height 15
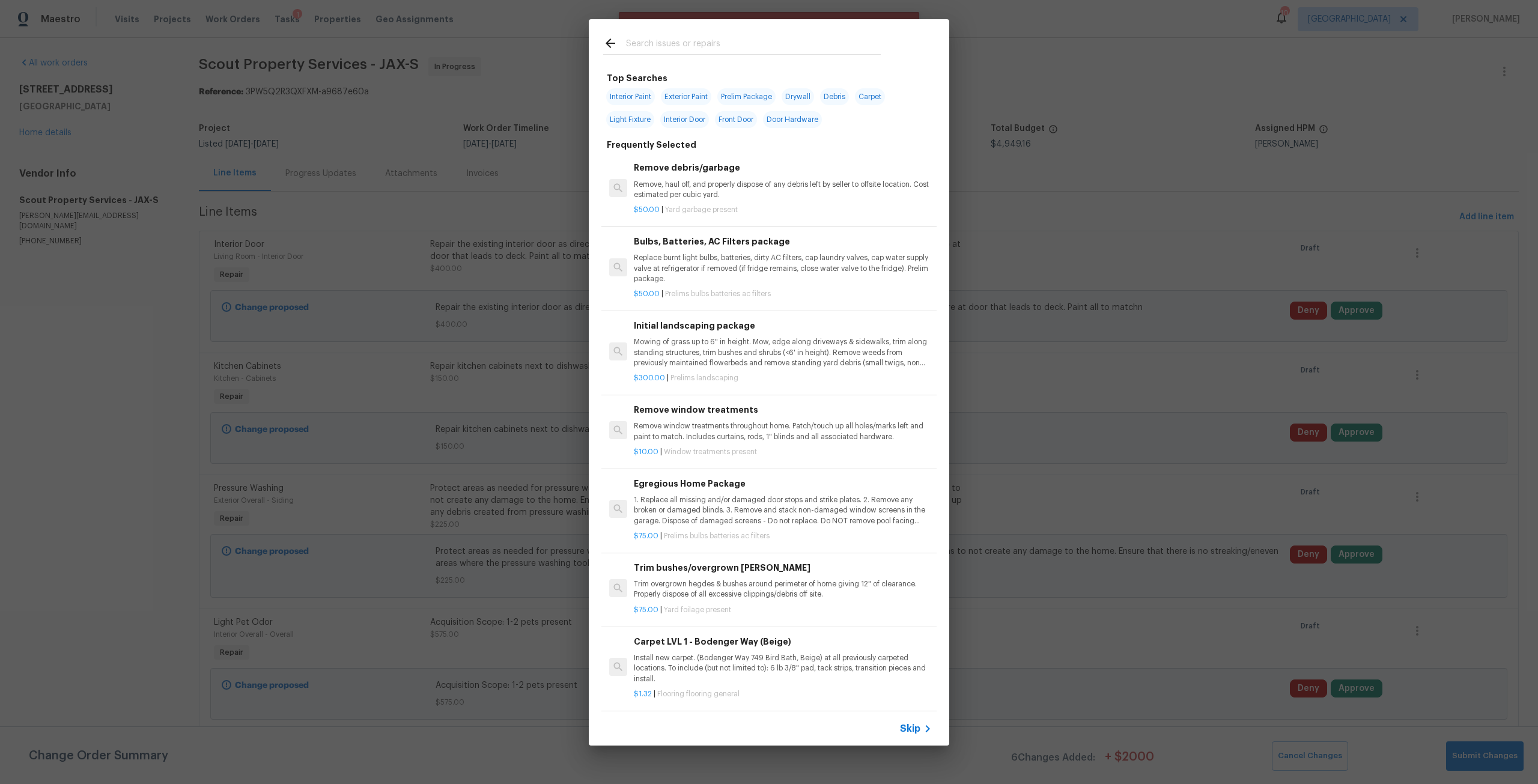
click at [722, 38] on input "text" at bounding box center [753, 44] width 255 height 18
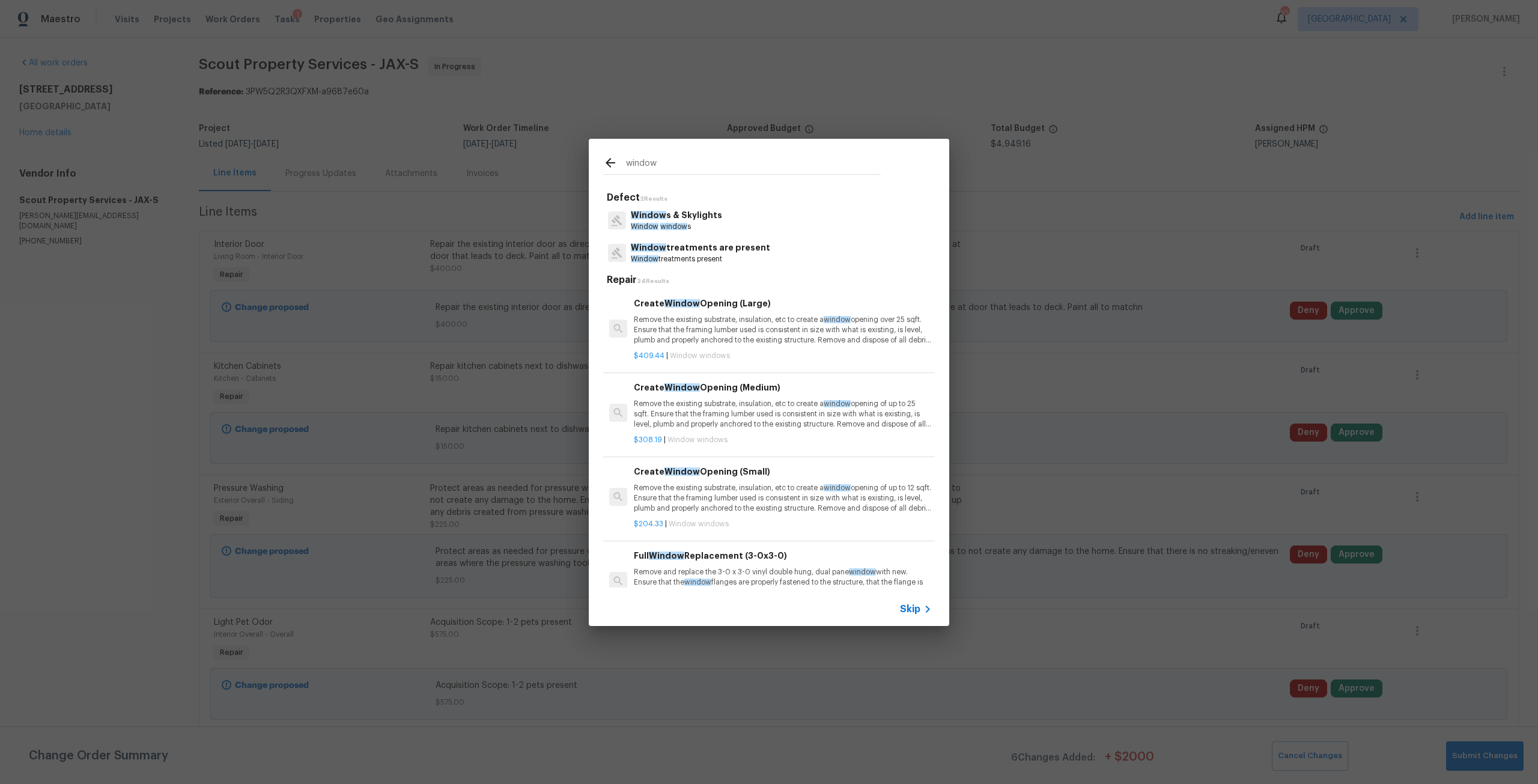
type input "window"
click at [690, 225] on p "Window window s" at bounding box center [676, 226] width 91 height 10
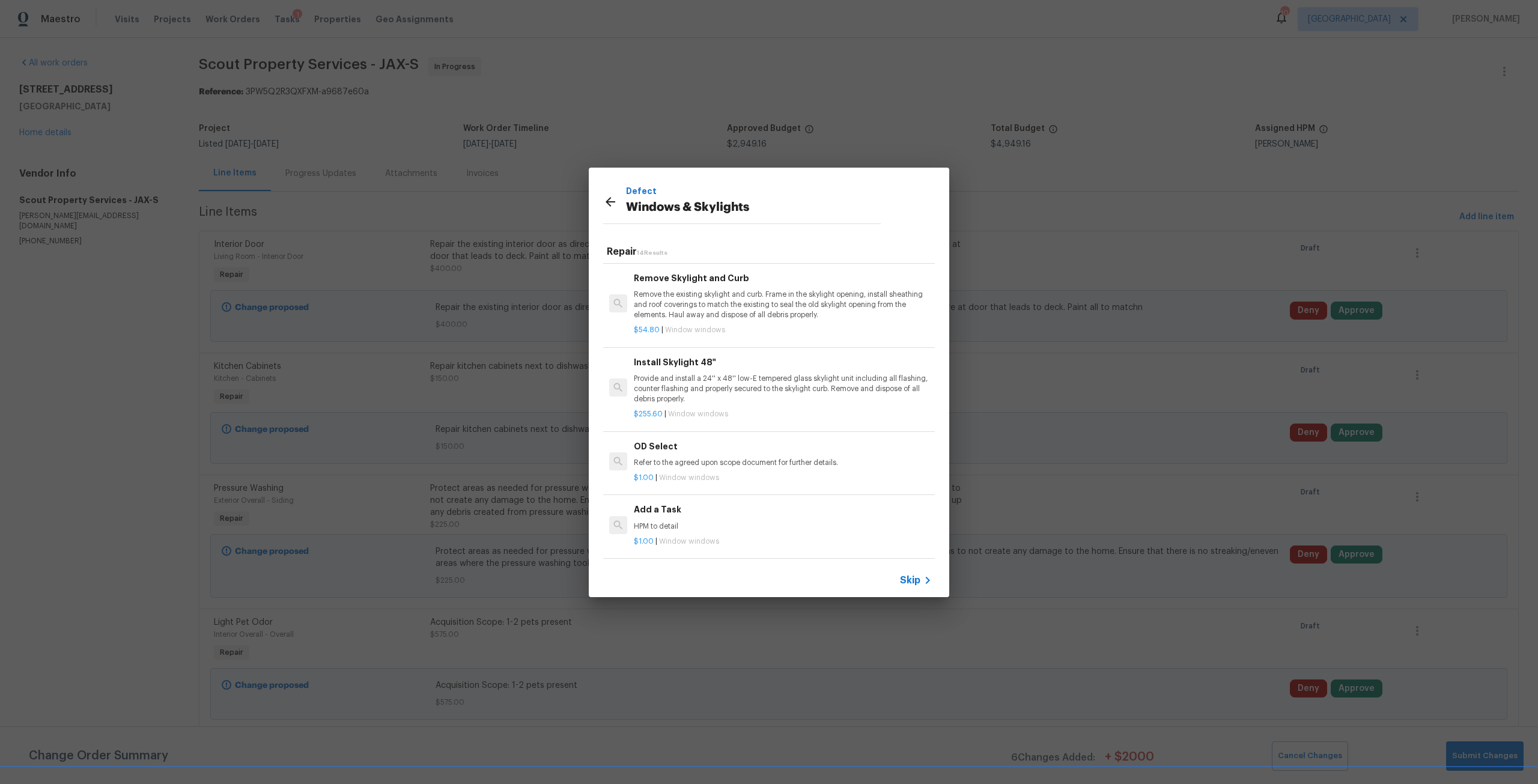
scroll to position [816, 0]
click at [667, 538] on span "Window windows" at bounding box center [690, 541] width 60 height 7
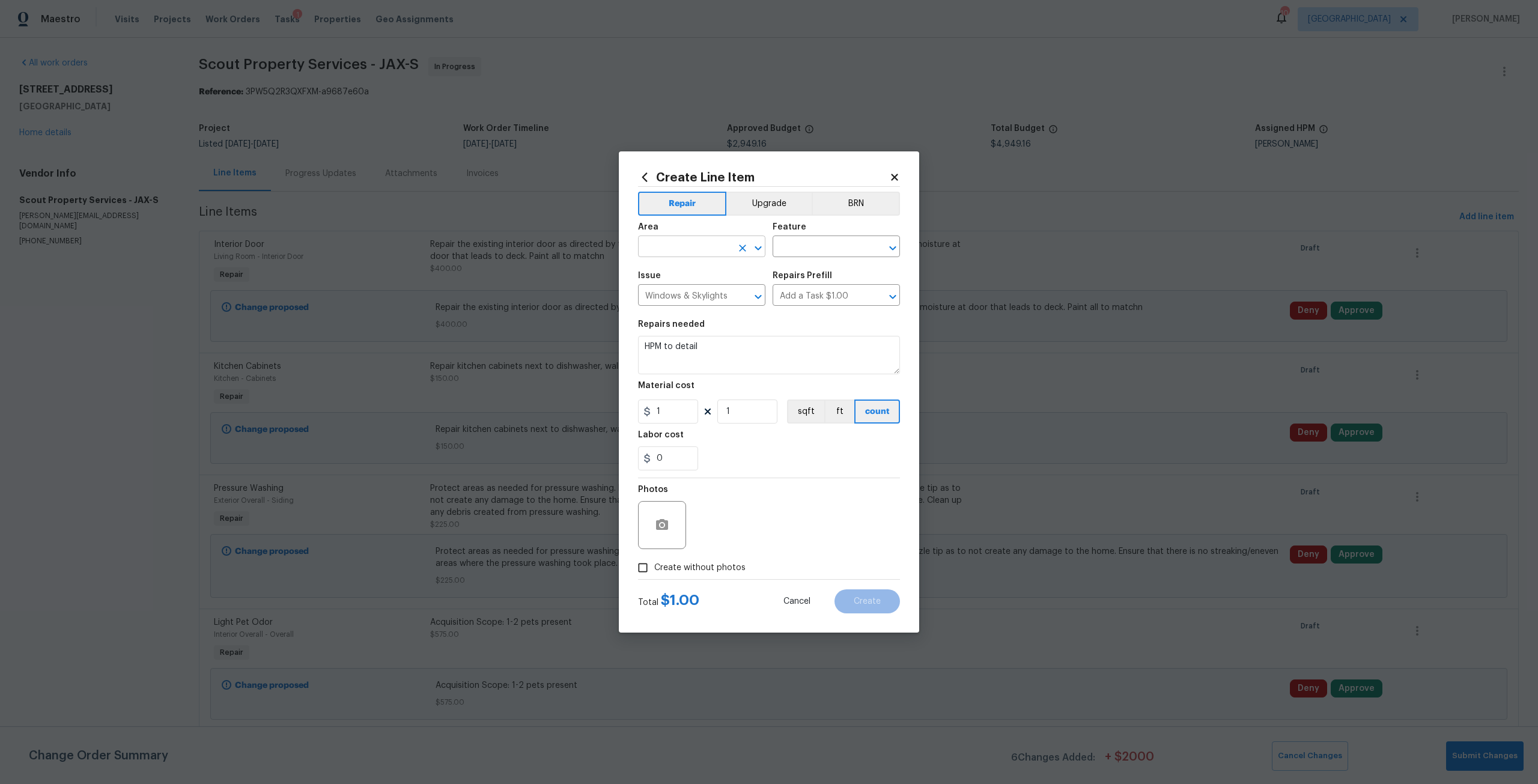
click at [717, 250] on input "text" at bounding box center [685, 248] width 94 height 18
click at [717, 300] on li "Interior Overall" at bounding box center [702, 294] width 128 height 20
type input "Interior Overall"
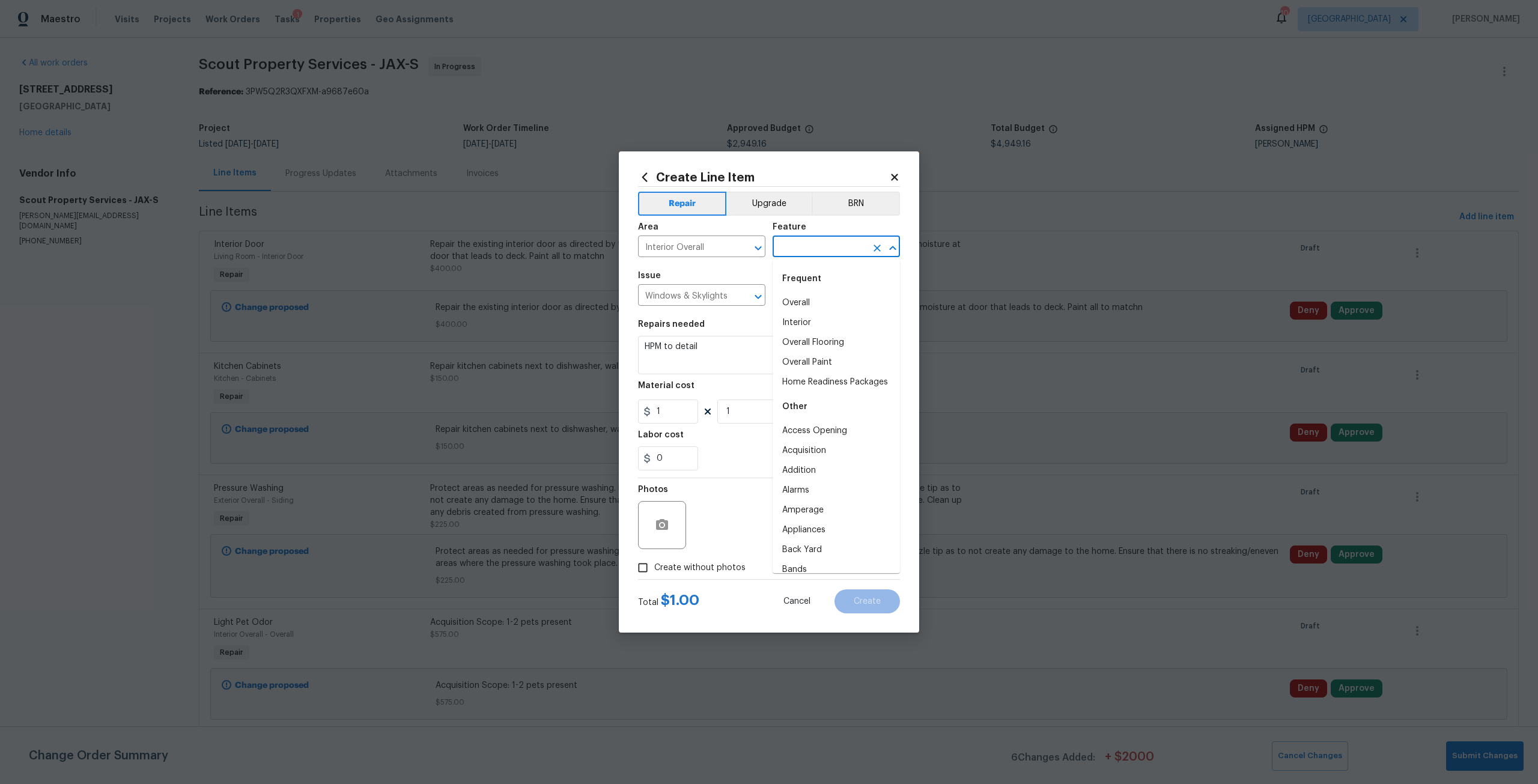
click at [836, 252] on input "text" at bounding box center [820, 248] width 94 height 18
click at [823, 299] on li "Overall" at bounding box center [836, 303] width 128 height 20
type input "Overall"
click at [766, 335] on div "Repairs needed" at bounding box center [769, 329] width 262 height 16
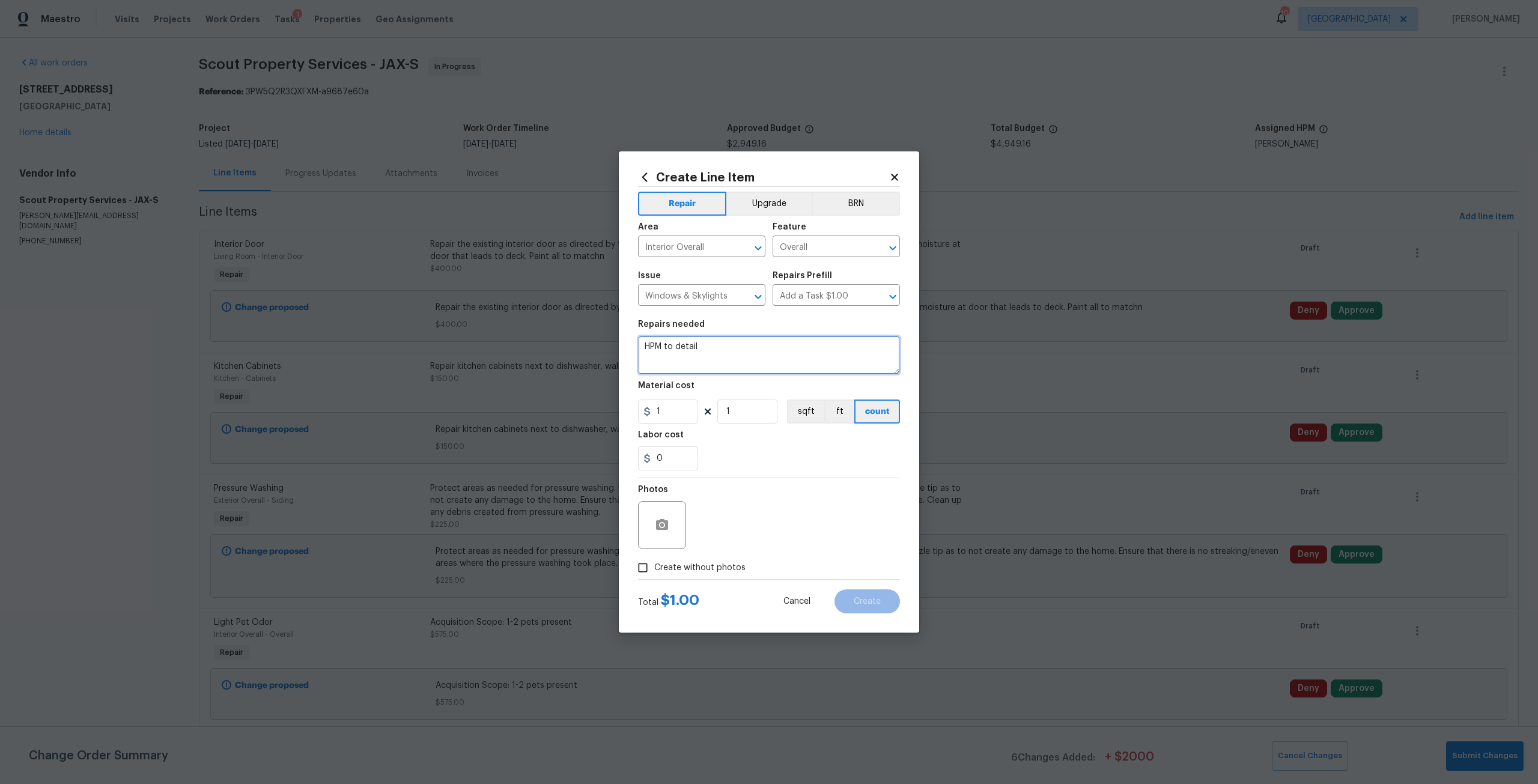
drag, startPoint x: 761, startPoint y: 343, endPoint x: 617, endPoint y: 348, distance: 144.1
click at [617, 348] on div "Create Line Item Repair Upgrade BRN Area Interior Overall ​ Feature Overall ​ I…" at bounding box center [769, 392] width 1538 height 784
type textarea "Replace windows with blown seal. PM to provide rooms."
click at [692, 404] on input "1" at bounding box center [668, 412] width 60 height 24
type input "350"
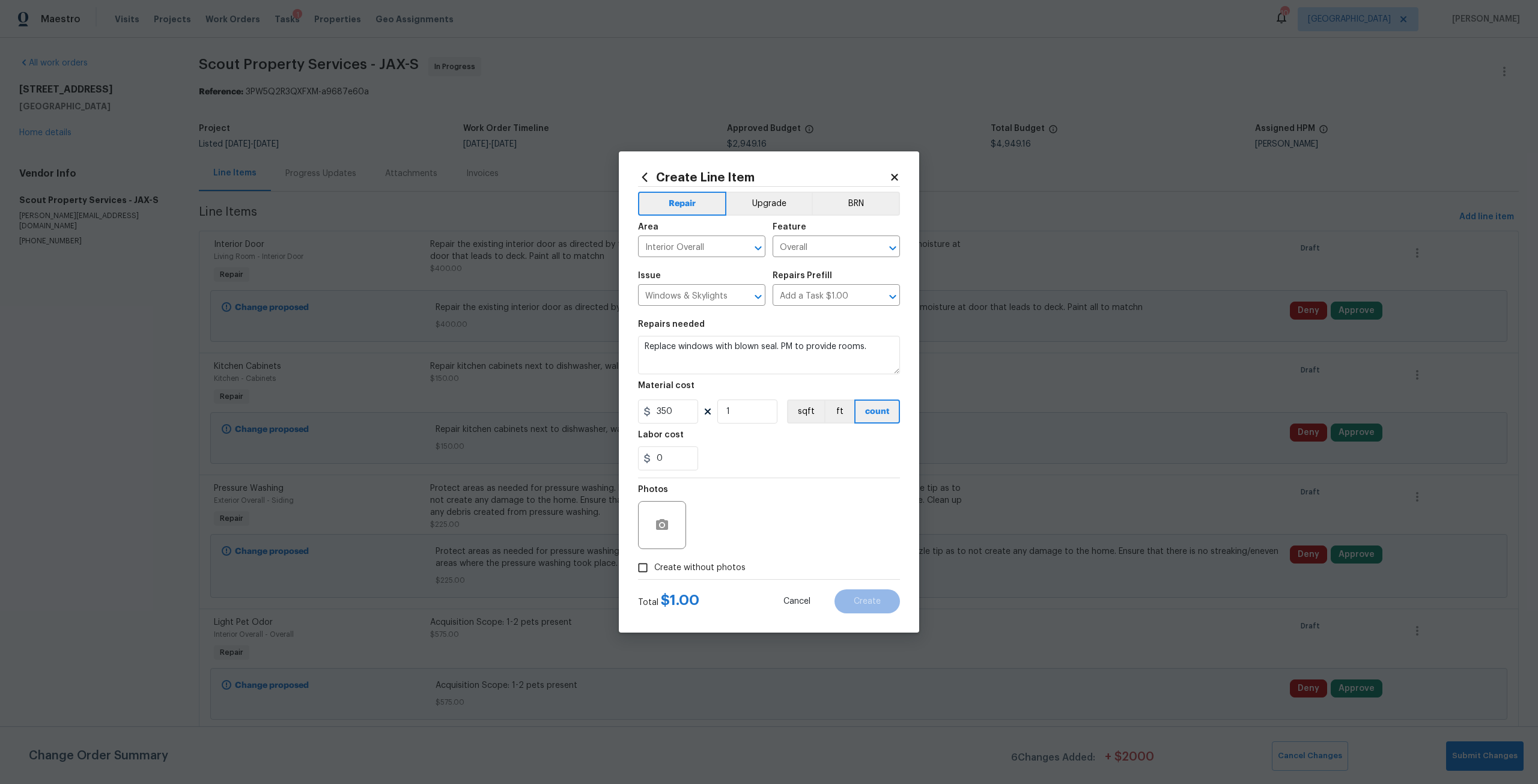
click at [729, 573] on span "Create without photos" at bounding box center [700, 568] width 91 height 13
click at [655, 573] on input "Create without photos" at bounding box center [643, 567] width 23 height 23
checkbox input "true"
click at [742, 513] on textarea at bounding box center [798, 525] width 204 height 48
click at [879, 599] on span "Create" at bounding box center [867, 601] width 27 height 9
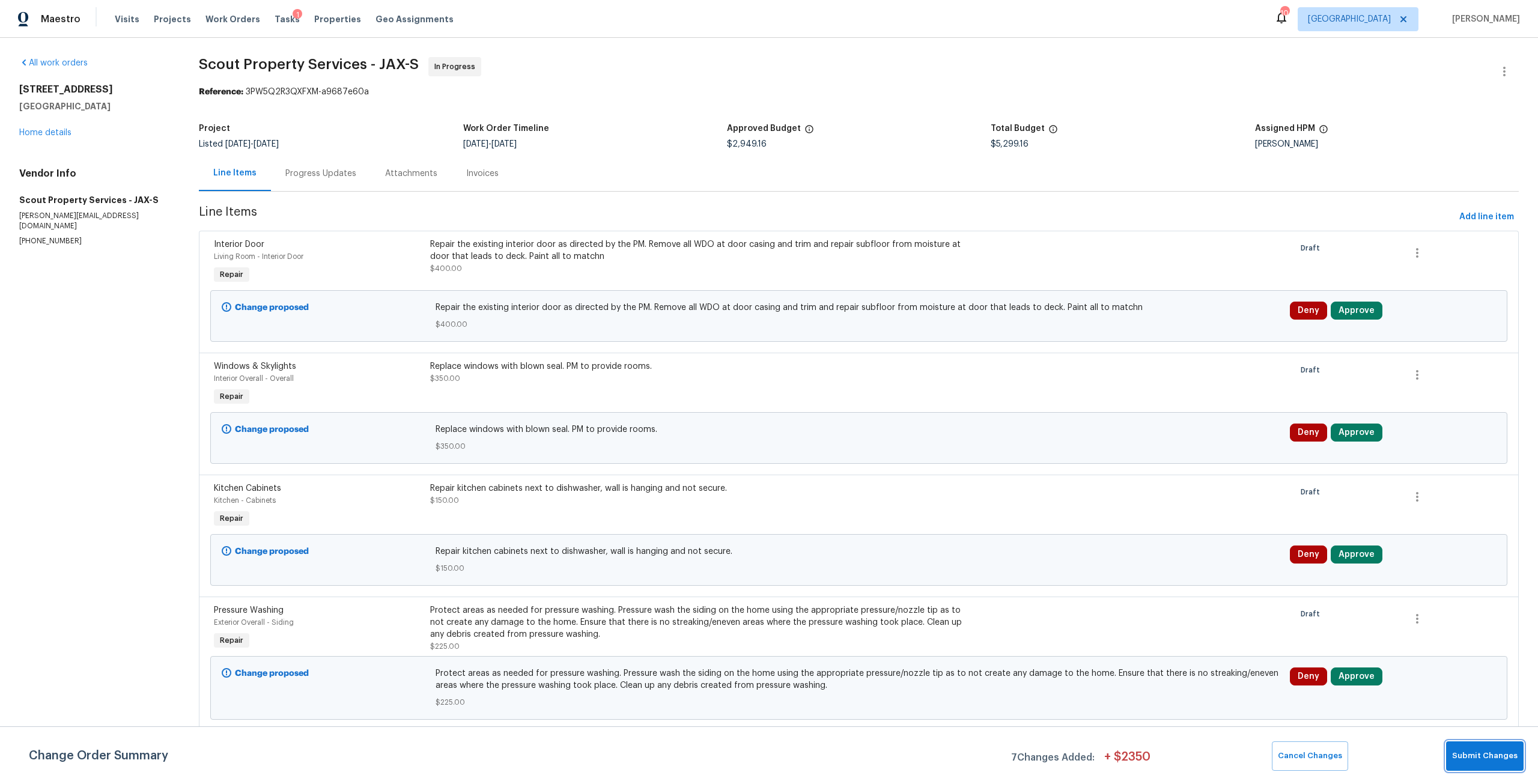
drag, startPoint x: 1464, startPoint y: 759, endPoint x: 1455, endPoint y: 729, distance: 31.3
click at [1461, 751] on span "Submit Changes" at bounding box center [1485, 755] width 66 height 13
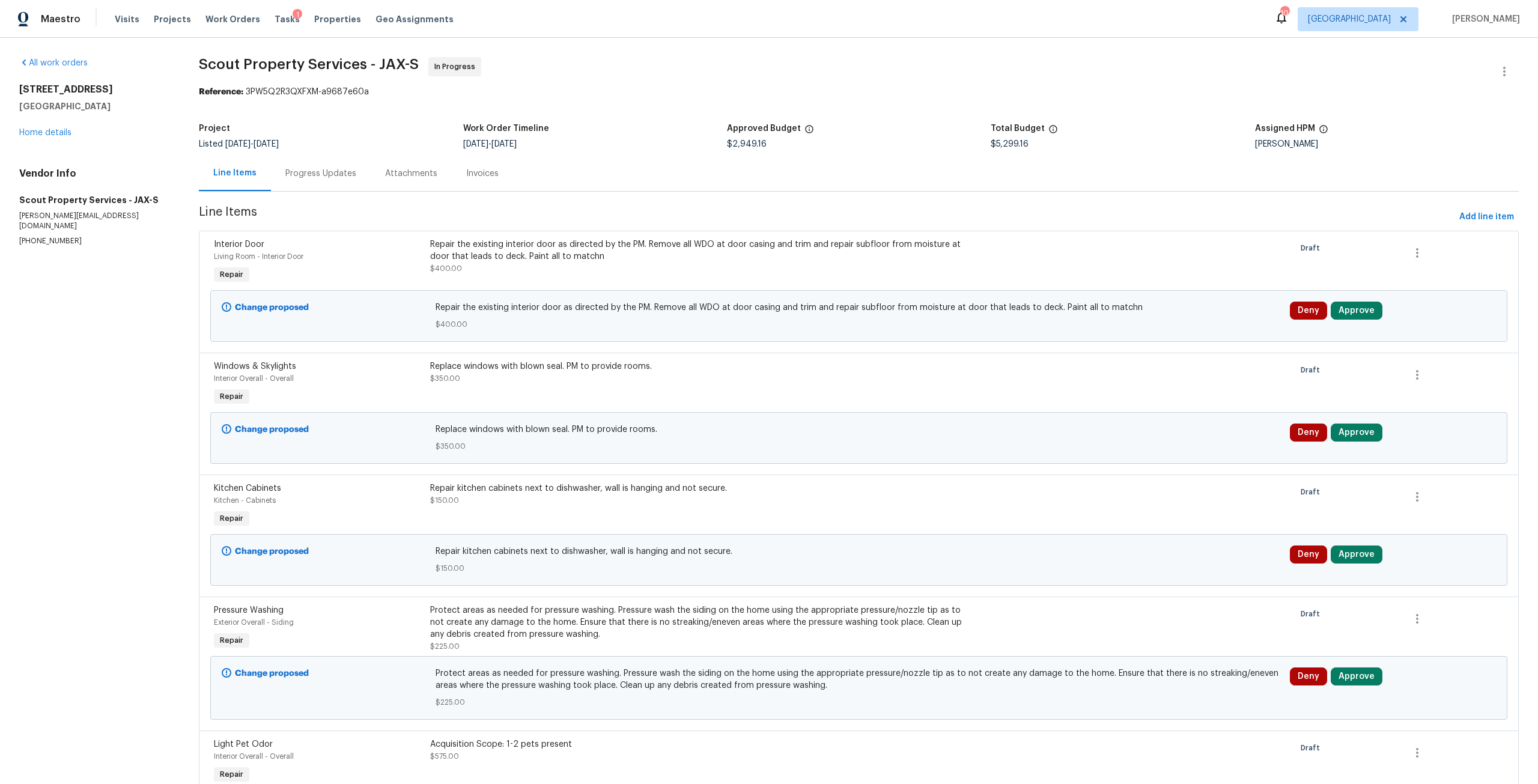
click at [1352, 321] on div "Deny Approve" at bounding box center [1393, 316] width 213 height 36
click at [1342, 312] on button "Approve" at bounding box center [1356, 310] width 52 height 18
click at [1211, 321] on div "Approve Cancel" at bounding box center [1211, 321] width 192 height 24
click at [1206, 320] on button "Approve" at bounding box center [1176, 321] width 72 height 24
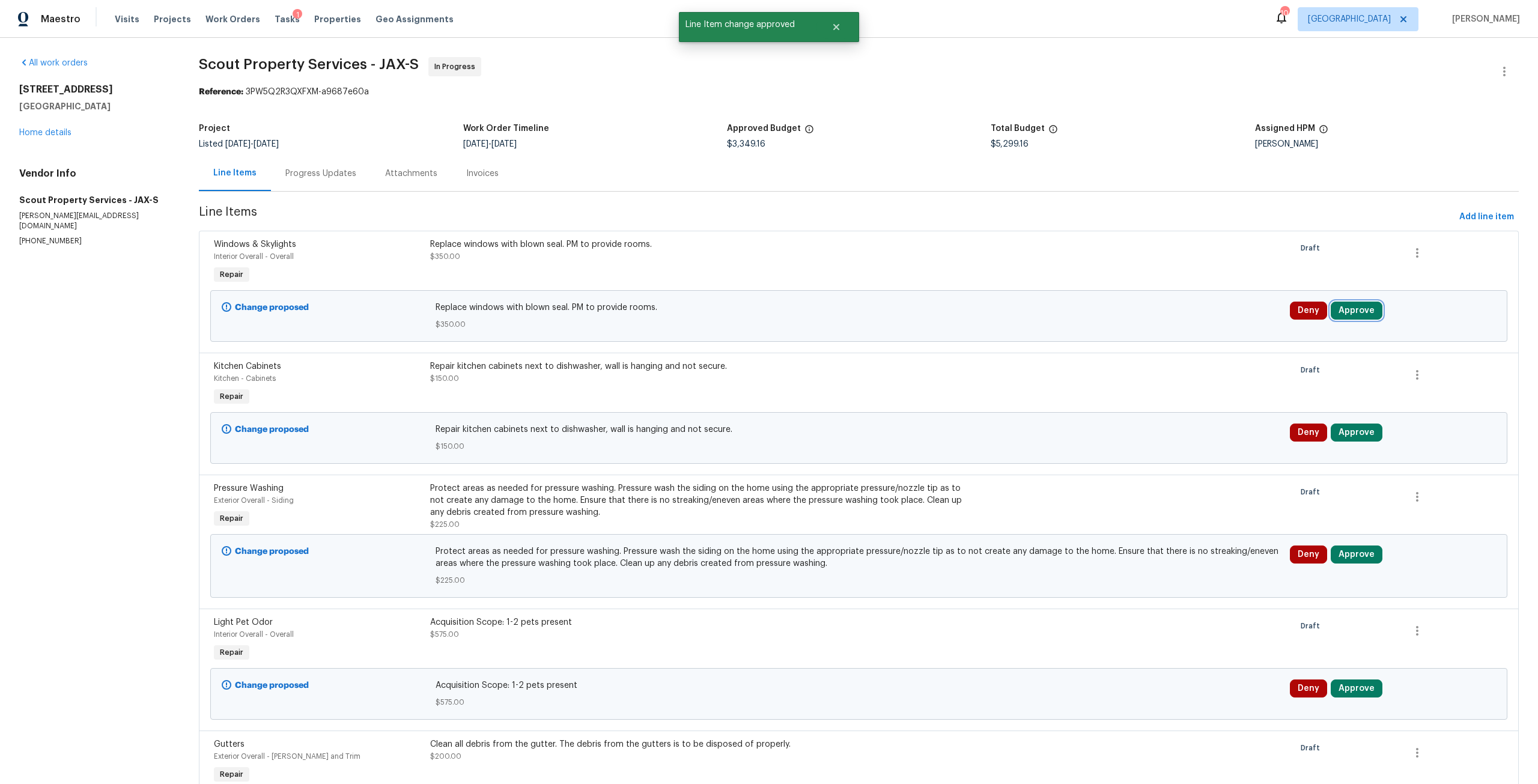
click at [1353, 309] on button "Approve" at bounding box center [1356, 310] width 52 height 18
click at [1187, 314] on button "Approve" at bounding box center [1176, 321] width 72 height 24
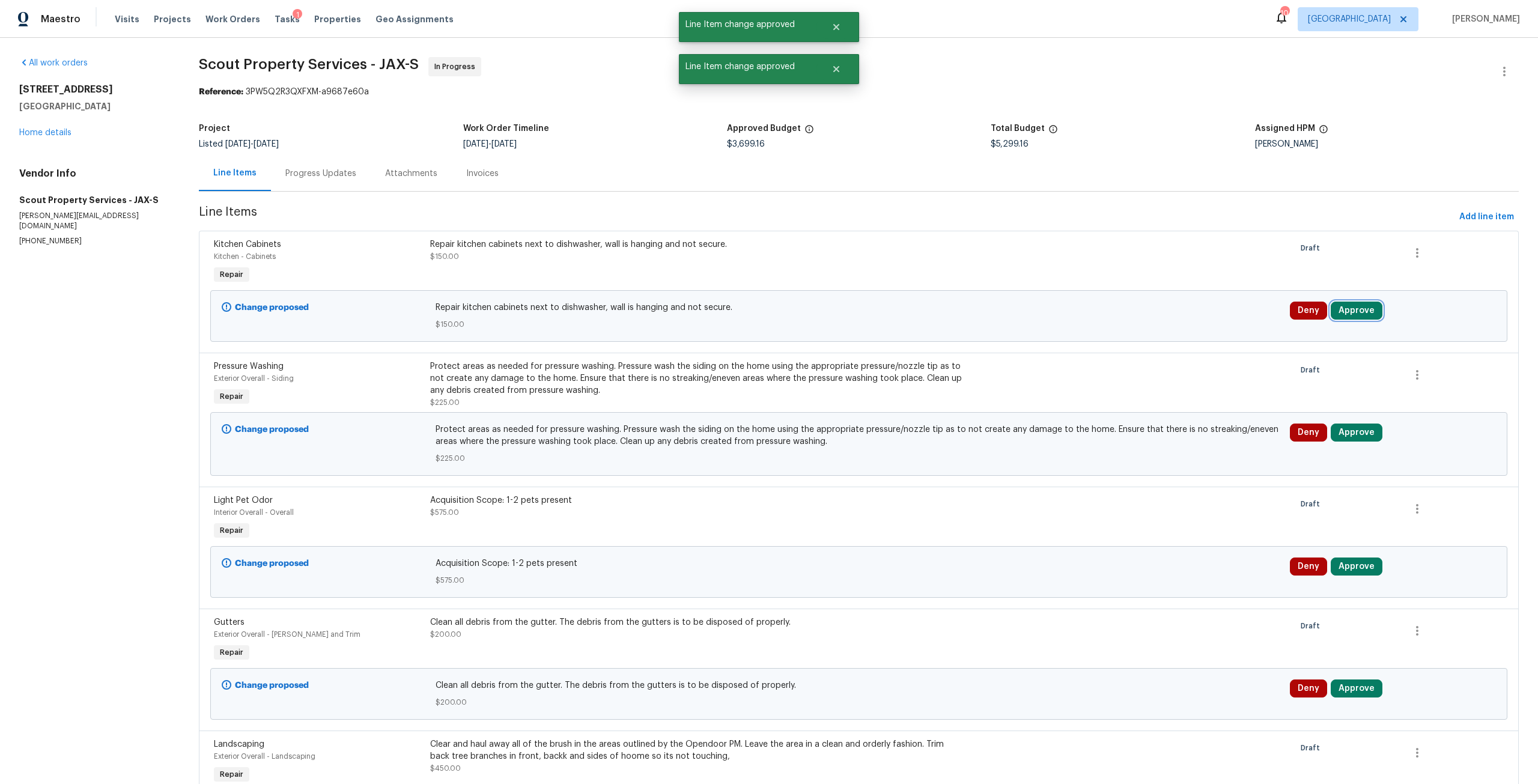
click at [1345, 309] on button "Approve" at bounding box center [1356, 310] width 52 height 18
click at [1182, 332] on button "Approve" at bounding box center [1176, 321] width 72 height 24
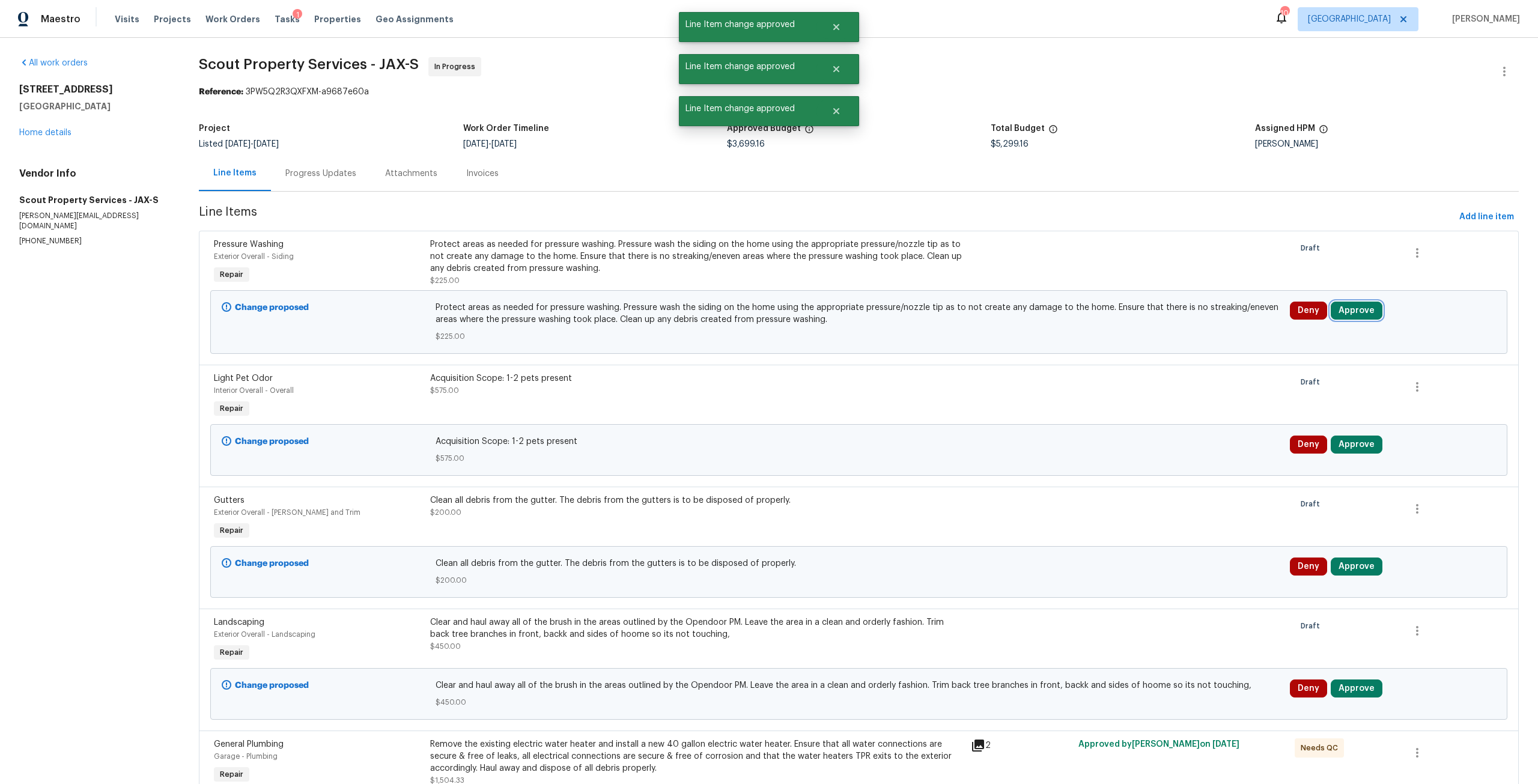
click at [1333, 309] on button "Approve" at bounding box center [1356, 310] width 52 height 18
click at [1217, 322] on button "Cancel" at bounding box center [1249, 321] width 66 height 24
click at [1325, 322] on div "Deny Approve" at bounding box center [1393, 322] width 213 height 48
click at [1350, 310] on button "Approve" at bounding box center [1356, 310] width 52 height 18
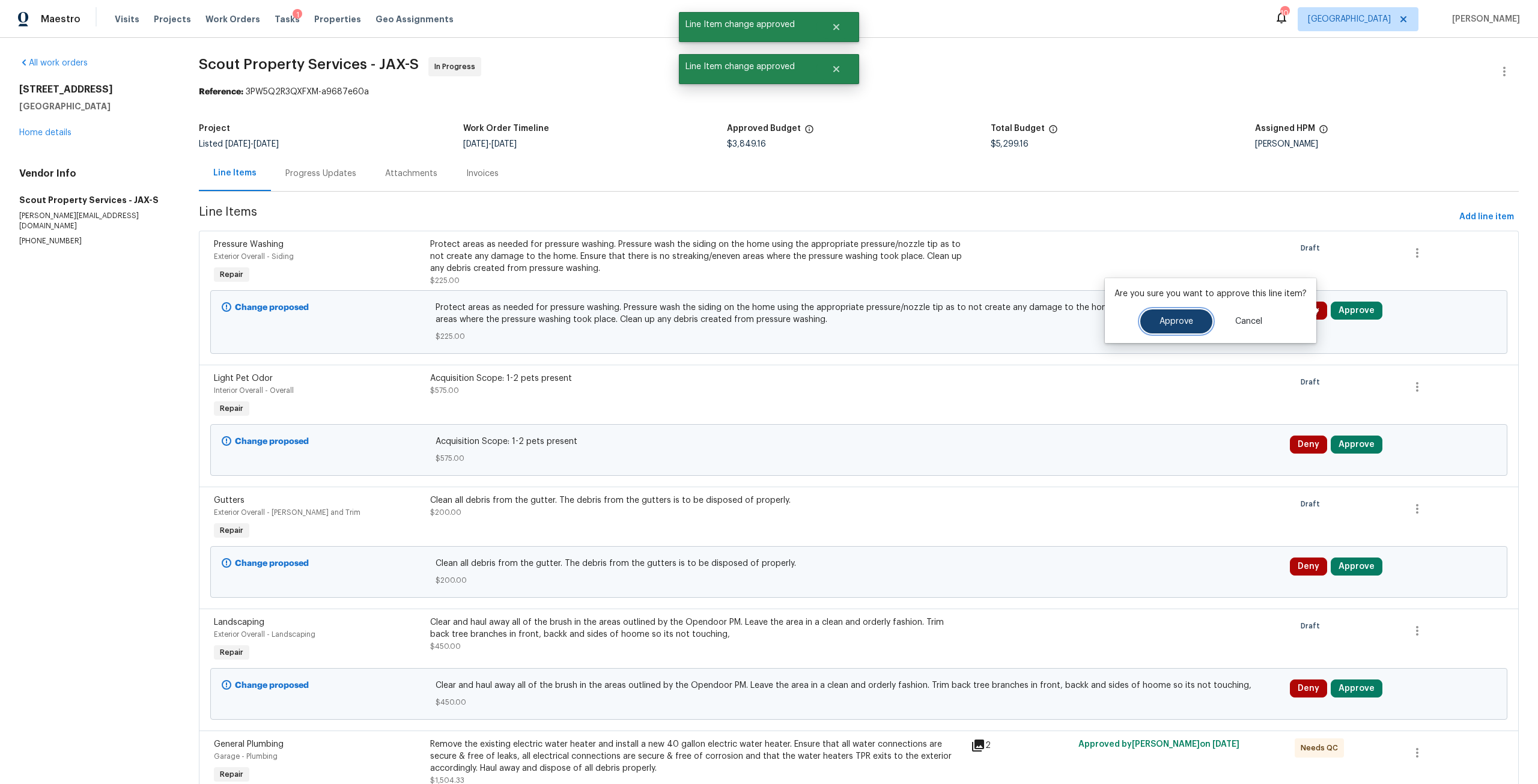
click at [1195, 321] on button "Approve" at bounding box center [1176, 321] width 72 height 24
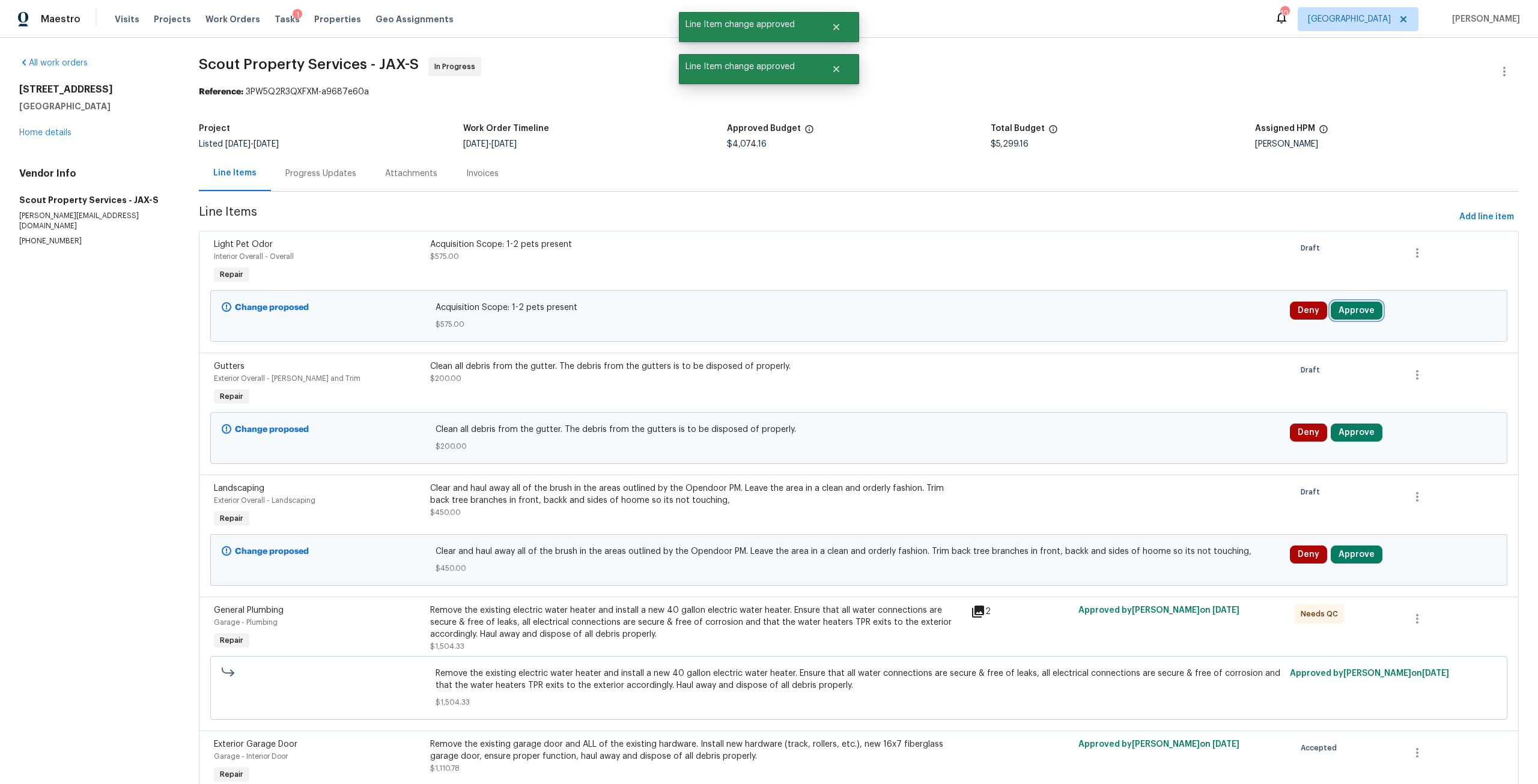
click at [1350, 306] on button "Approve" at bounding box center [1356, 310] width 52 height 18
click at [1196, 321] on button "Approve" at bounding box center [1176, 321] width 72 height 24
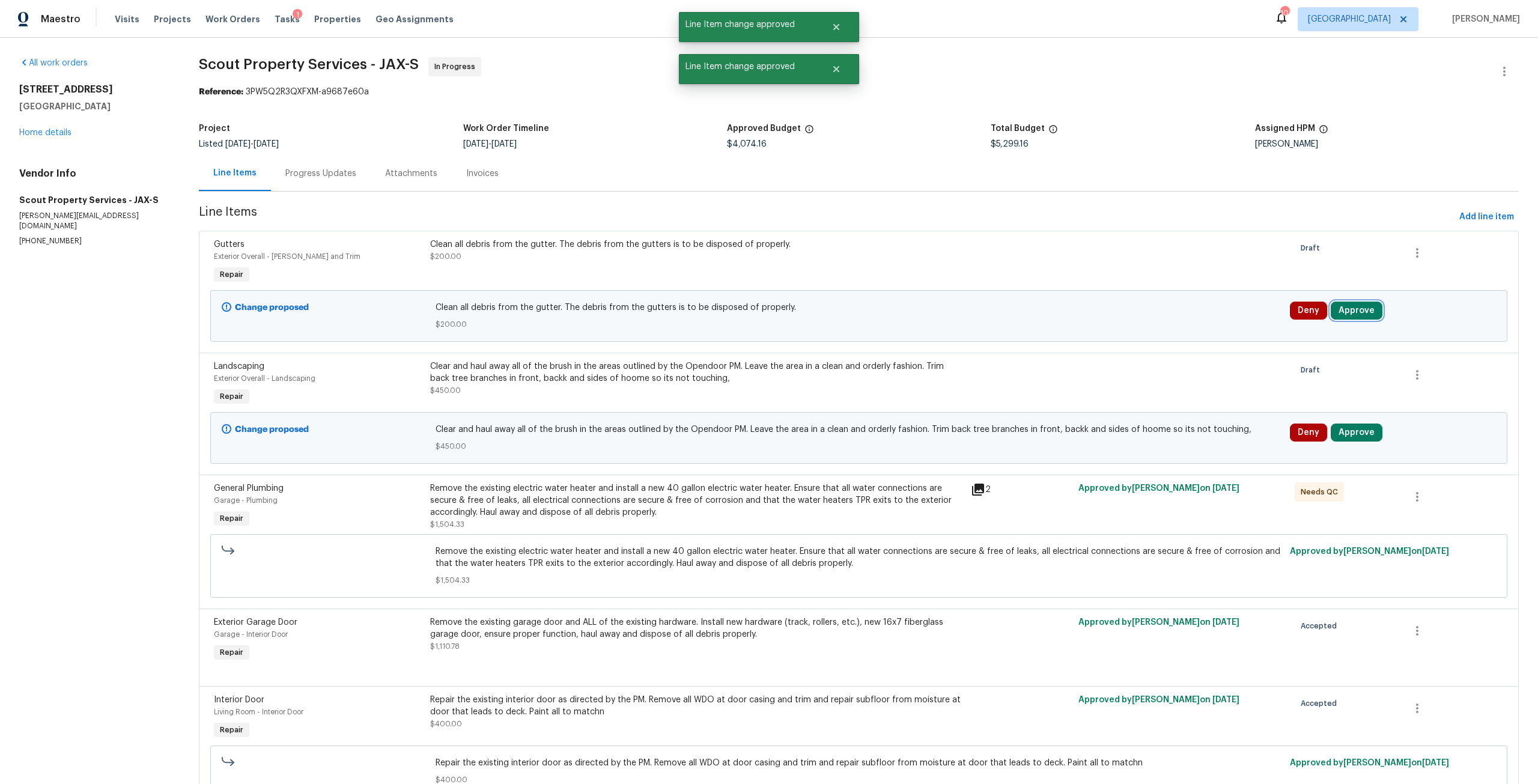
click at [1345, 303] on button "Approve" at bounding box center [1356, 310] width 52 height 18
click at [1191, 322] on button "Approve" at bounding box center [1176, 321] width 72 height 24
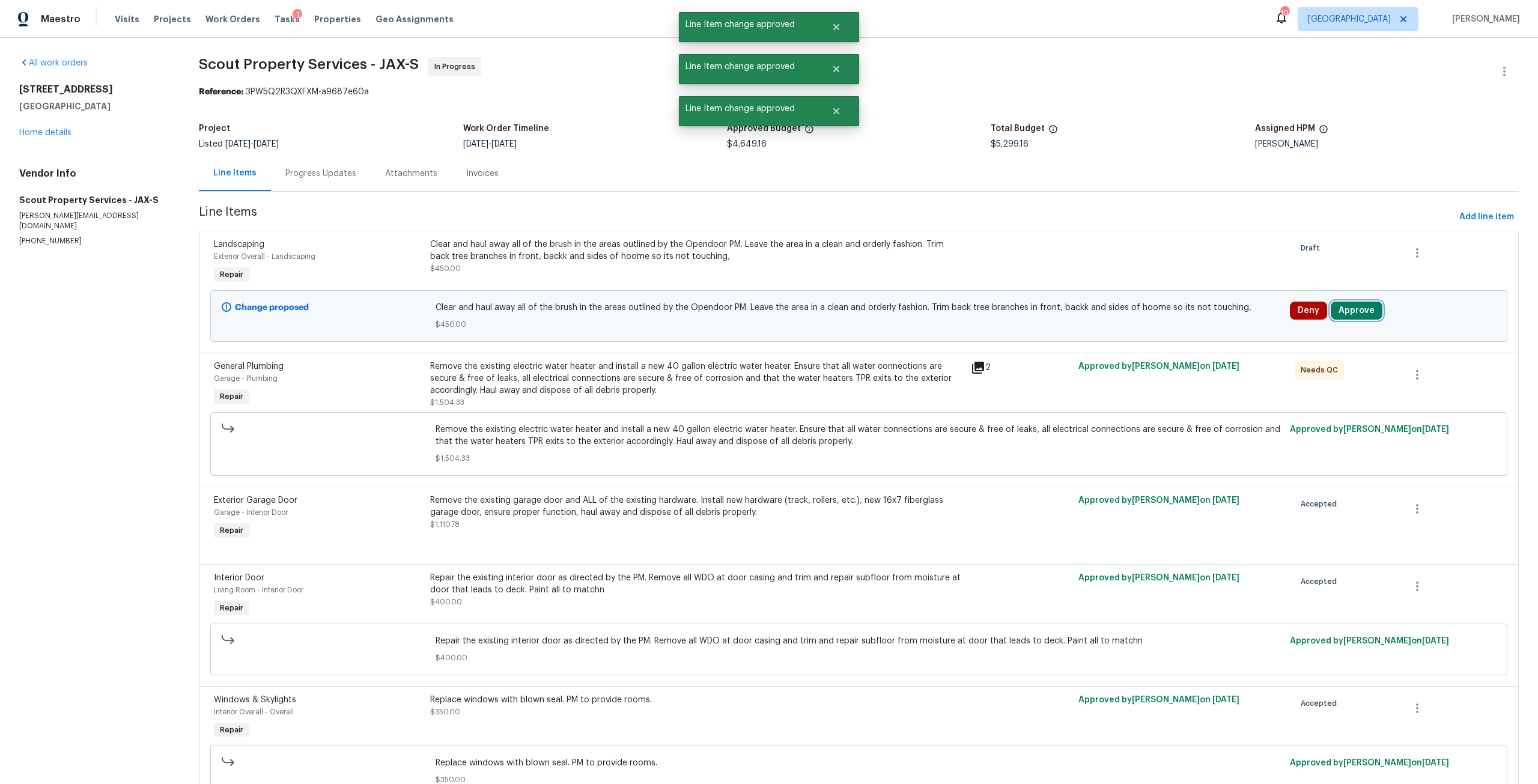
click at [1344, 313] on button "Approve" at bounding box center [1356, 310] width 52 height 18
drag, startPoint x: 1201, startPoint y: 321, endPoint x: 1222, endPoint y: 321, distance: 21.0
click at [1201, 321] on button "Approve" at bounding box center [1176, 321] width 72 height 24
